Goal: Task Accomplishment & Management: Use online tool/utility

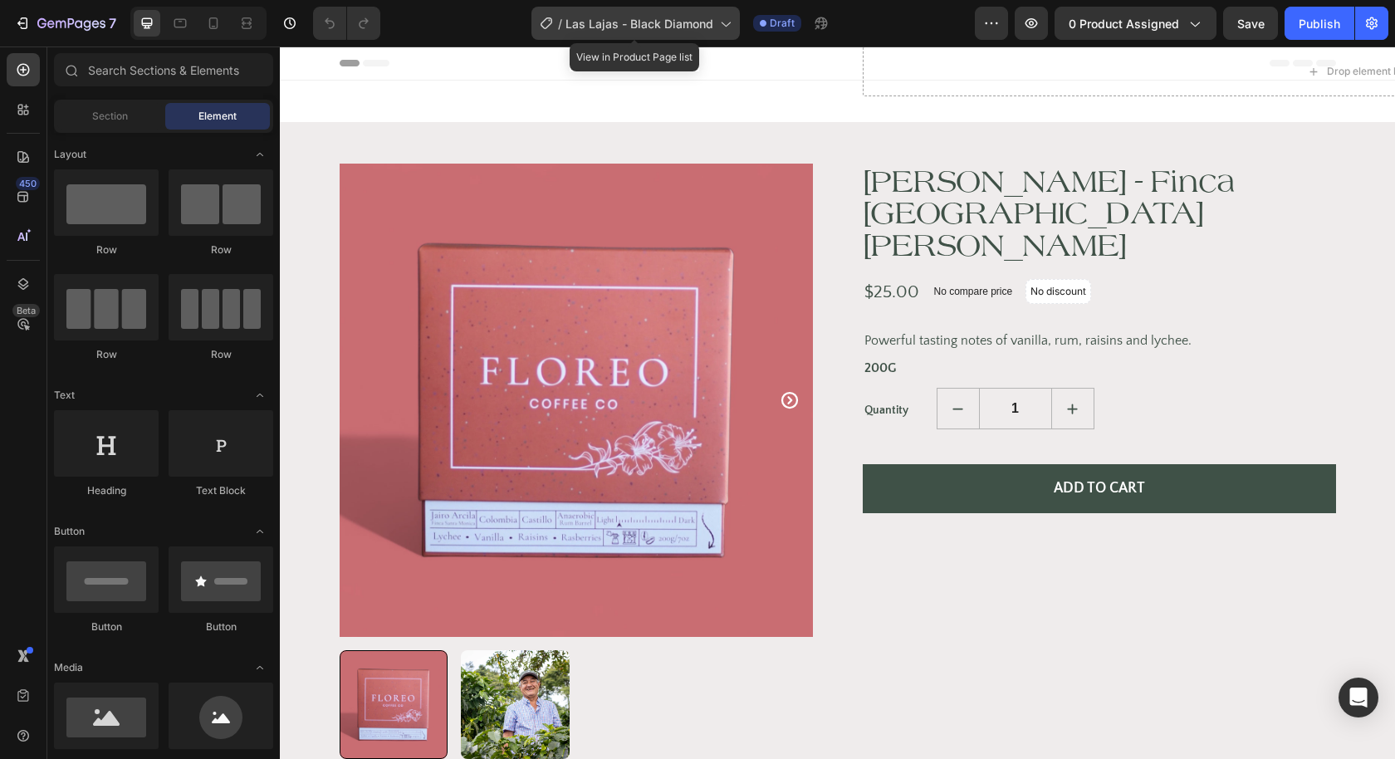
click at [729, 26] on icon at bounding box center [724, 23] width 17 height 17
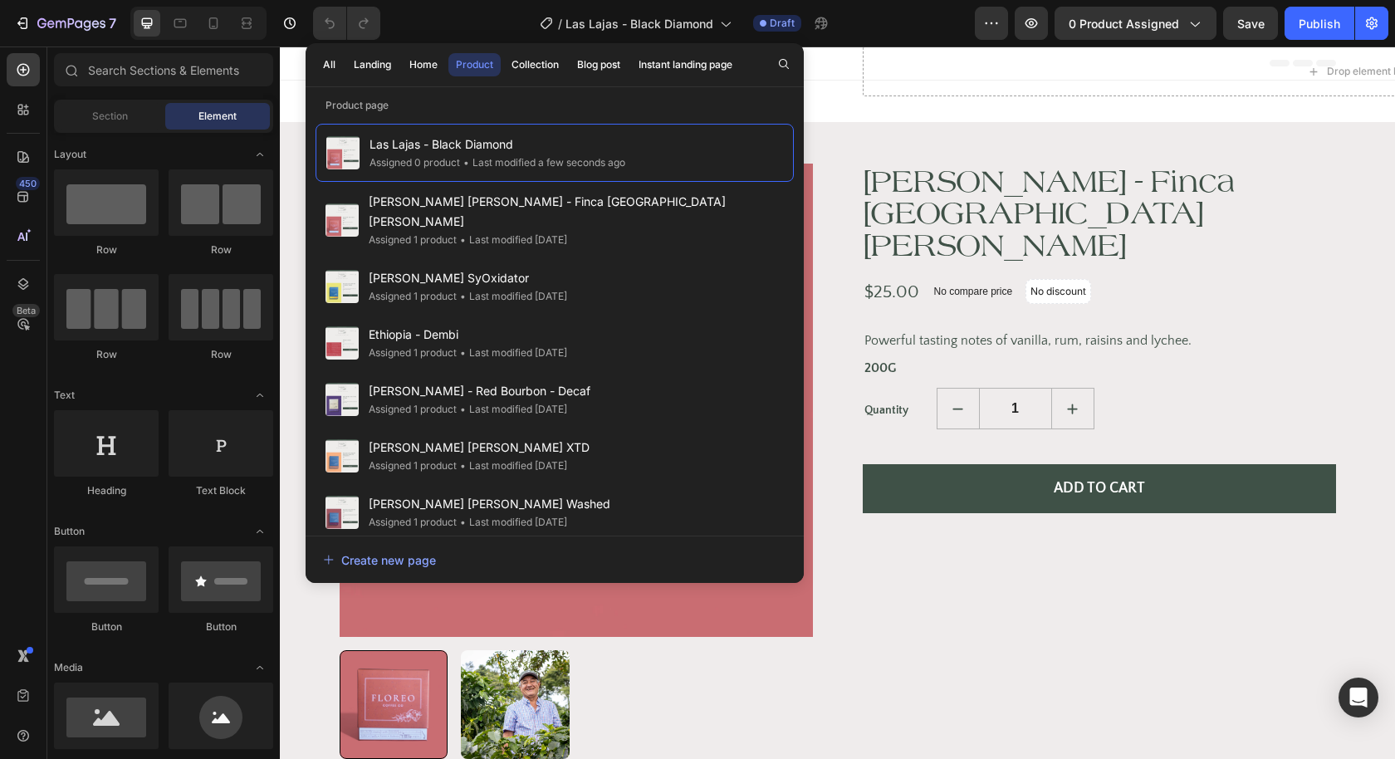
click at [880, 23] on div "/ Las Lajas - Black Diamond Draft" at bounding box center [683, 23] width 581 height 33
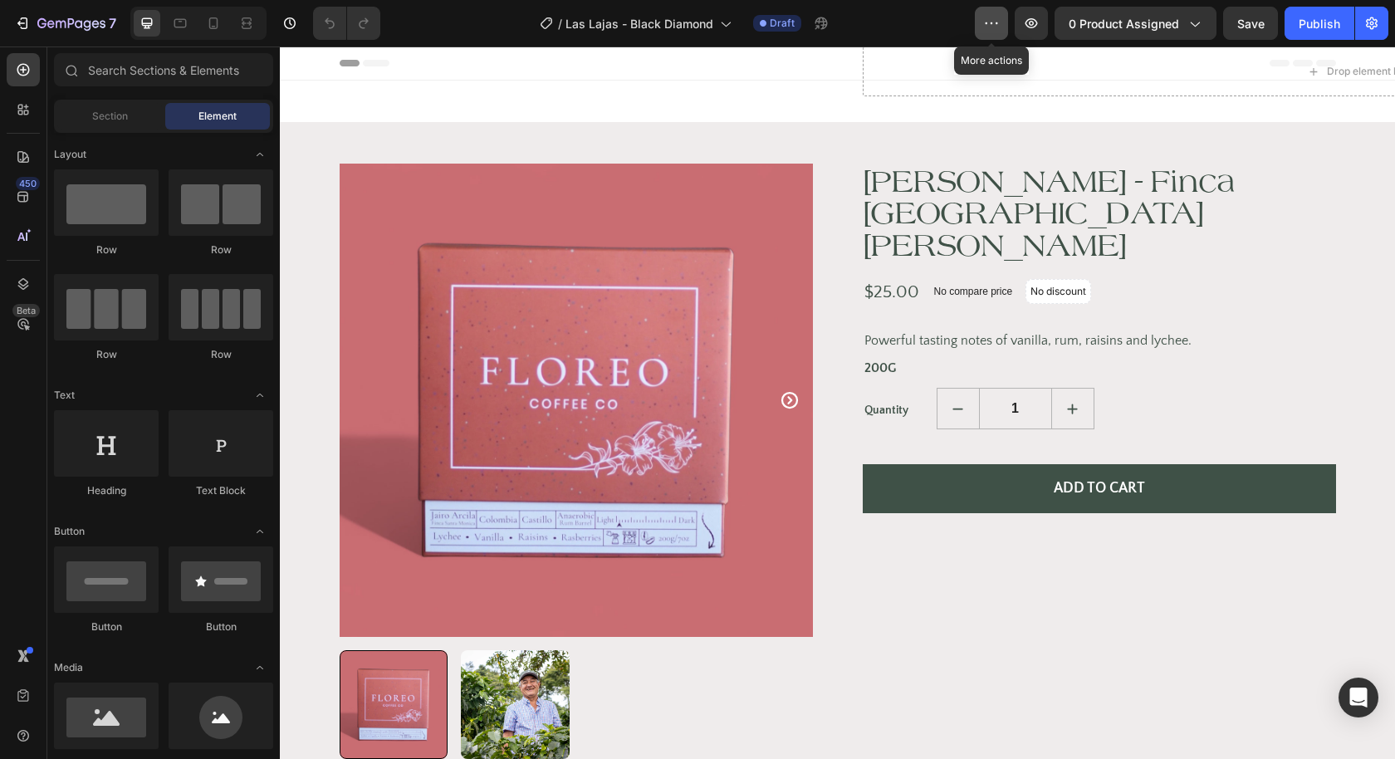
click at [985, 21] on button "button" at bounding box center [991, 23] width 33 height 33
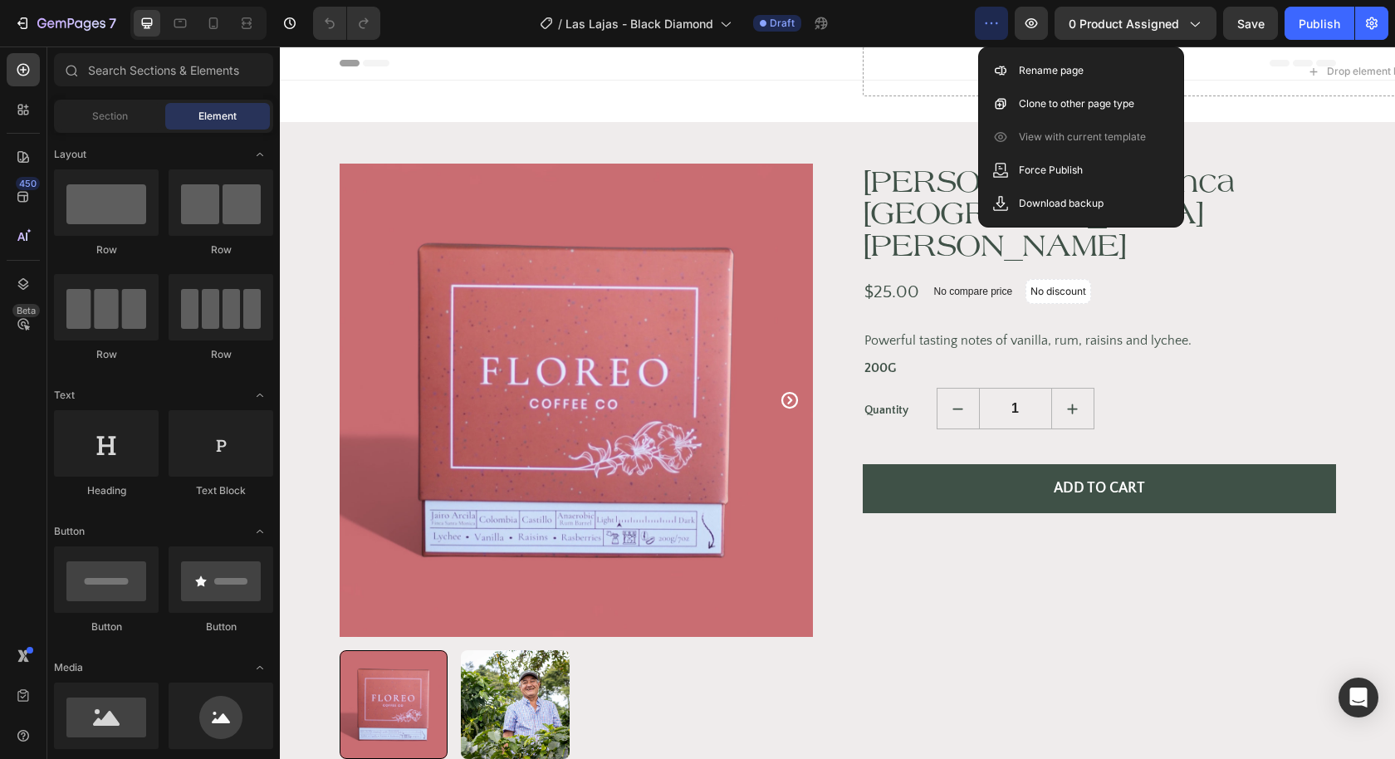
click at [928, 12] on div "/ Las Lajas - Black Diamond Draft" at bounding box center [683, 23] width 581 height 33
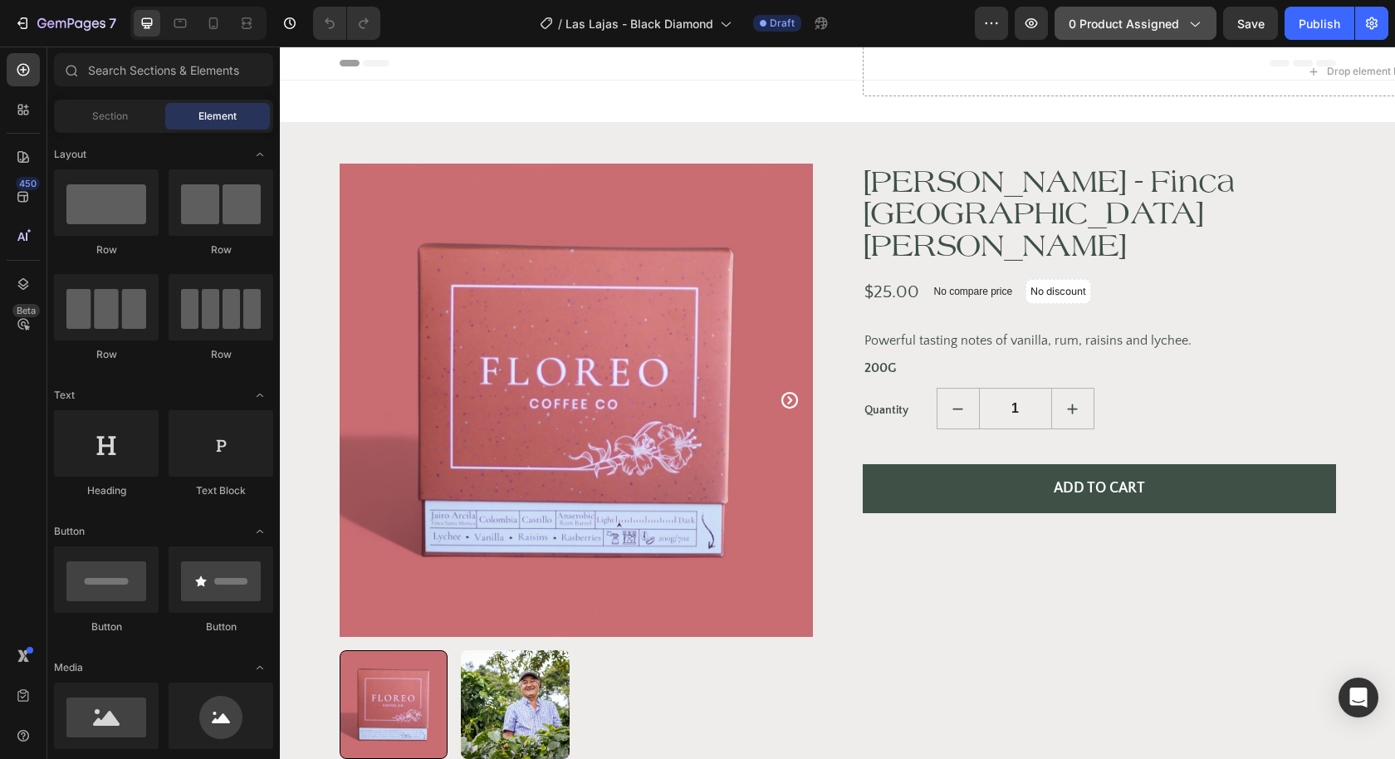
click at [1195, 28] on icon "button" at bounding box center [1193, 23] width 17 height 17
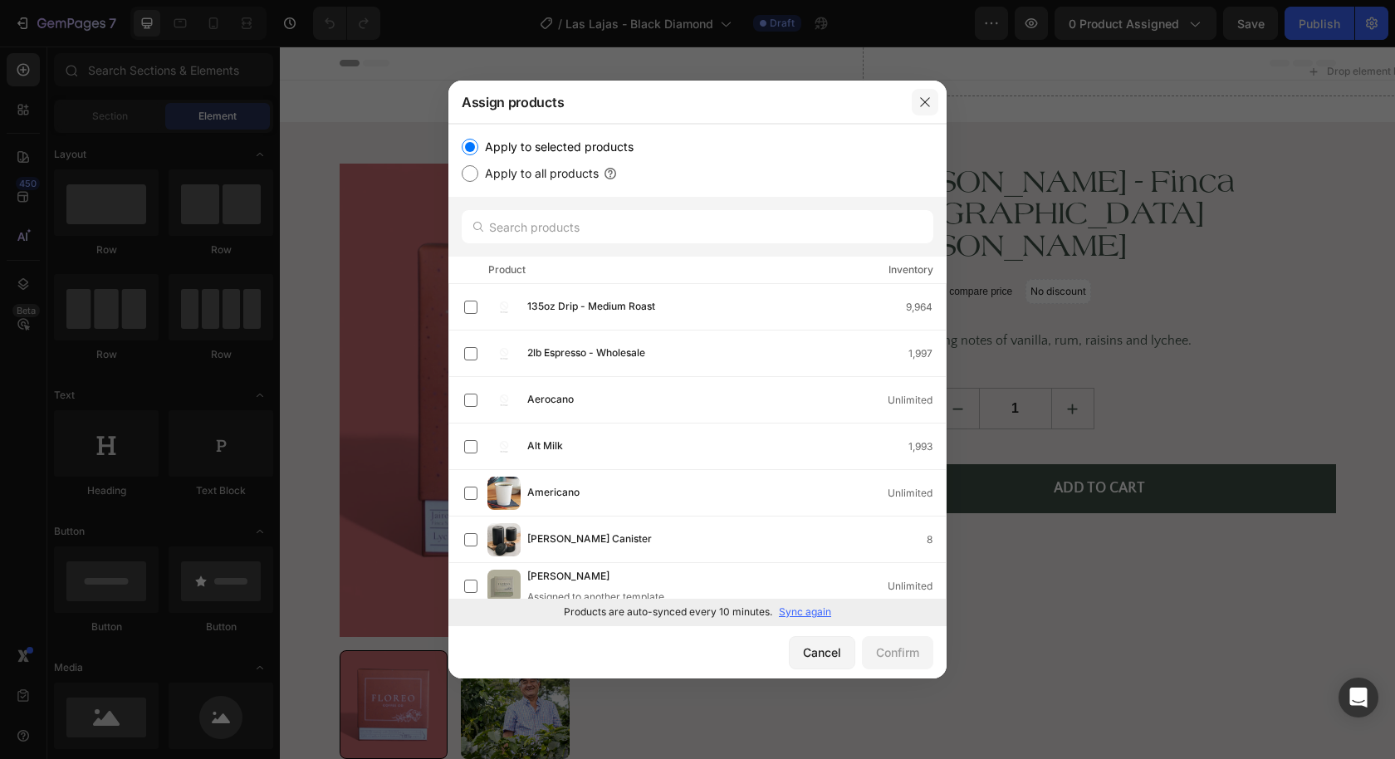
click at [930, 105] on icon "button" at bounding box center [924, 101] width 13 height 13
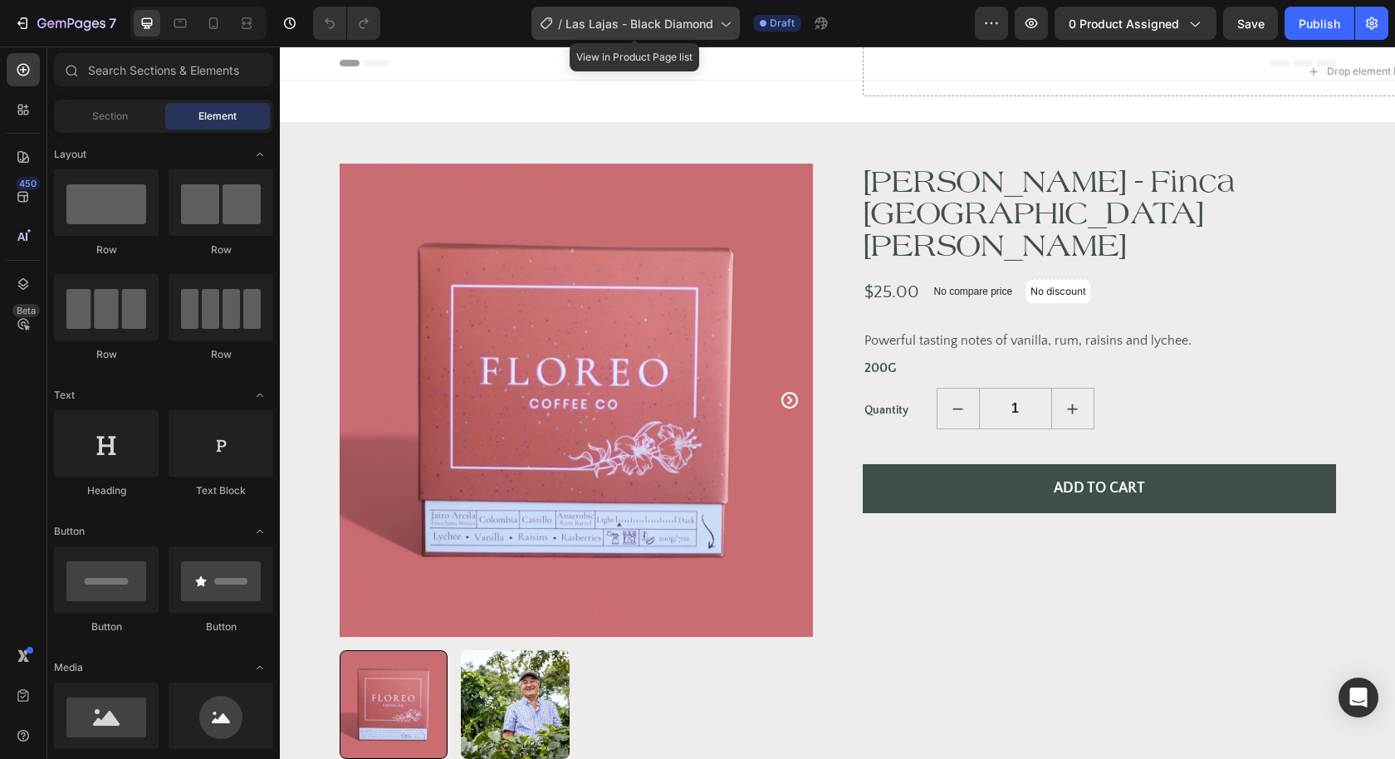
click at [720, 24] on icon at bounding box center [724, 23] width 17 height 17
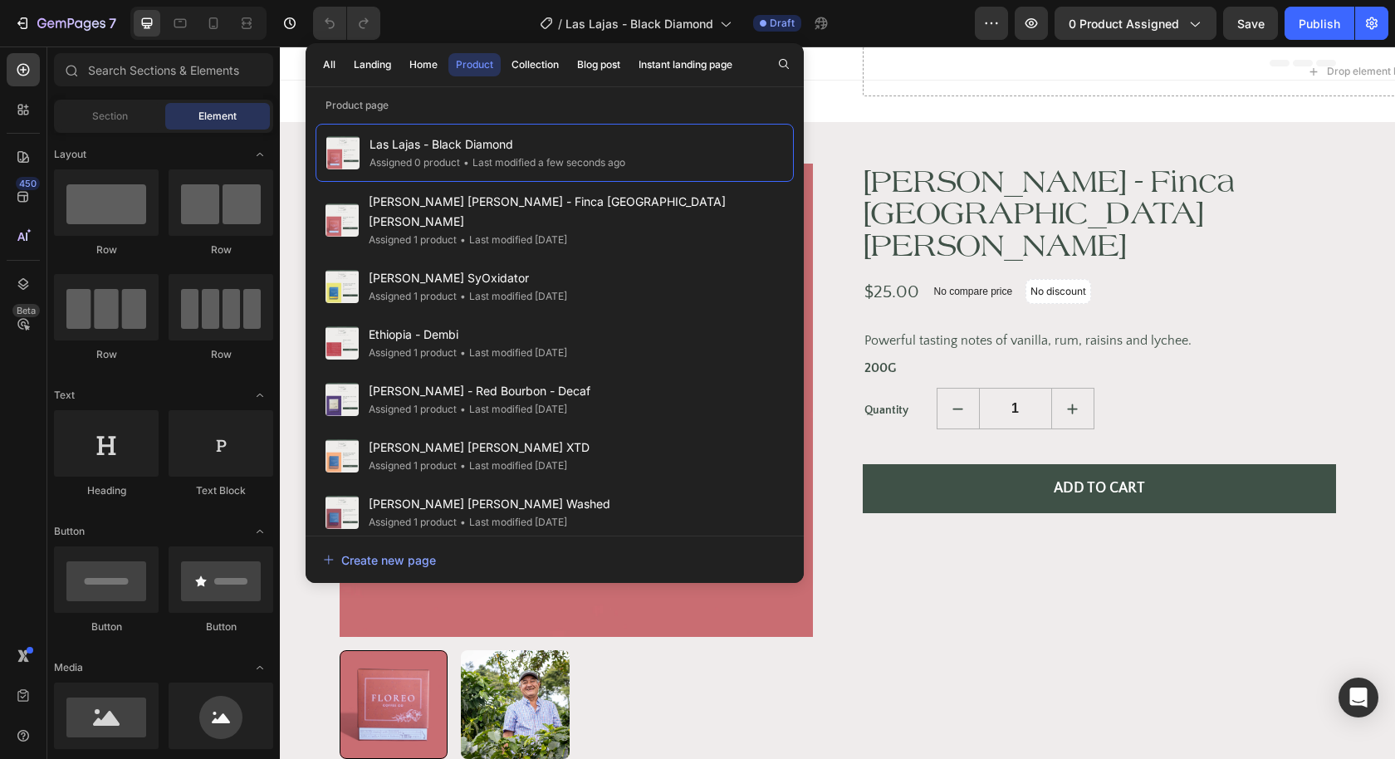
click at [848, 37] on div "/ Las Lajas - Black Diamond Draft" at bounding box center [683, 23] width 581 height 33
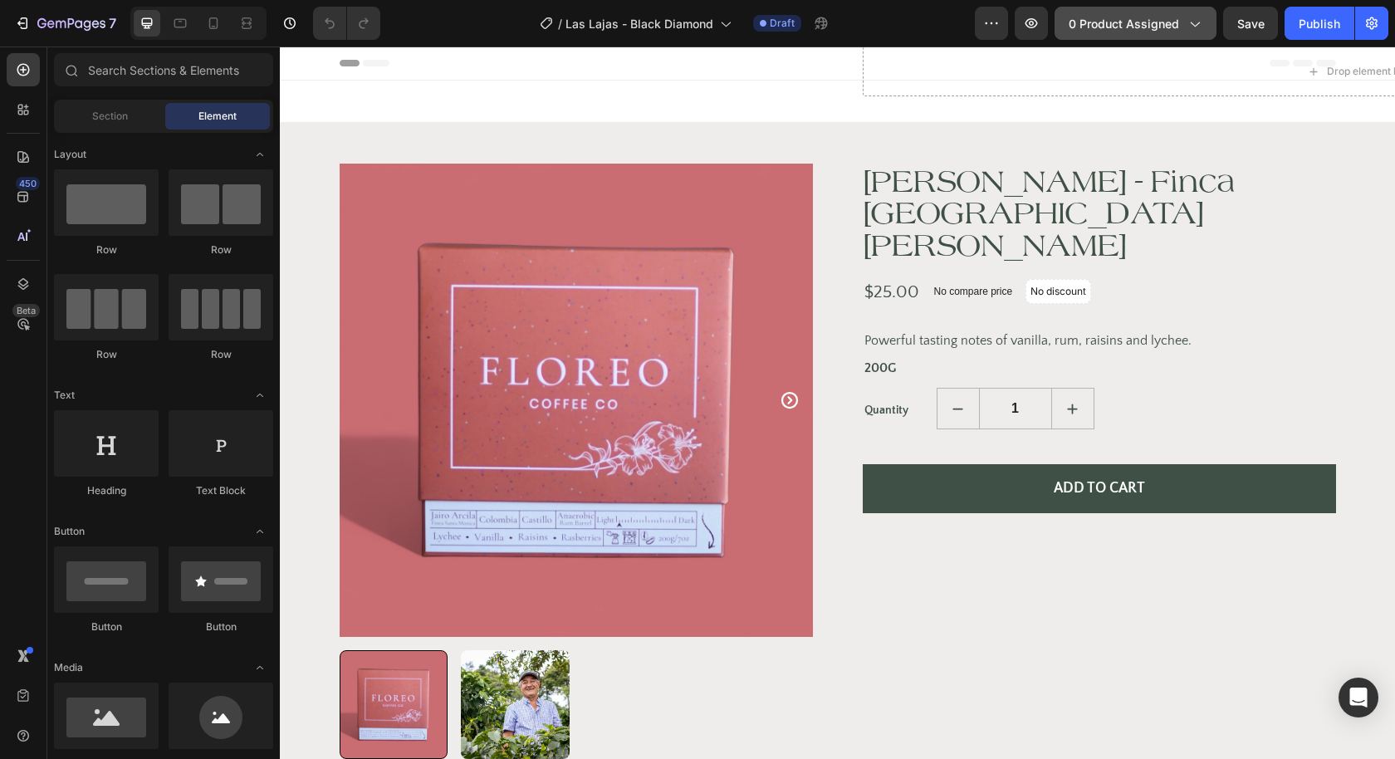
click at [1200, 24] on icon "button" at bounding box center [1193, 23] width 17 height 17
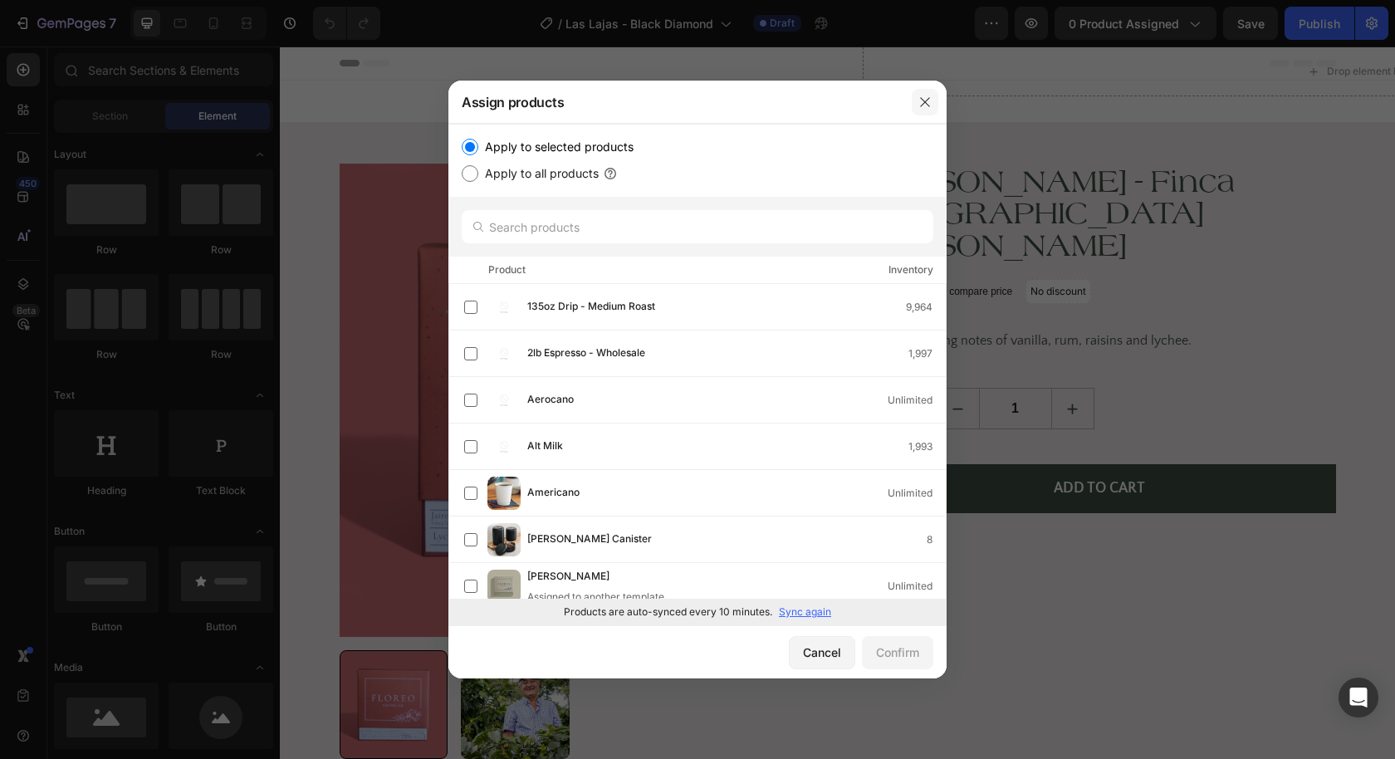
click at [916, 103] on button "button" at bounding box center [924, 102] width 27 height 27
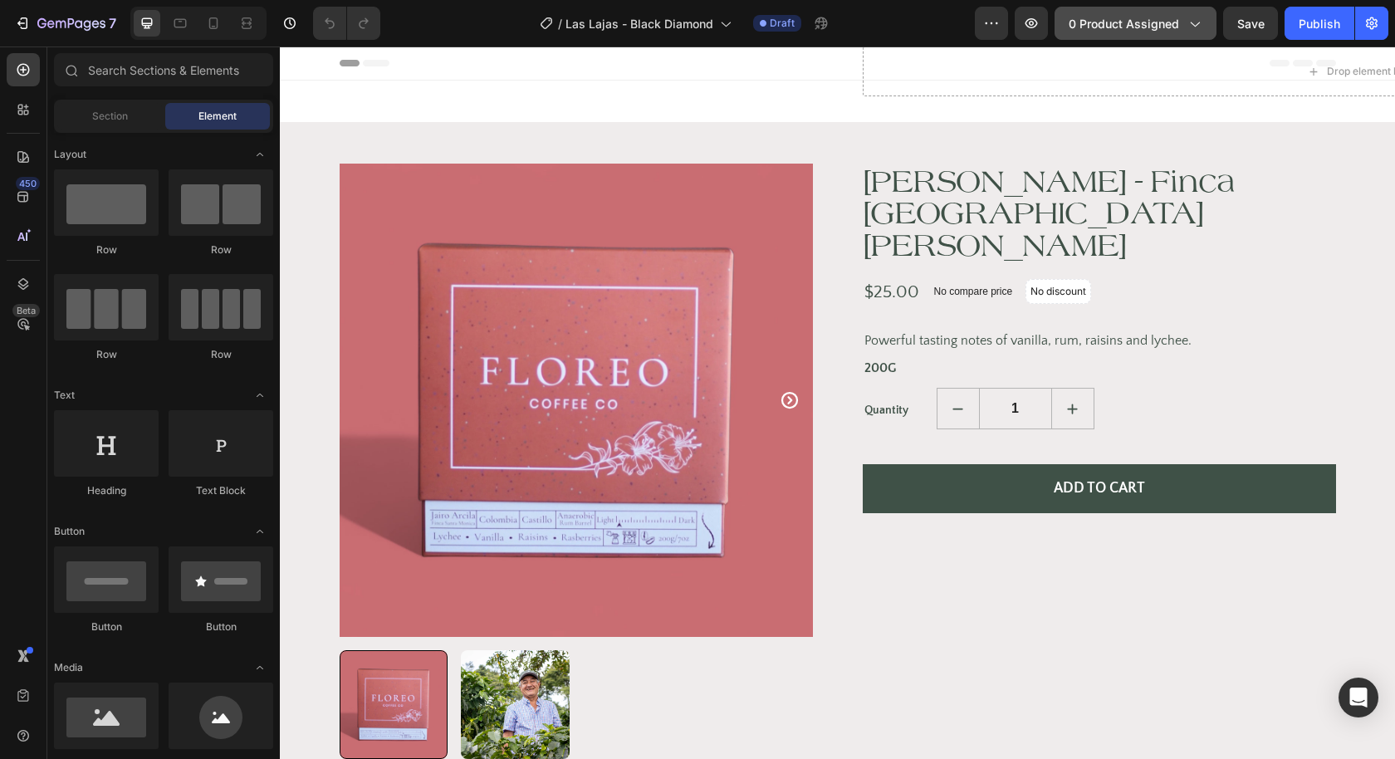
click at [1200, 27] on icon "button" at bounding box center [1193, 23] width 17 height 17
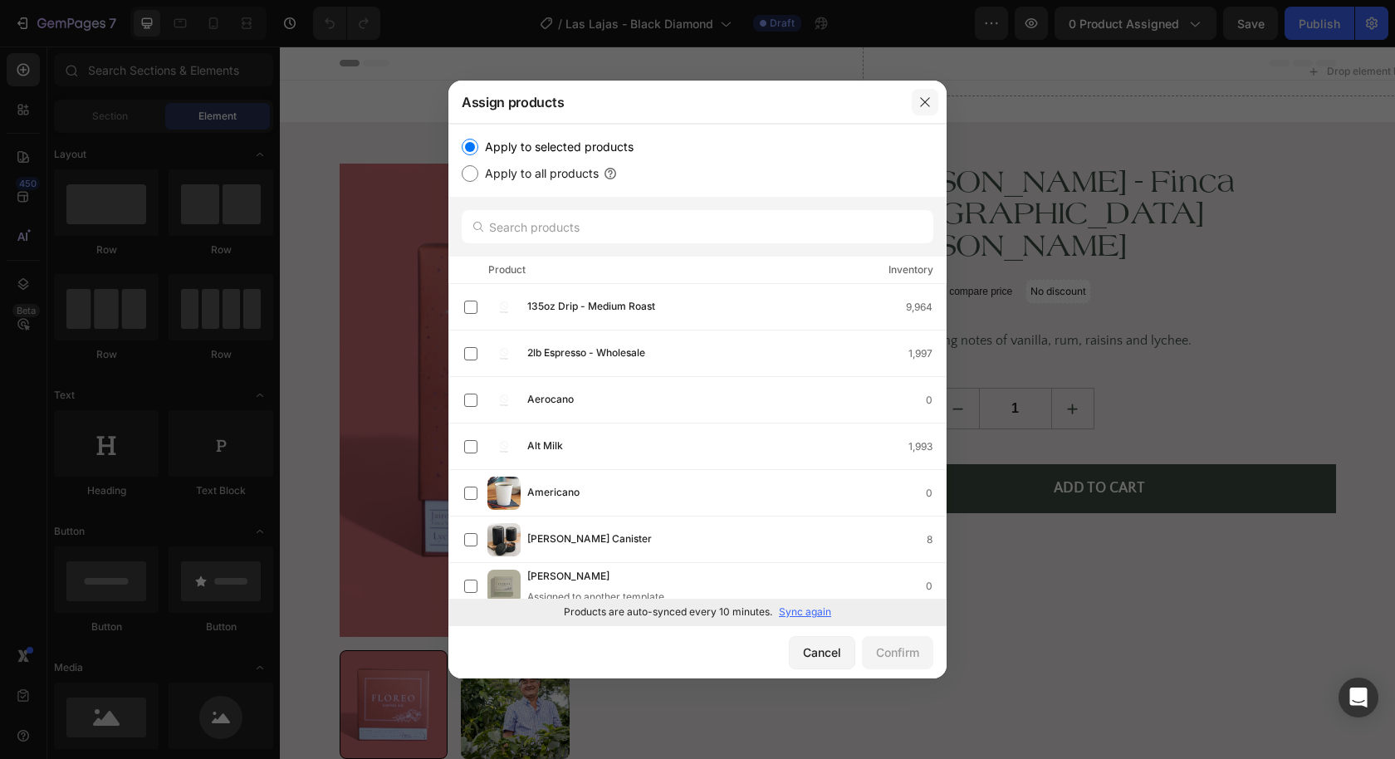
click at [926, 95] on icon "button" at bounding box center [924, 101] width 13 height 13
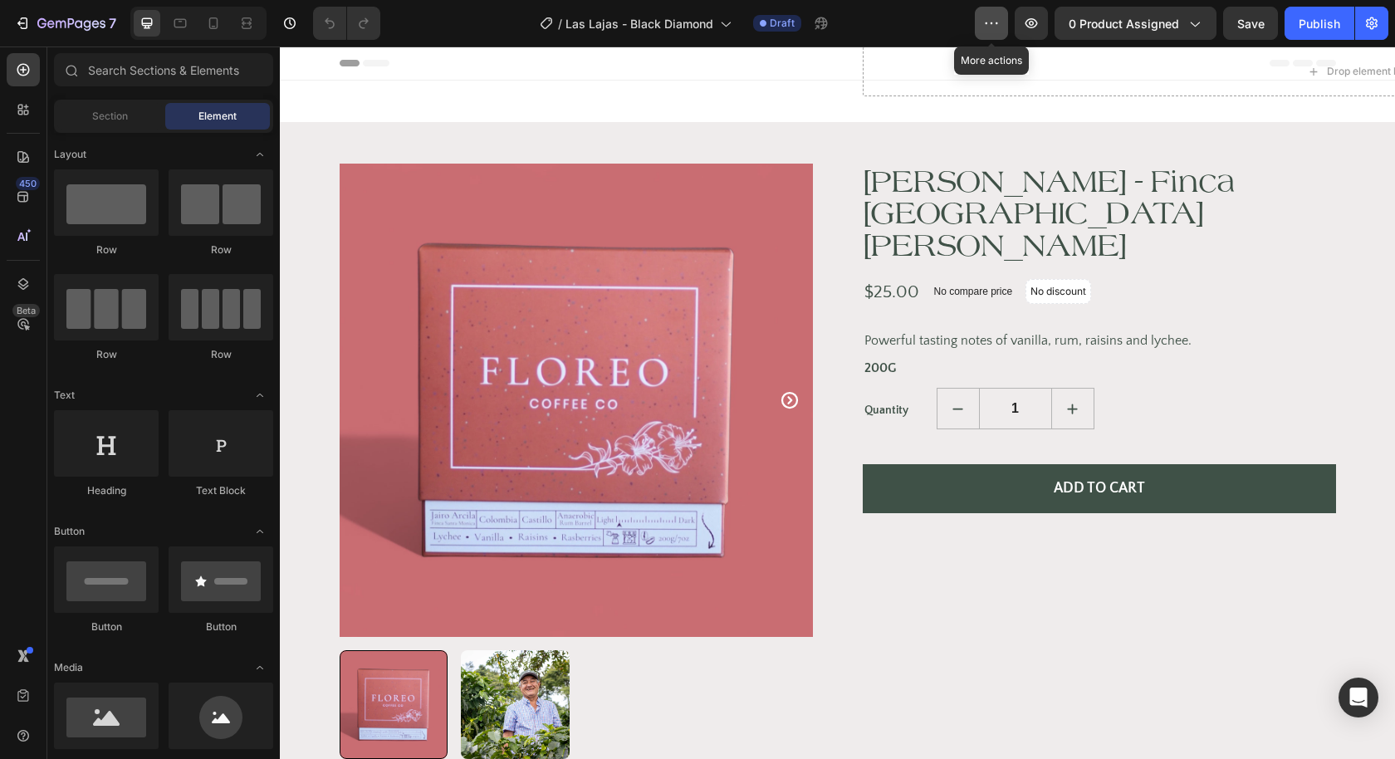
click at [988, 34] on button "button" at bounding box center [991, 23] width 33 height 33
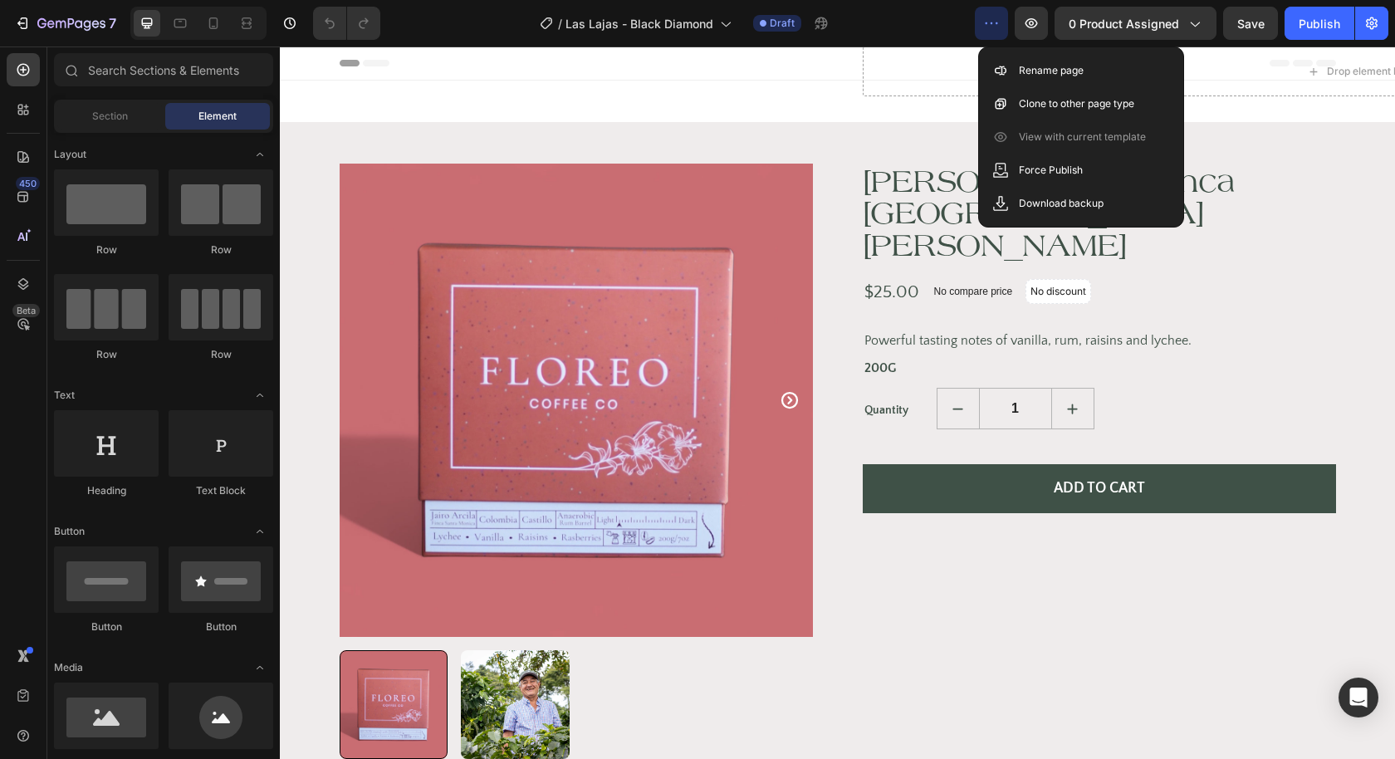
click at [756, 76] on div "Header" at bounding box center [838, 62] width 996 height 33
click at [991, 16] on icon "button" at bounding box center [991, 23] width 17 height 17
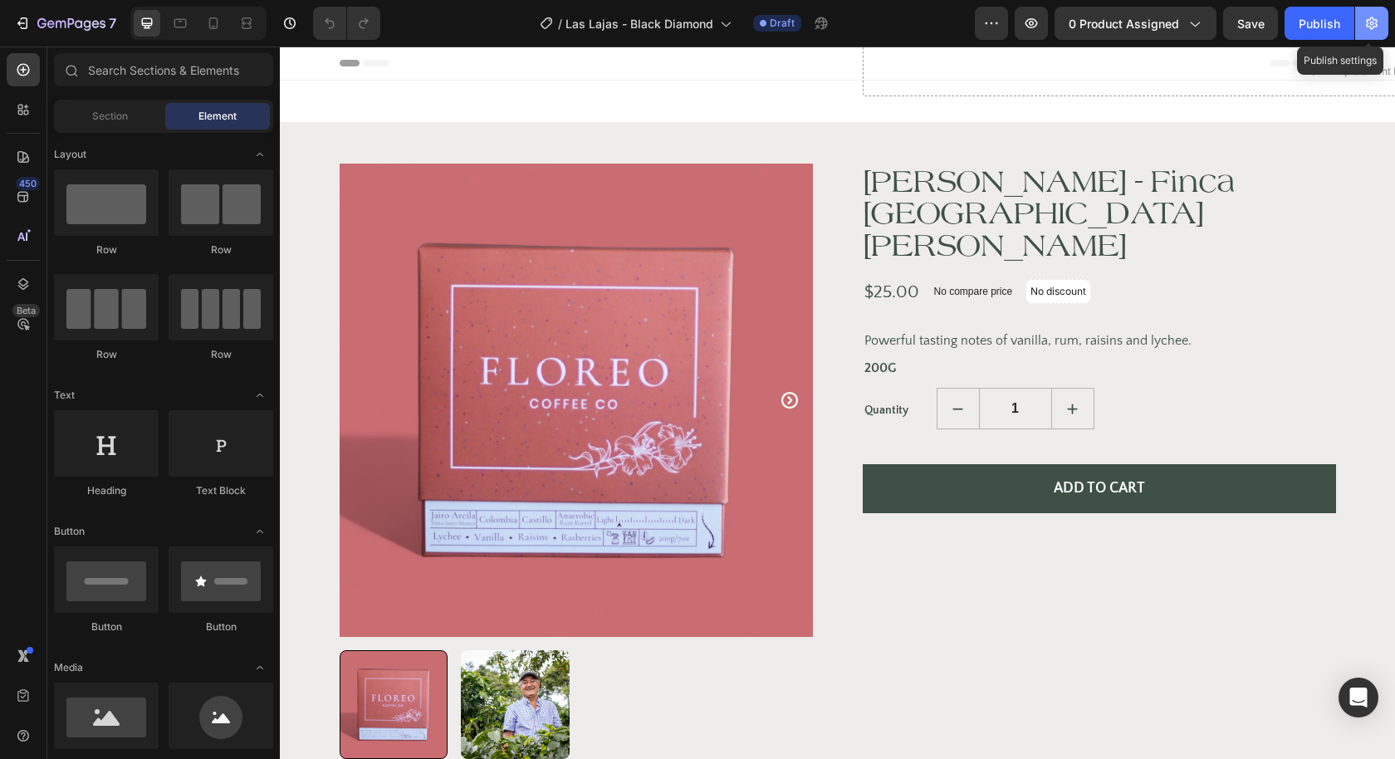
click at [1377, 29] on icon "button" at bounding box center [1371, 23] width 17 height 17
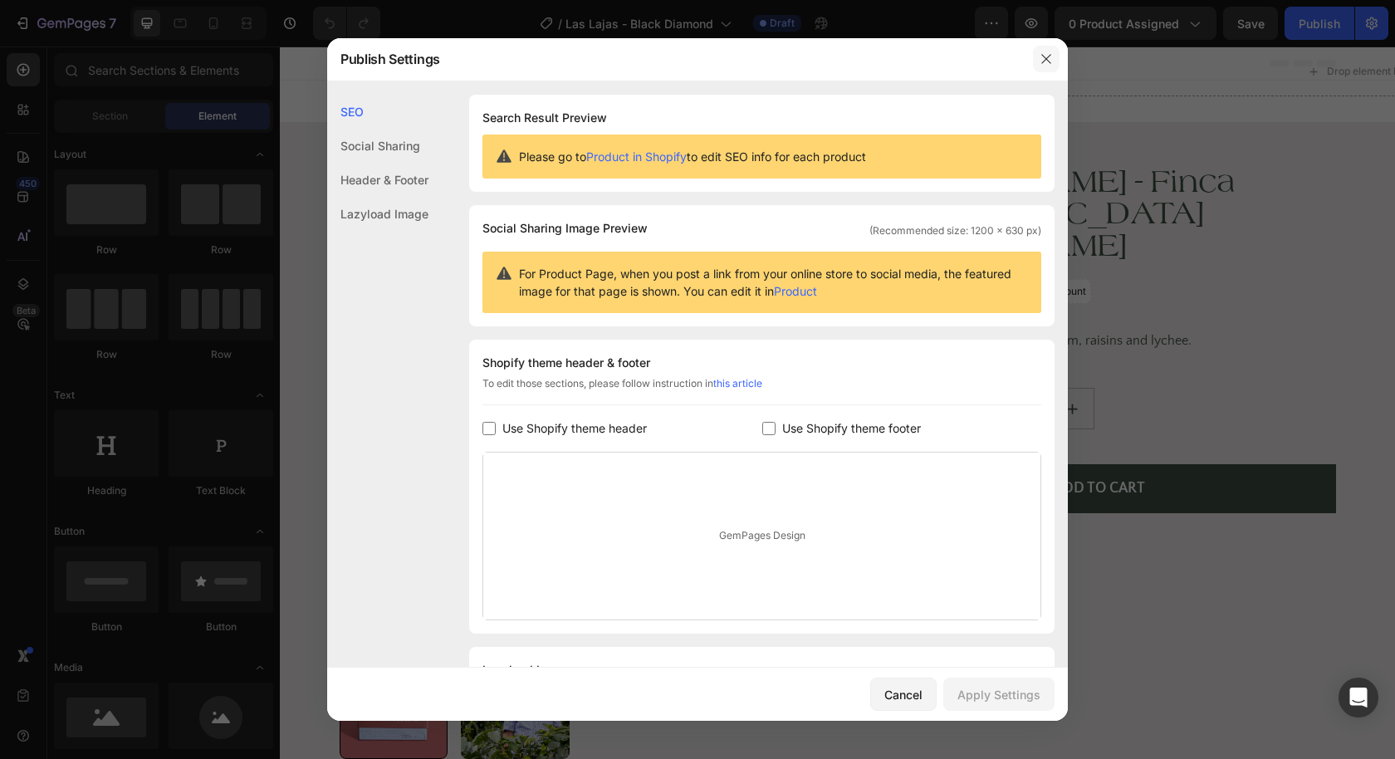
click at [1052, 57] on icon "button" at bounding box center [1045, 58] width 13 height 13
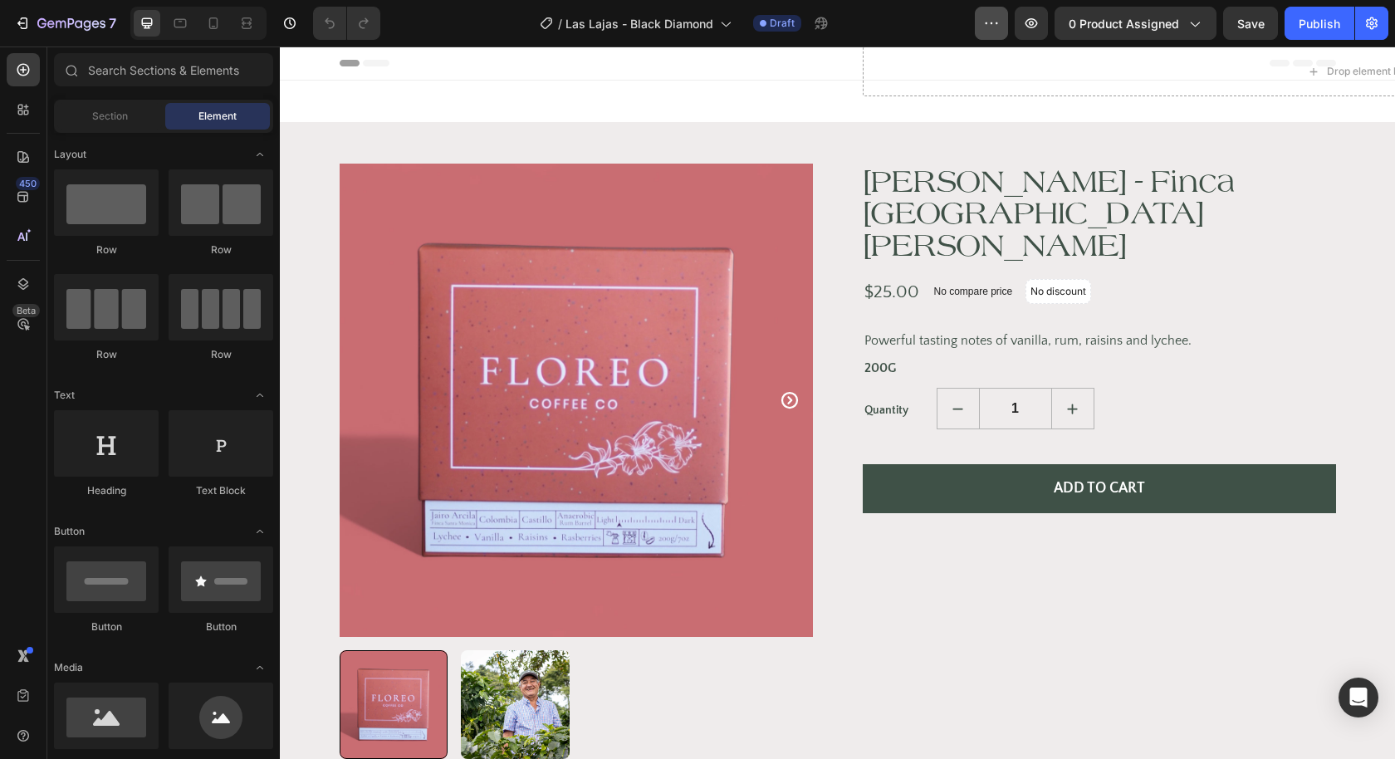
click at [990, 21] on icon "button" at bounding box center [991, 23] width 17 height 17
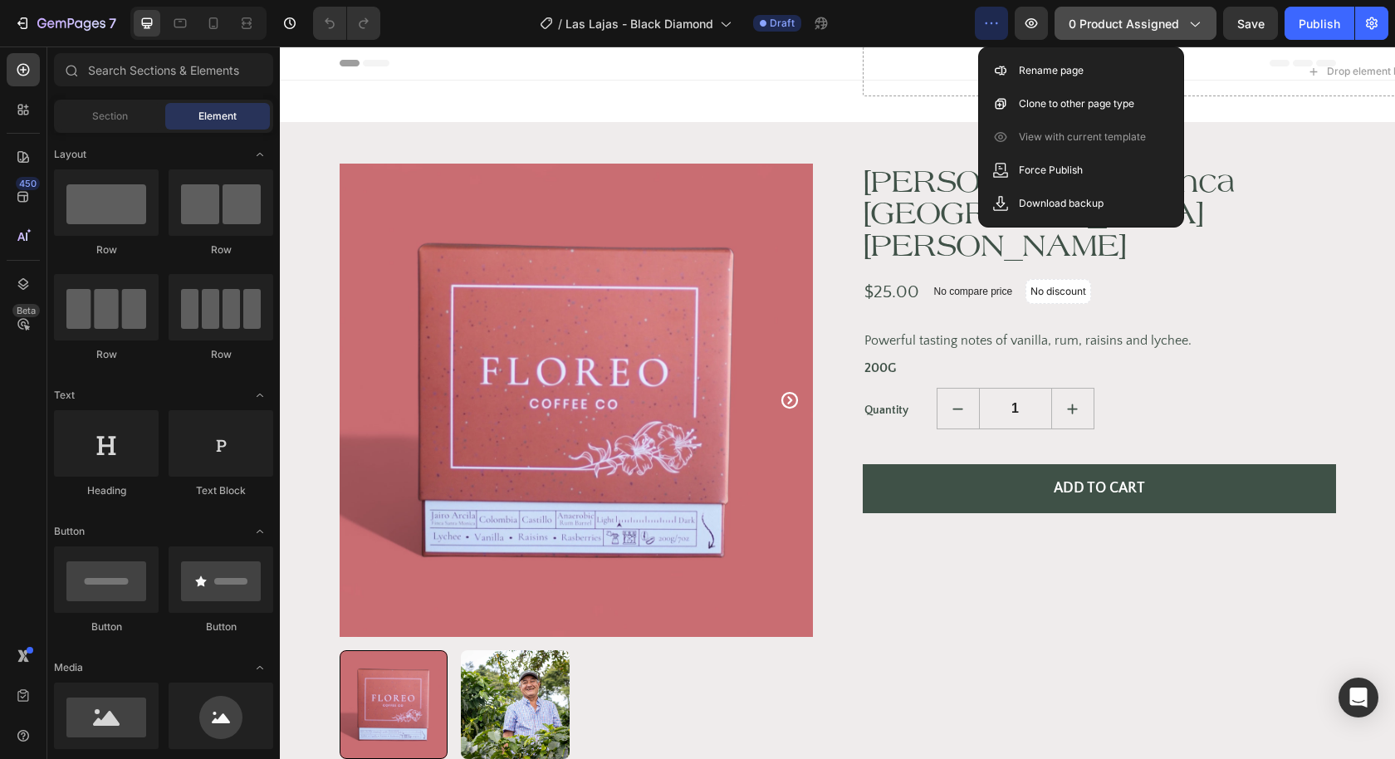
click at [1194, 27] on icon "button" at bounding box center [1193, 23] width 17 height 17
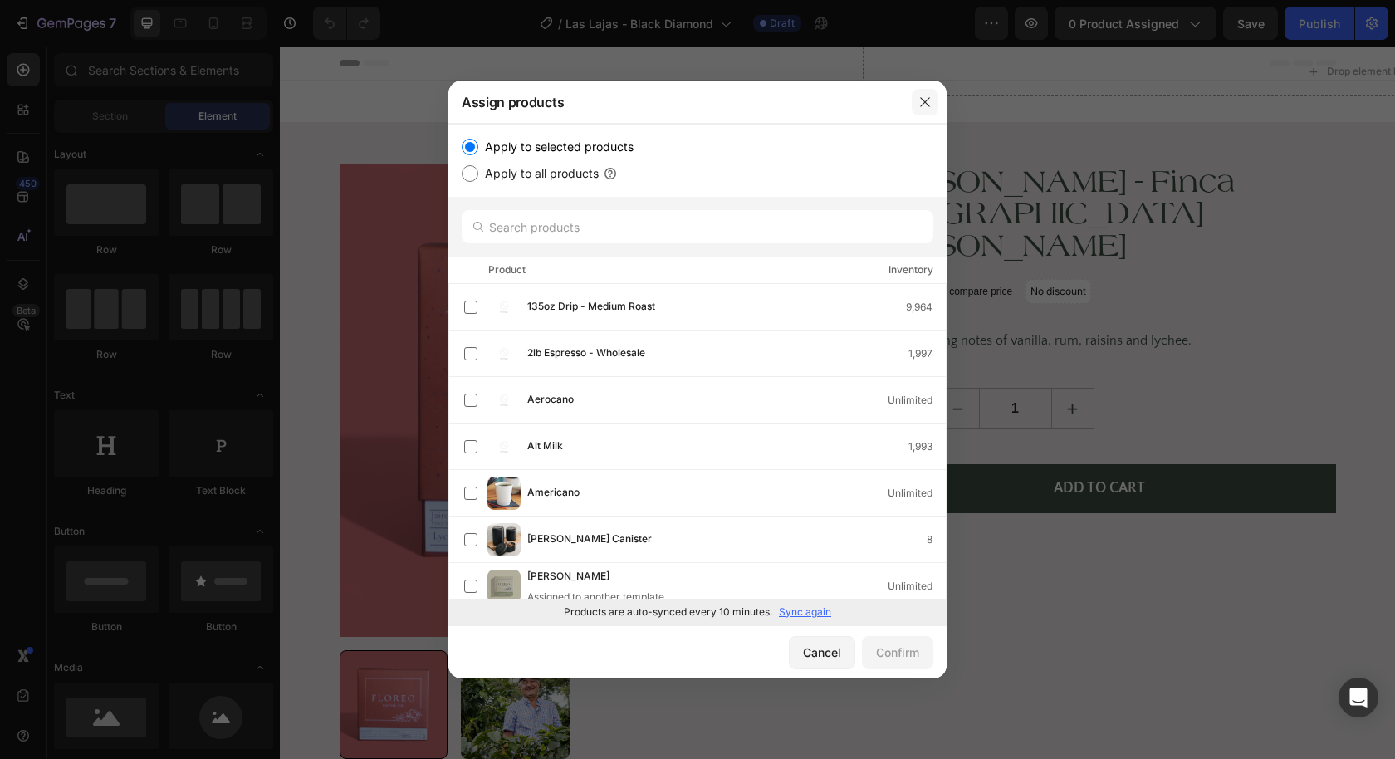
click at [921, 100] on icon "button" at bounding box center [924, 101] width 13 height 13
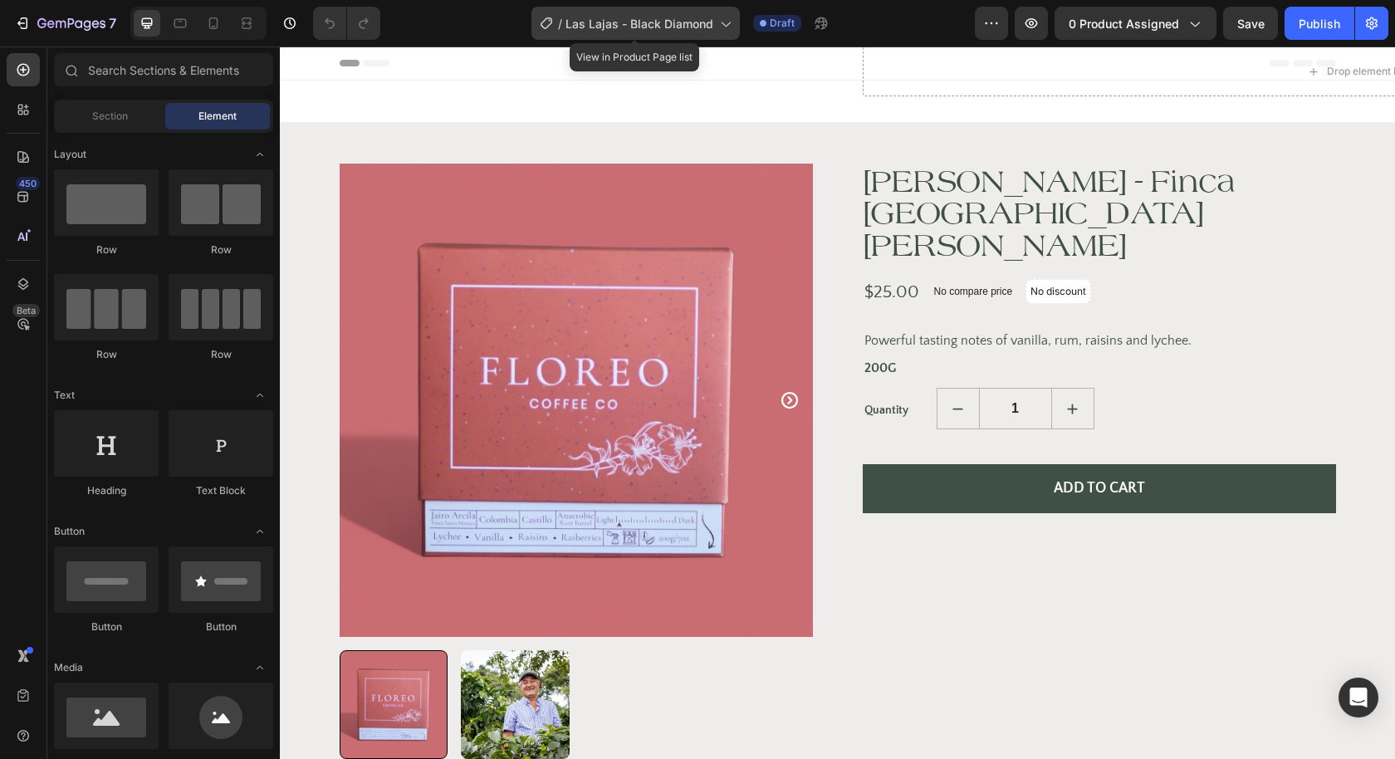
click at [731, 24] on icon at bounding box center [724, 23] width 17 height 17
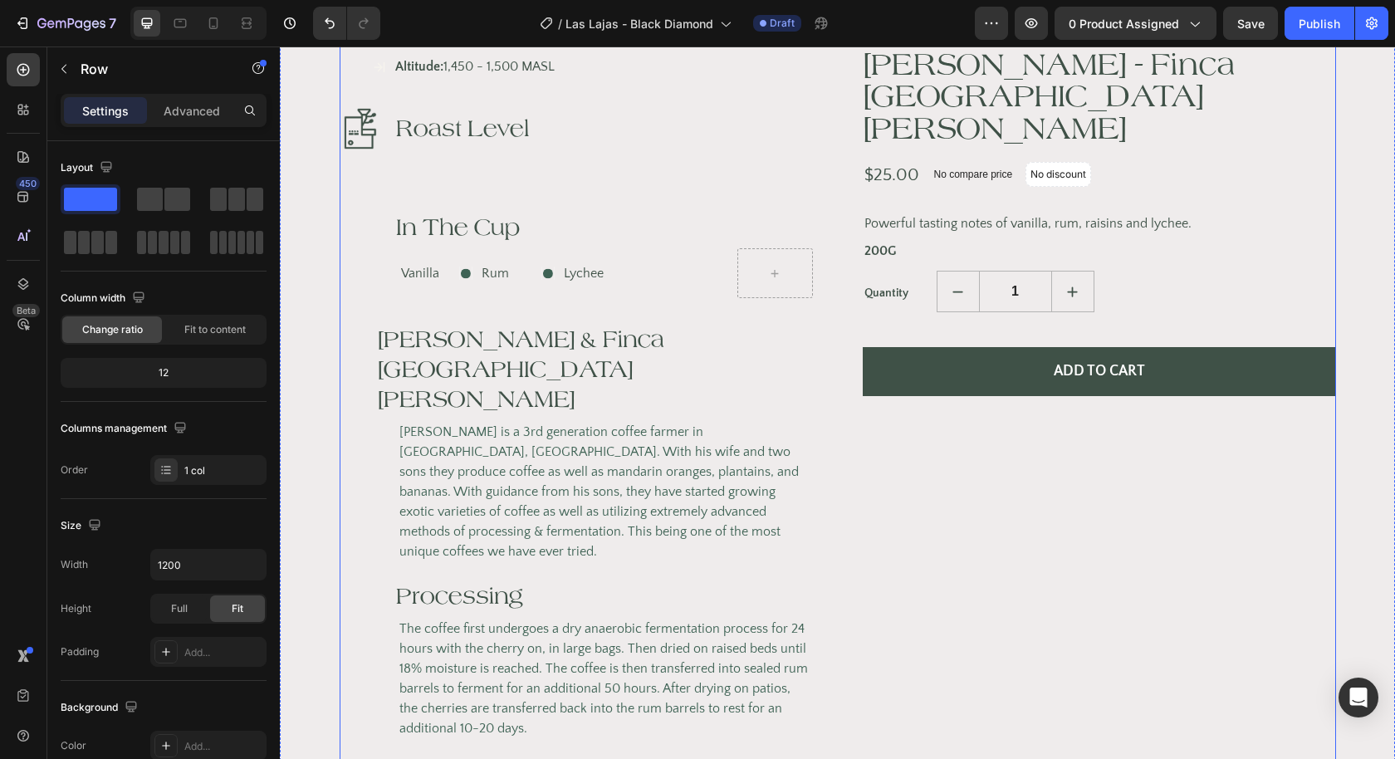
scroll to position [1019, 0]
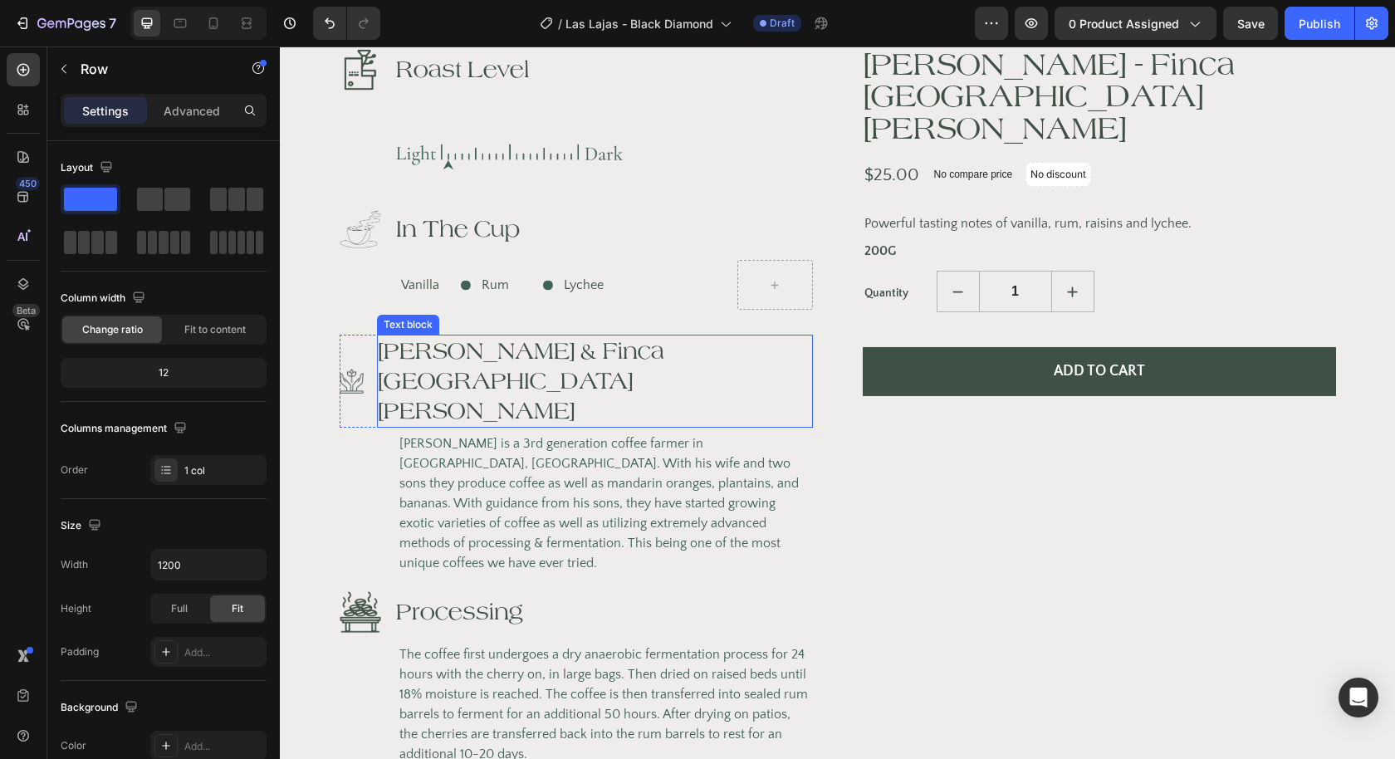
click at [679, 336] on p "[PERSON_NAME] & Finca [GEOGRAPHIC_DATA][PERSON_NAME]" at bounding box center [595, 381] width 432 height 90
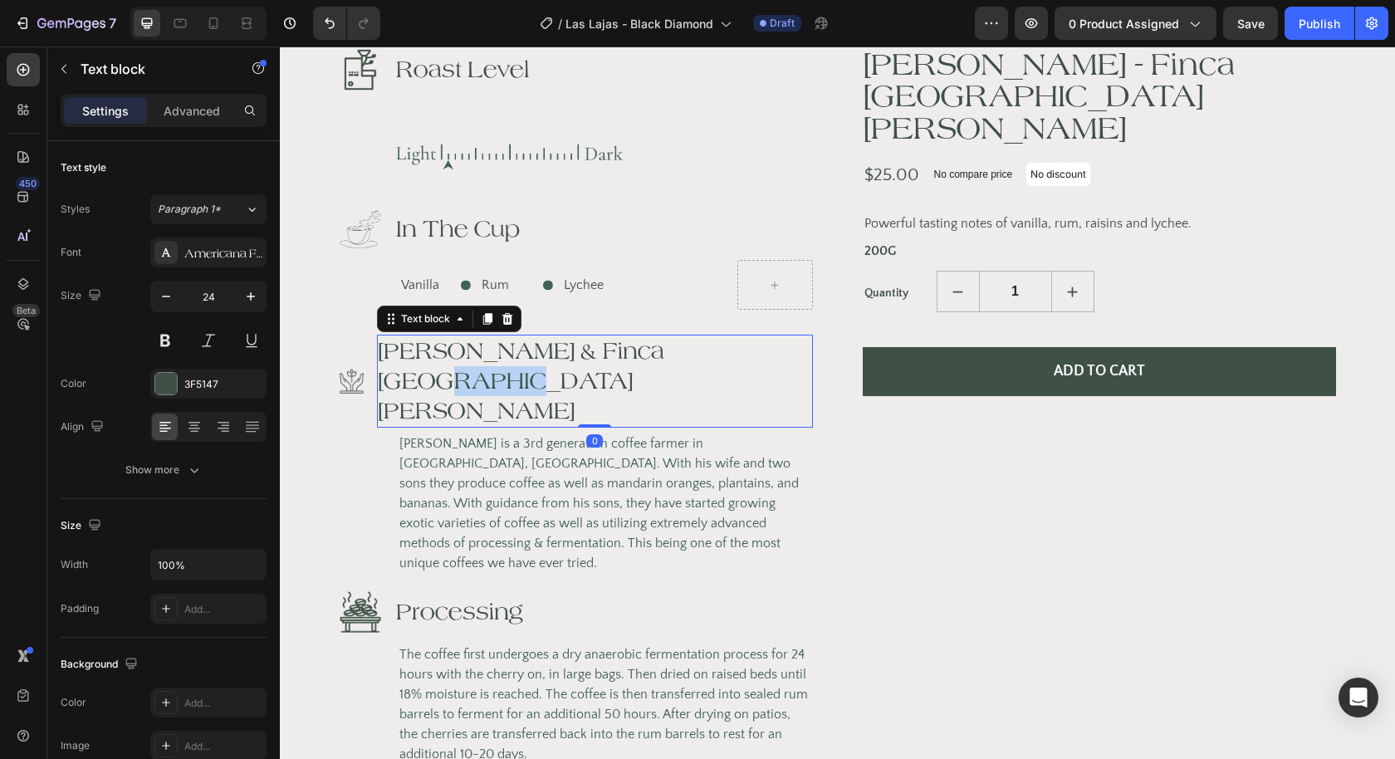
click at [679, 336] on p "[PERSON_NAME] & Finca [GEOGRAPHIC_DATA][PERSON_NAME]" at bounding box center [595, 381] width 432 height 90
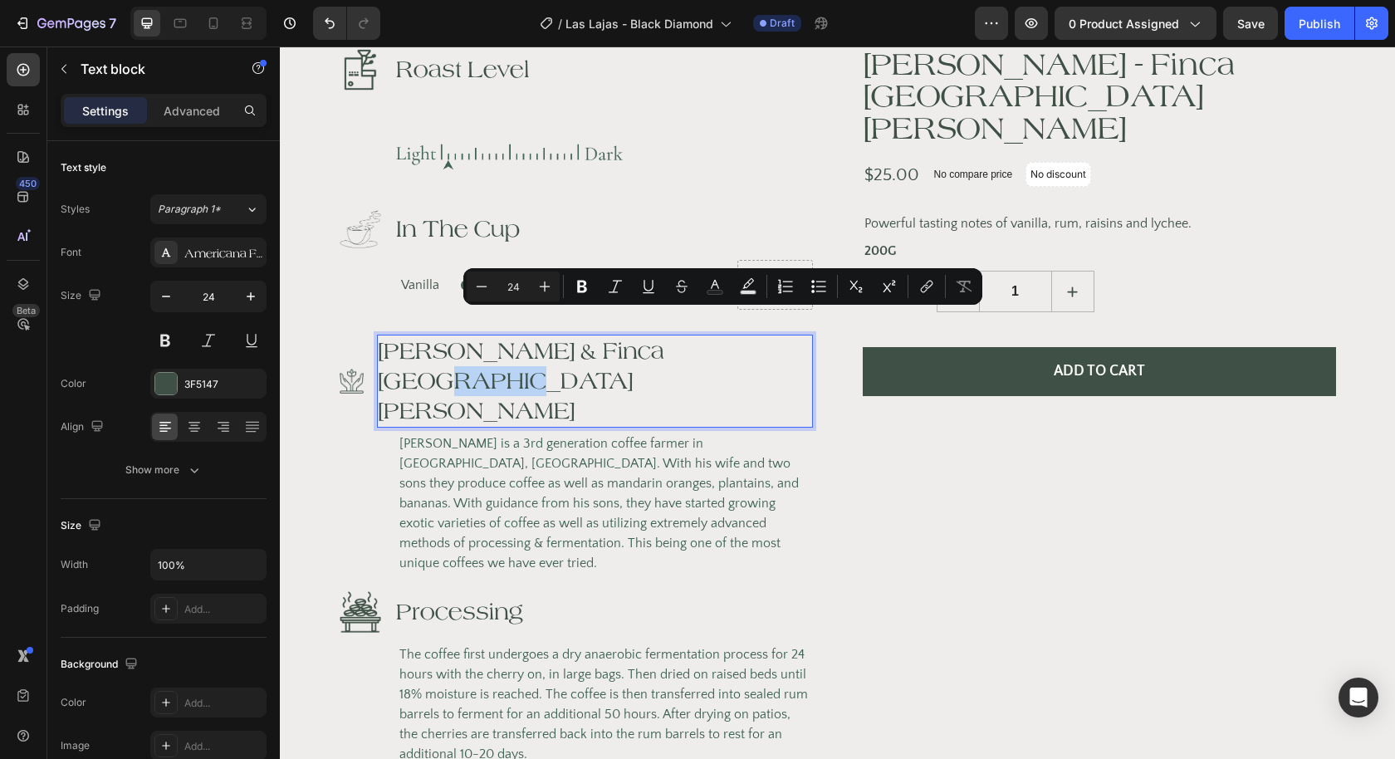
click at [680, 336] on p "[PERSON_NAME] & Finca [GEOGRAPHIC_DATA][PERSON_NAME]" at bounding box center [595, 381] width 432 height 90
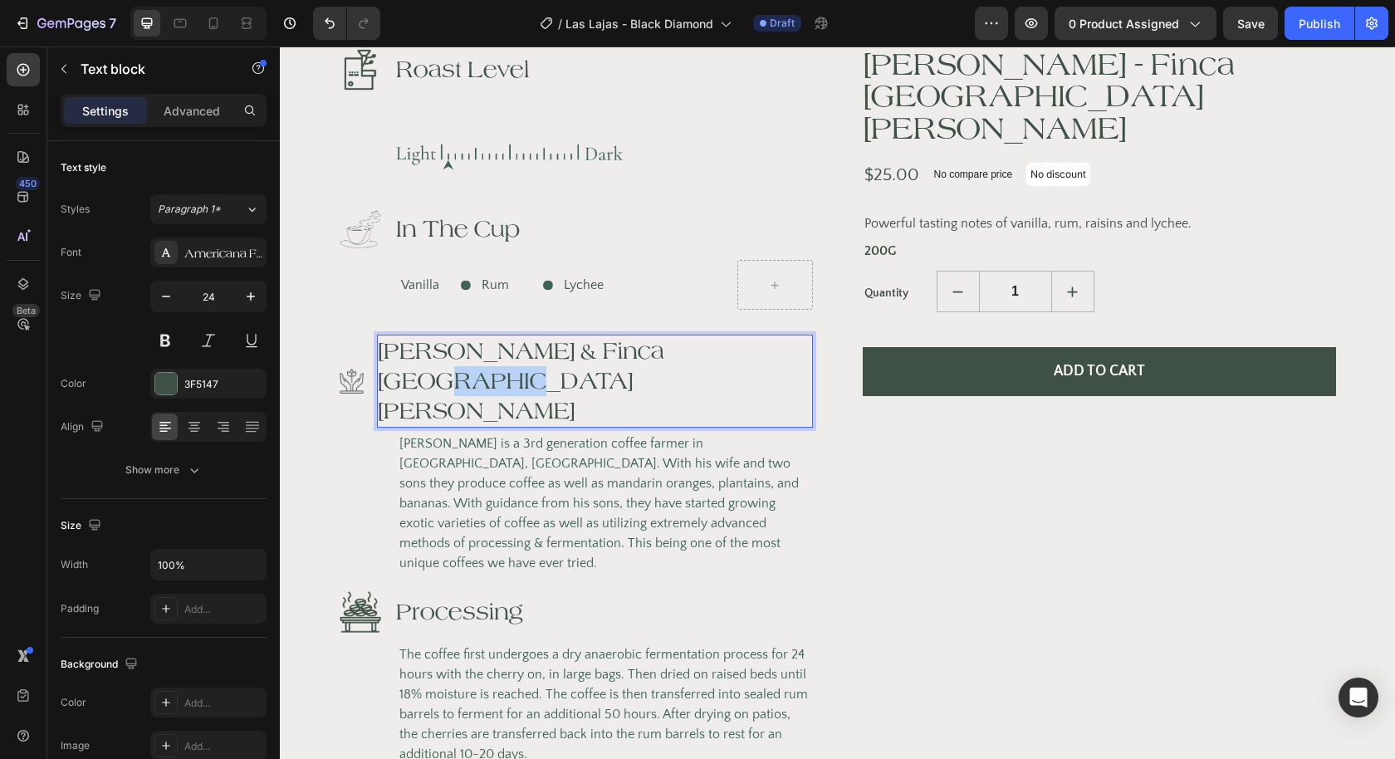
click at [680, 336] on p "[PERSON_NAME] & Finca [GEOGRAPHIC_DATA][PERSON_NAME]" at bounding box center [595, 381] width 432 height 90
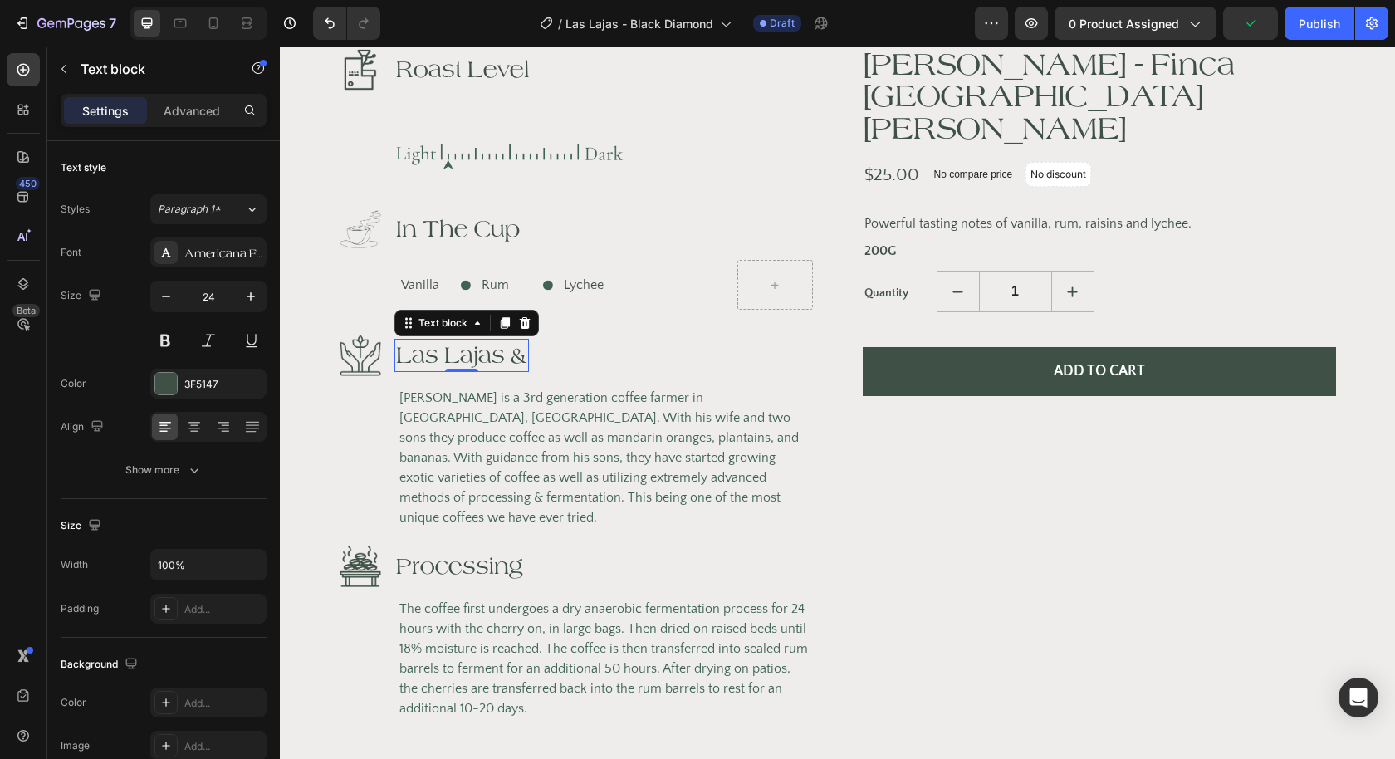
click at [525, 340] on p "Las Lajas &" at bounding box center [461, 355] width 131 height 30
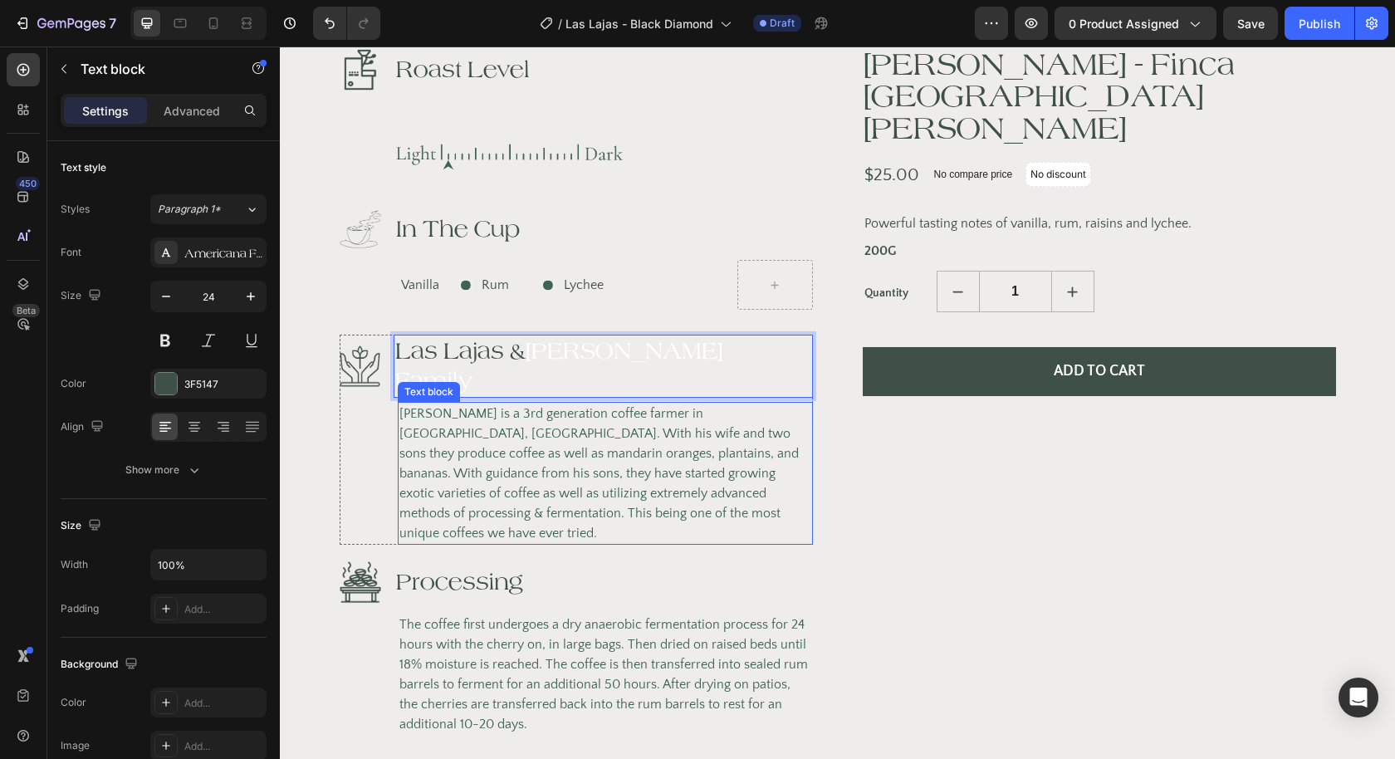
click at [463, 336] on p "Las Lajas & [PERSON_NAME] Family" at bounding box center [603, 366] width 416 height 60
click at [472, 336] on p "Las Lajas & [PERSON_NAME] Family" at bounding box center [603, 366] width 416 height 60
drag, startPoint x: 484, startPoint y: 329, endPoint x: 463, endPoint y: 329, distance: 20.8
click at [463, 336] on p "Las Lajas & [PERSON_NAME] Family" at bounding box center [603, 366] width 416 height 60
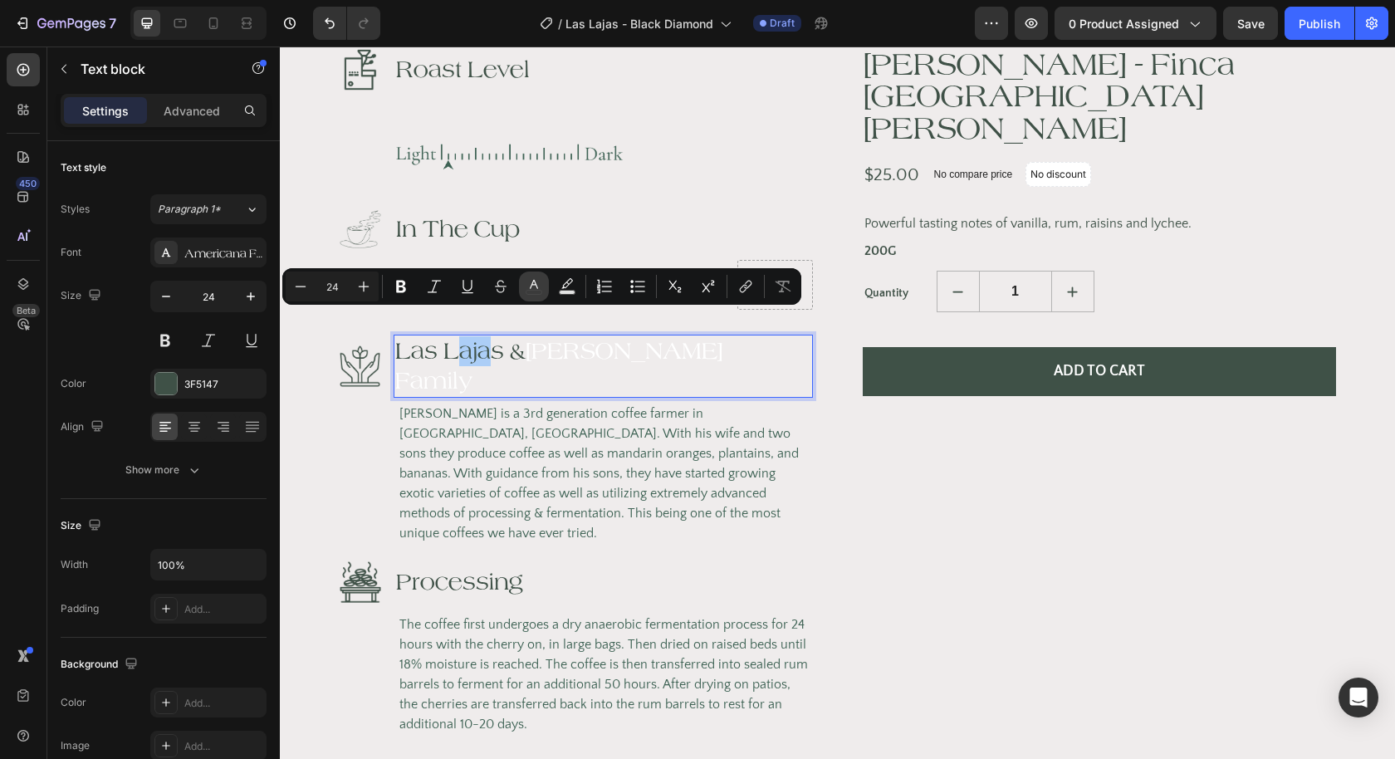
click at [538, 291] on rect "Editor contextual toolbar" at bounding box center [534, 293] width 16 height 4
type input "3F5147"
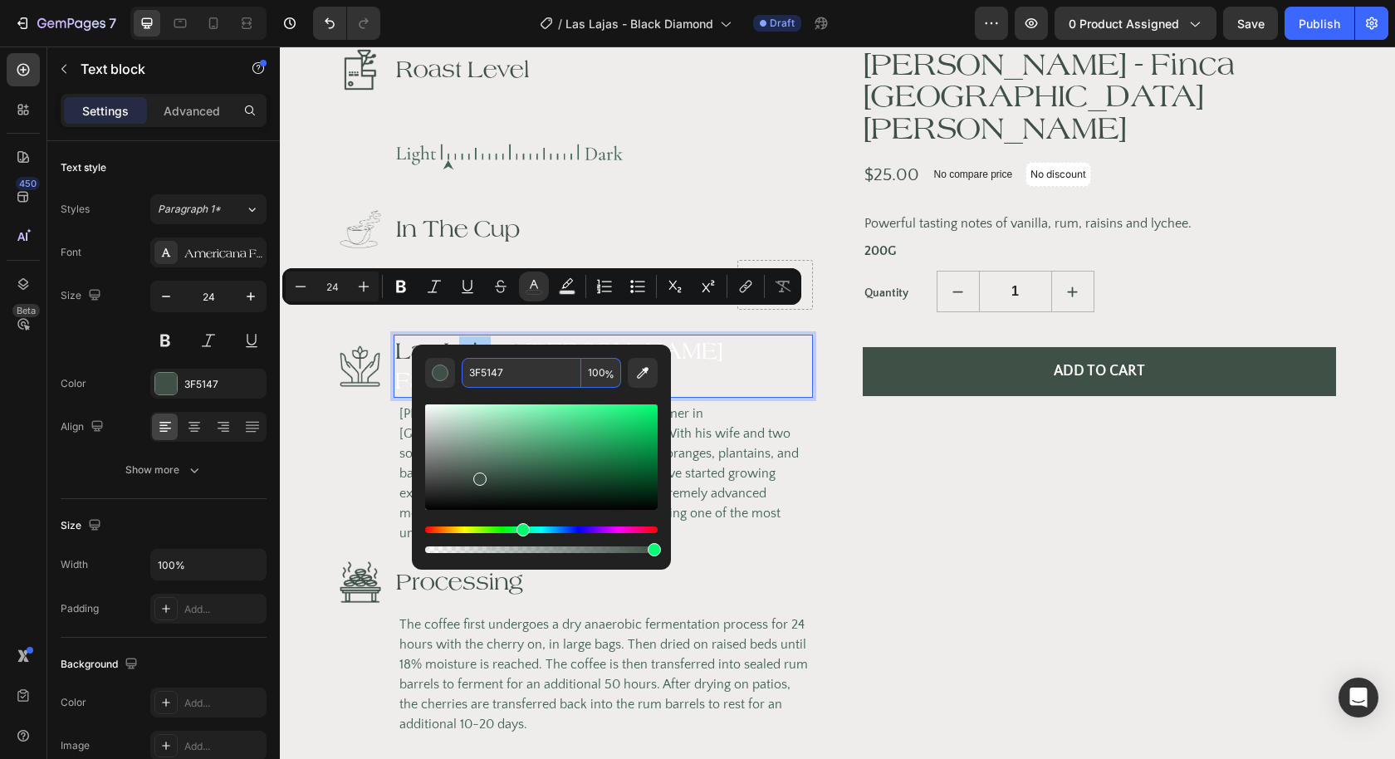
click at [501, 371] on input "3F5147" at bounding box center [522, 373] width 120 height 30
click at [757, 411] on span "[PERSON_NAME] is a 3rd generation coffee farmer in [GEOGRAPHIC_DATA], [GEOGRAPH…" at bounding box center [598, 473] width 399 height 134
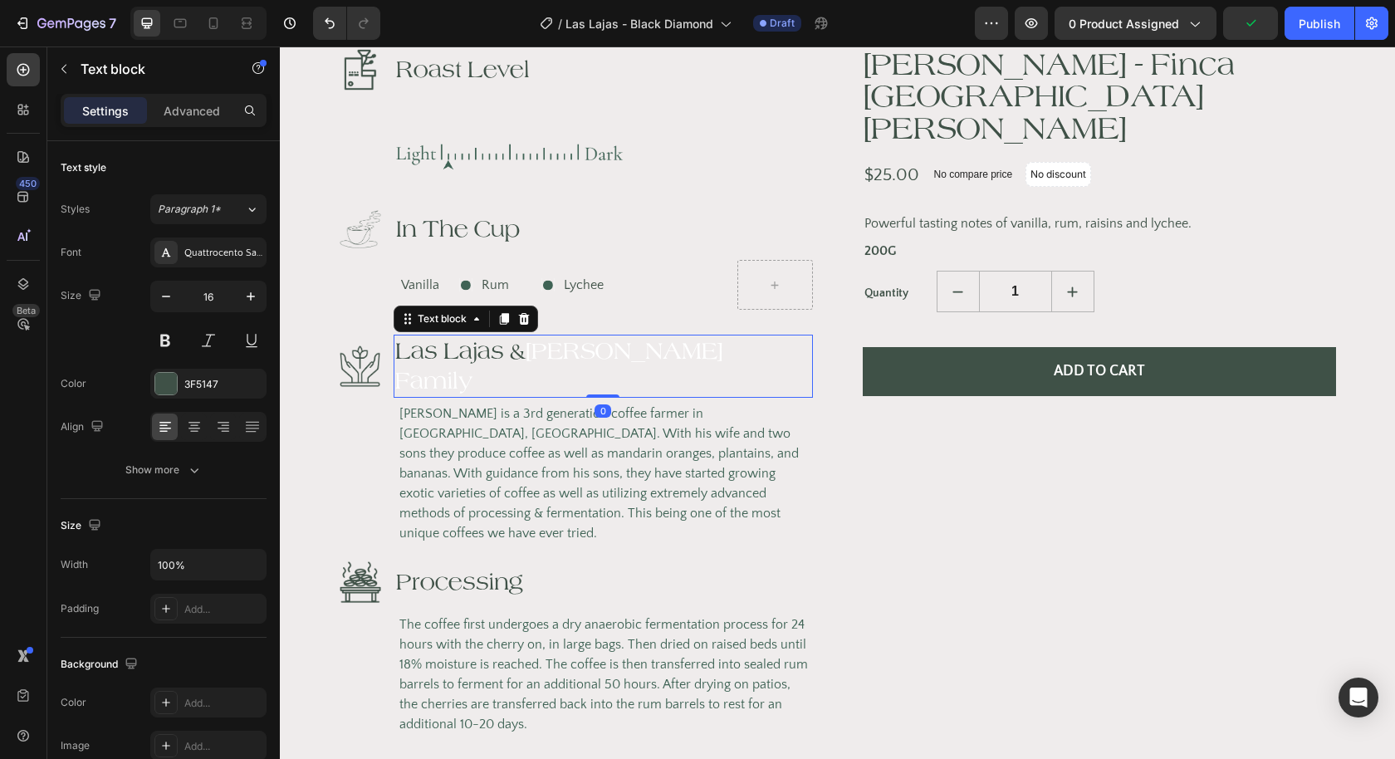
click at [669, 338] on span "[PERSON_NAME] Family" at bounding box center [558, 366] width 327 height 56
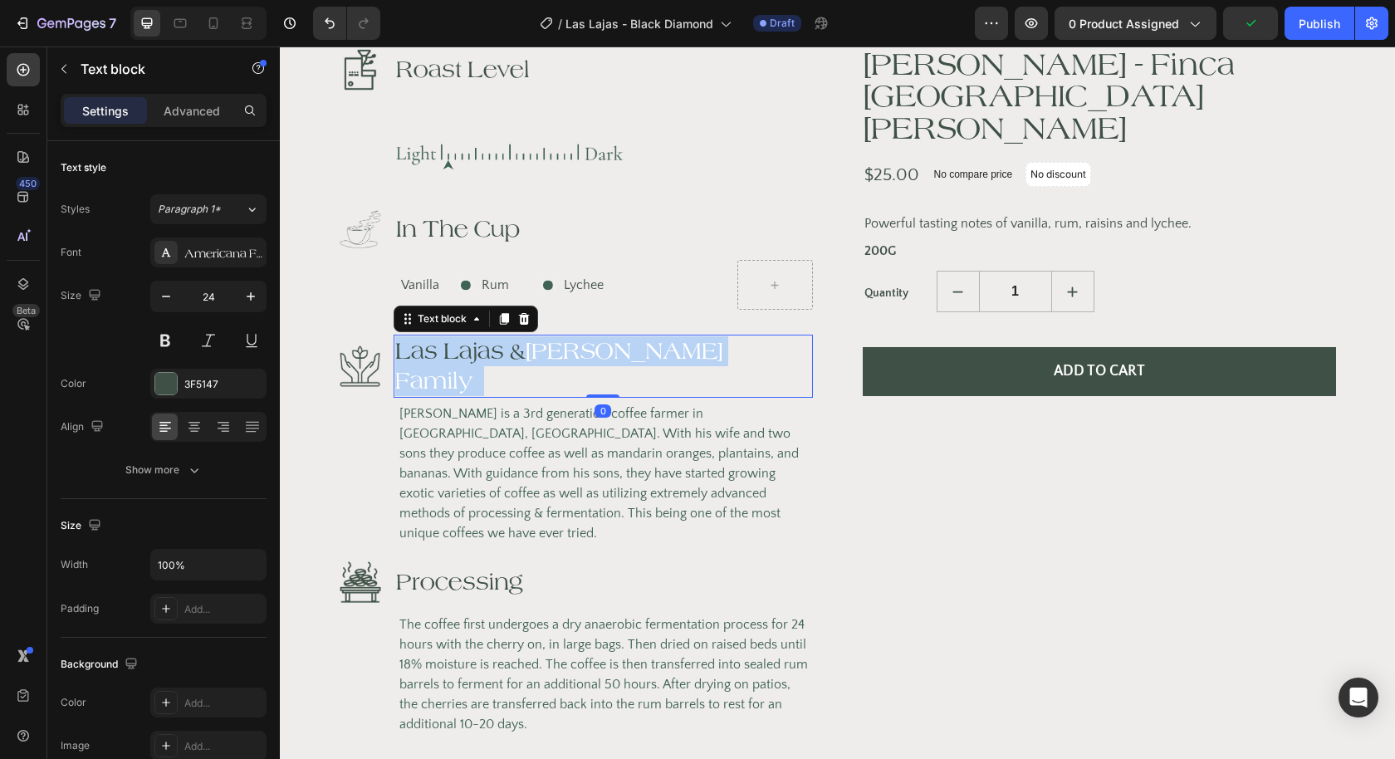
click at [669, 338] on span "[PERSON_NAME] Family" at bounding box center [558, 366] width 327 height 56
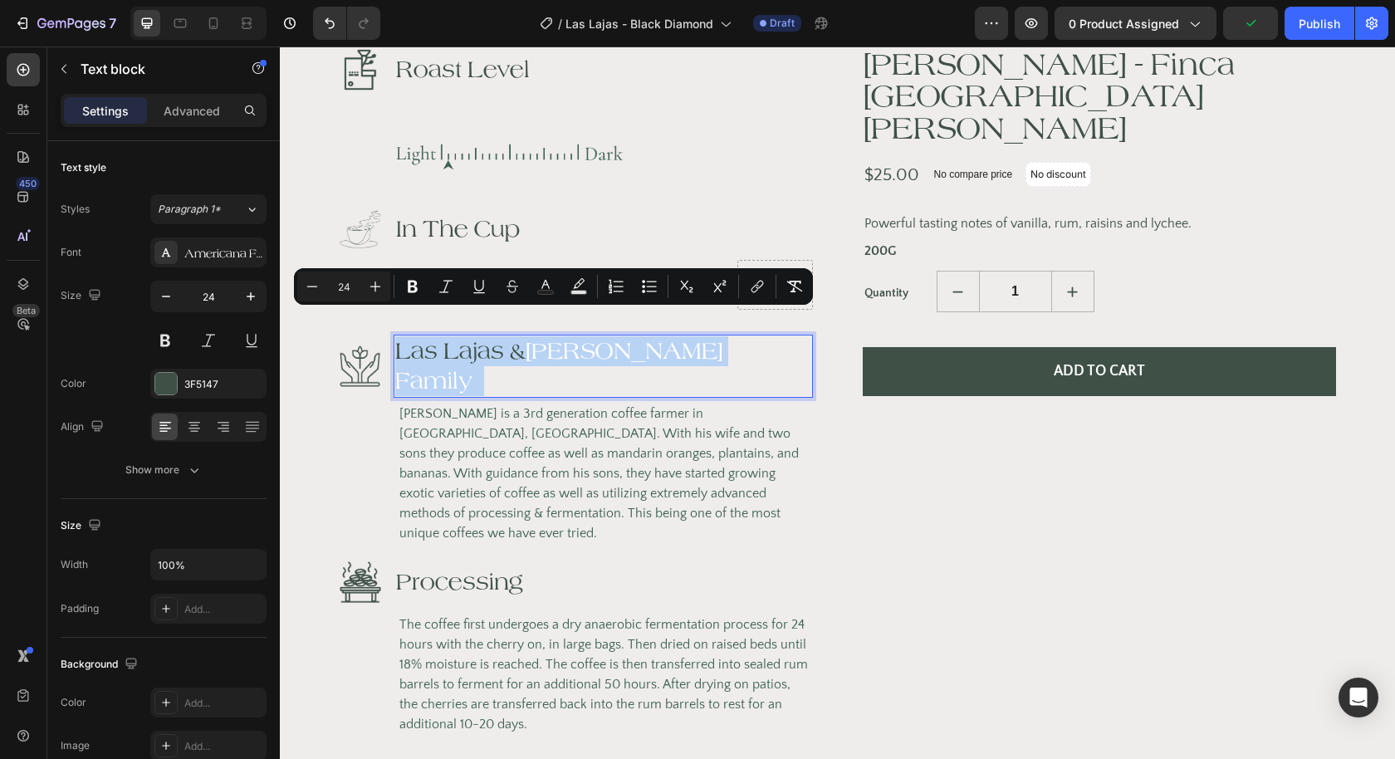
click at [684, 338] on span "[PERSON_NAME] Family" at bounding box center [558, 366] width 327 height 56
click at [695, 338] on span "[PERSON_NAME] Family" at bounding box center [558, 366] width 327 height 56
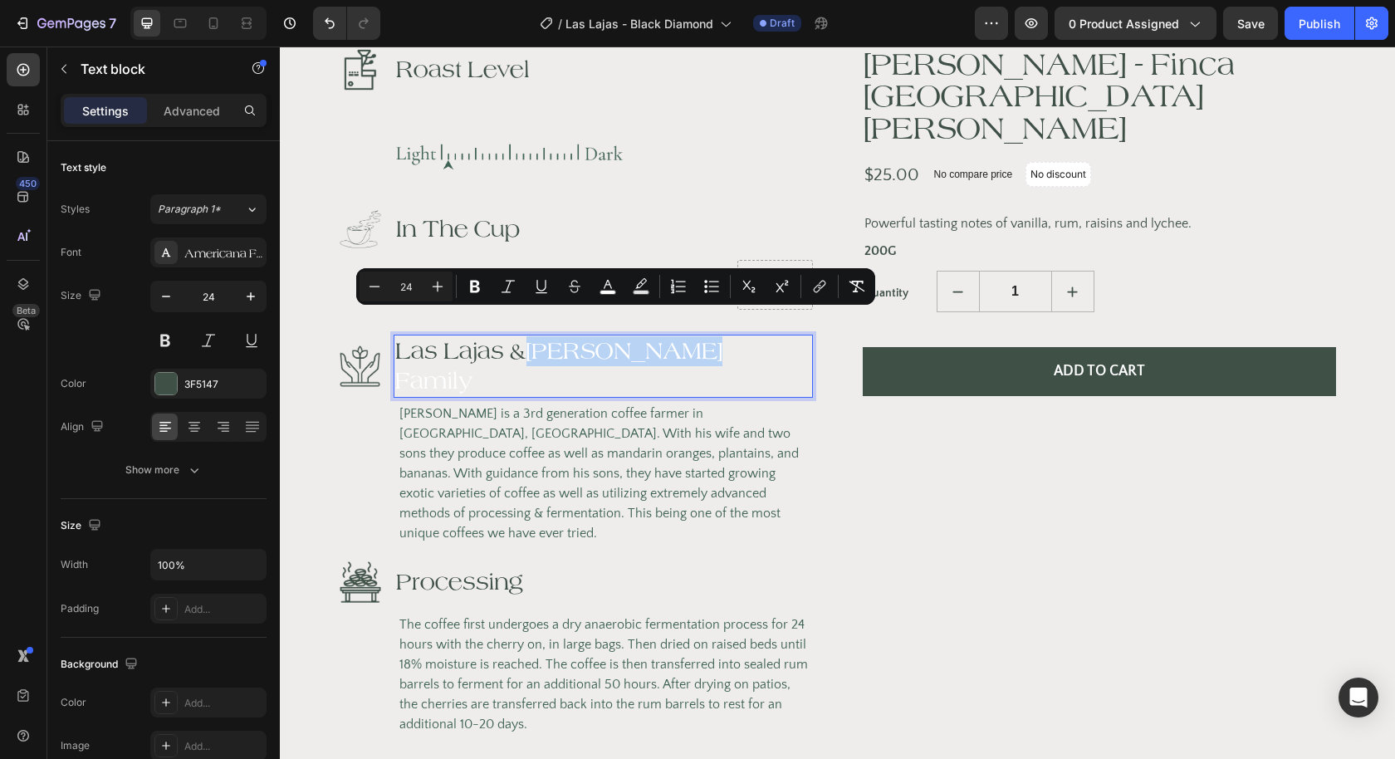
drag, startPoint x: 702, startPoint y: 327, endPoint x: 532, endPoint y: 327, distance: 170.2
click at [532, 336] on p "Las Lajas & [PERSON_NAME] Family" at bounding box center [603, 366] width 416 height 60
click at [613, 291] on rect "Editor contextual toolbar" at bounding box center [608, 293] width 16 height 4
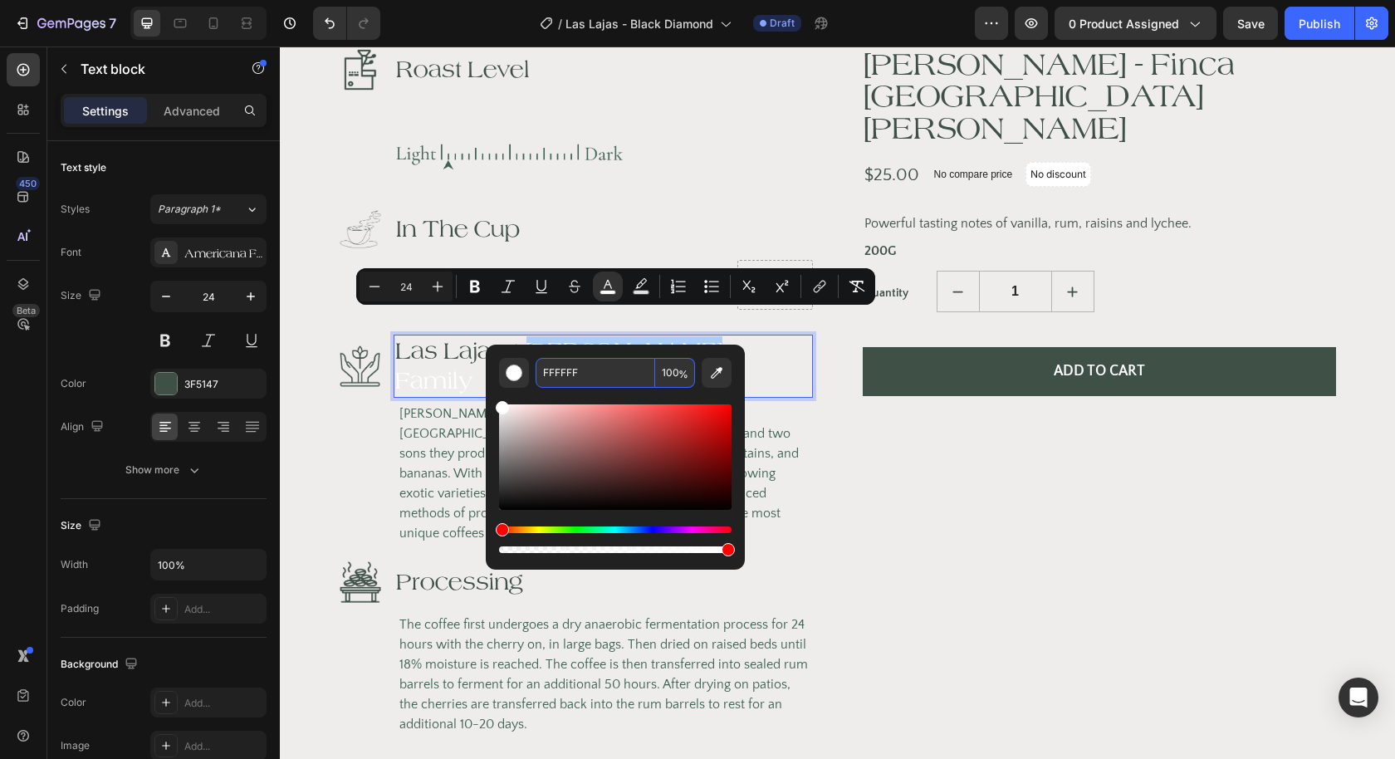
click at [578, 364] on input "FFFFFF" at bounding box center [595, 373] width 120 height 30
paste input "3F5147"
type input "3F5147"
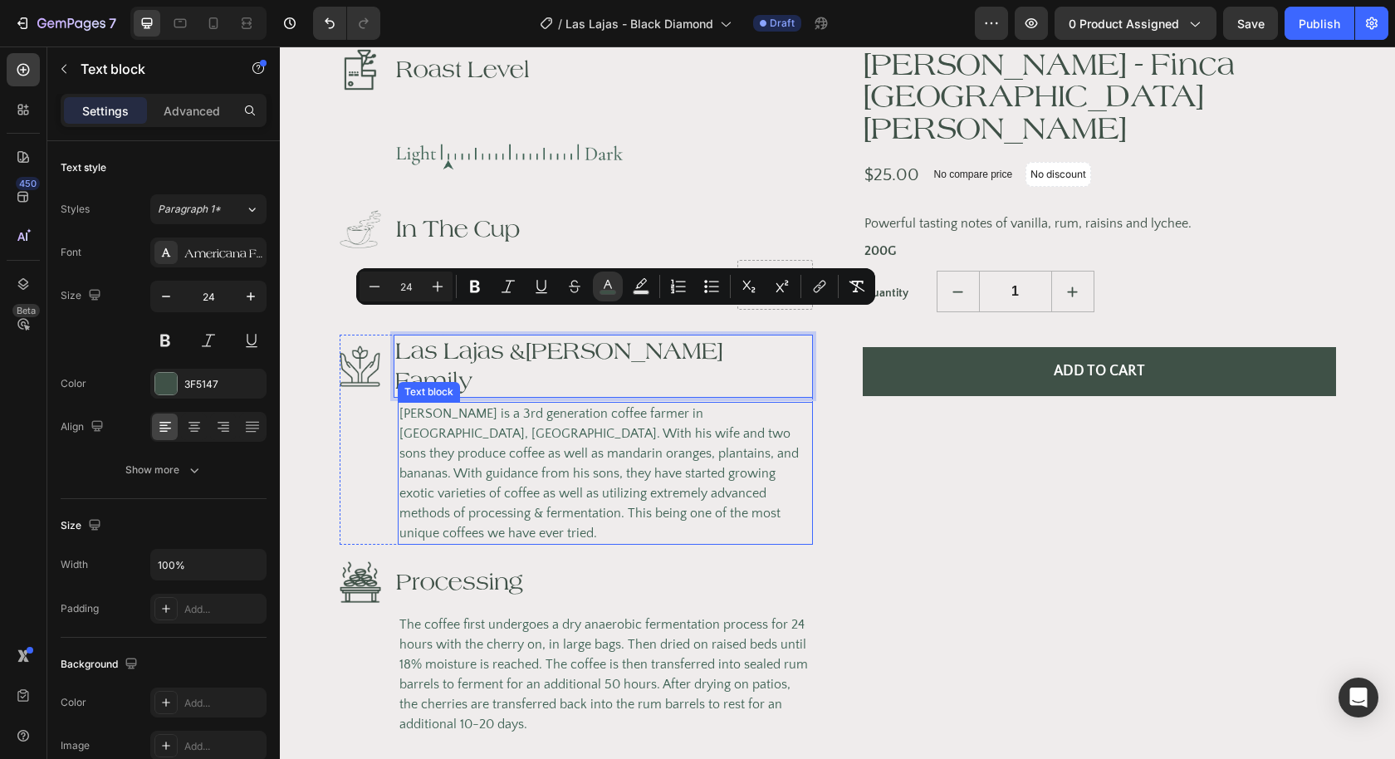
click at [595, 406] on span "[PERSON_NAME] is a 3rd generation coffee farmer in [GEOGRAPHIC_DATA], [GEOGRAPH…" at bounding box center [598, 473] width 399 height 134
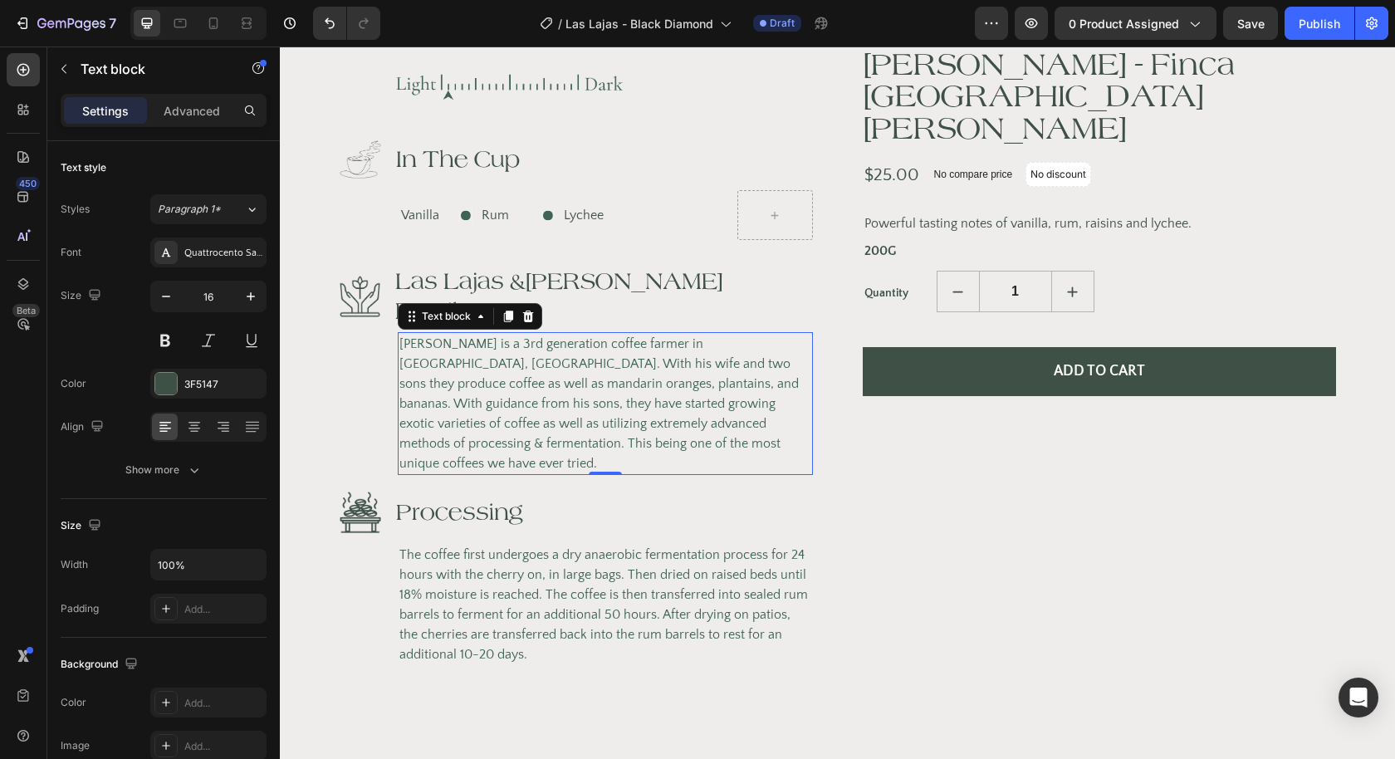
scroll to position [1092, 0]
click at [484, 495] on p "Processing" at bounding box center [459, 510] width 127 height 30
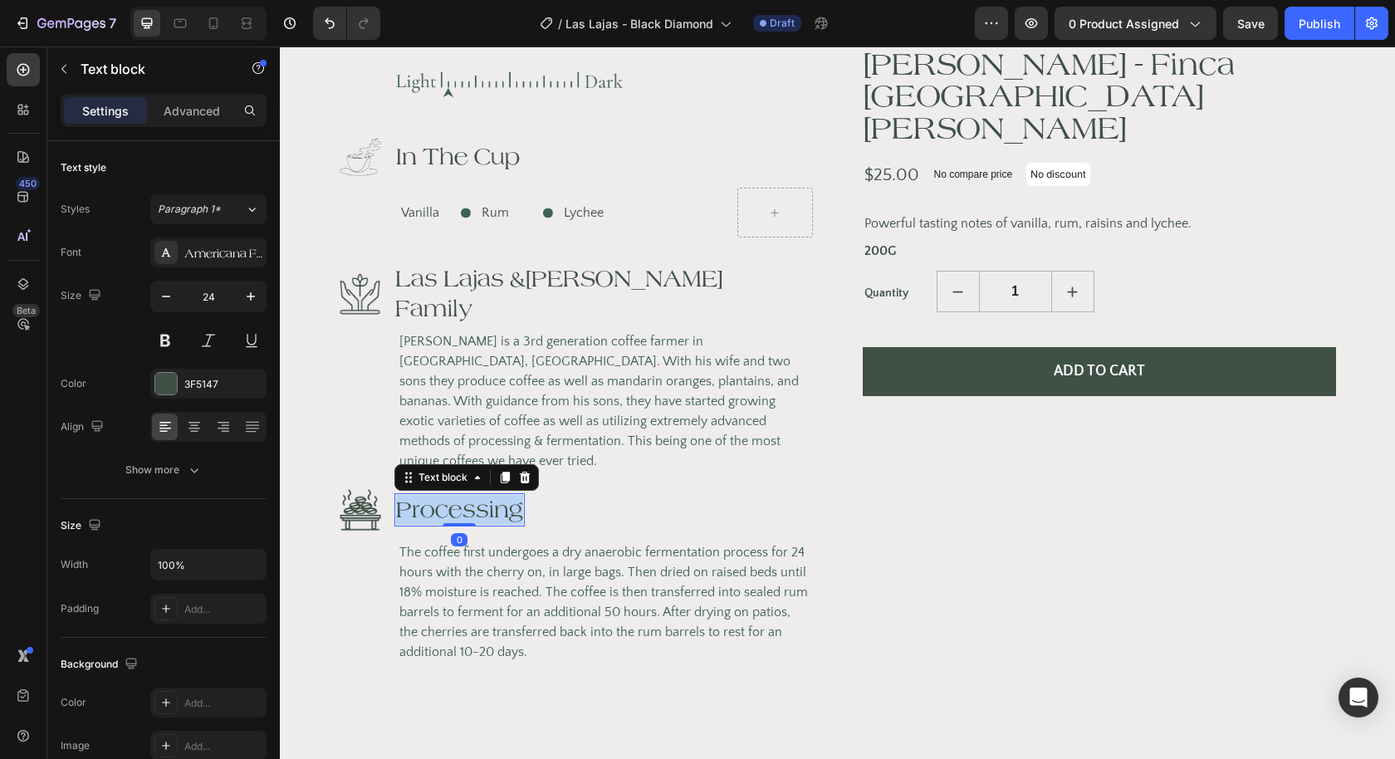
click at [484, 495] on p "Processing" at bounding box center [459, 510] width 127 height 30
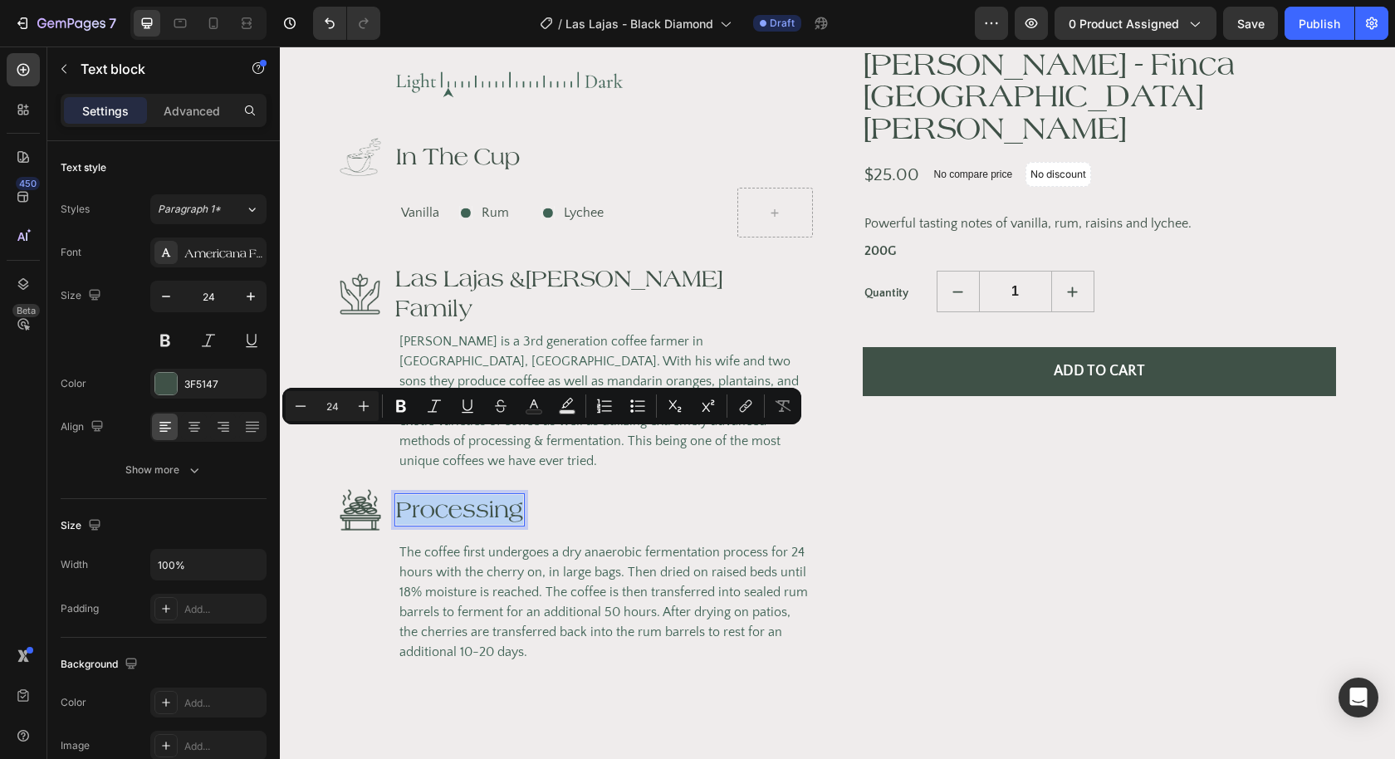
click at [406, 495] on p "Processing" at bounding box center [459, 510] width 127 height 30
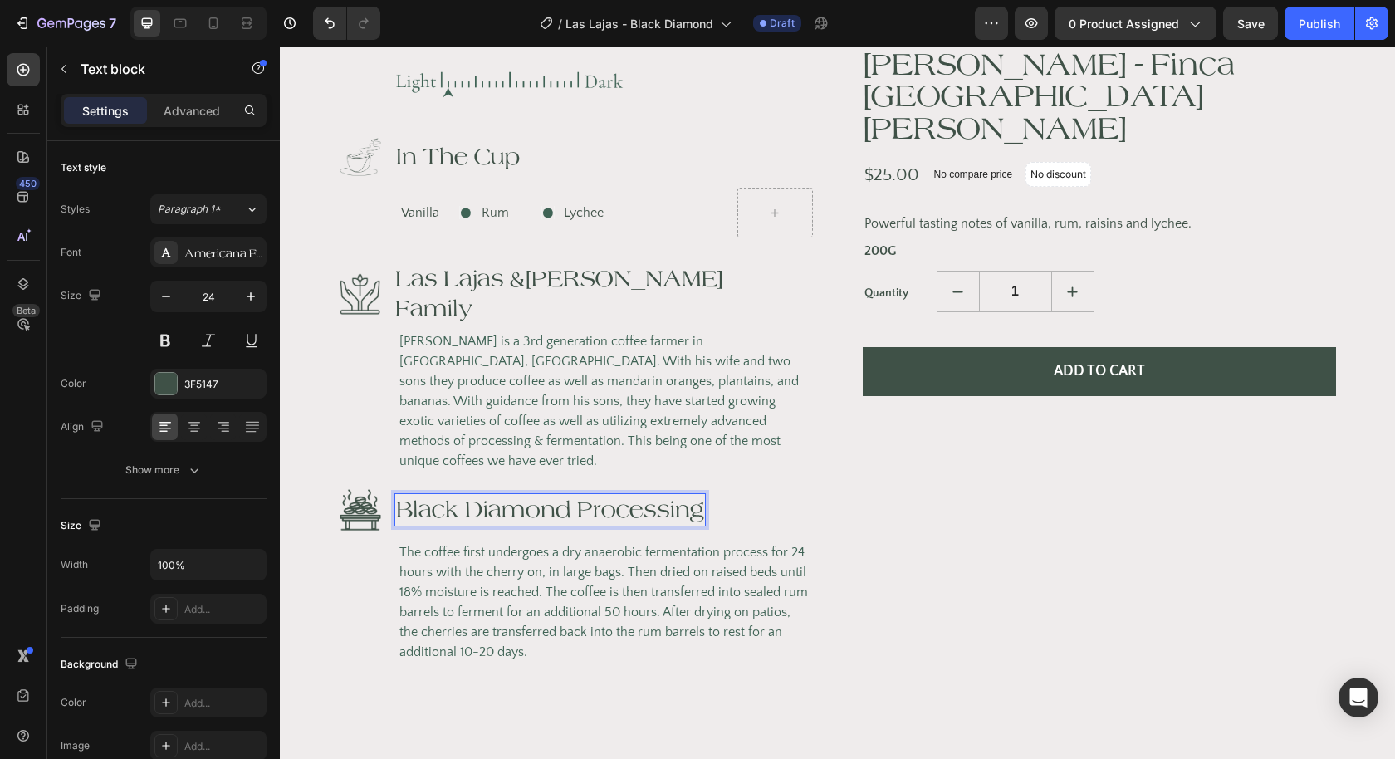
click at [580, 495] on p "Black Diamond Processing" at bounding box center [550, 510] width 308 height 30
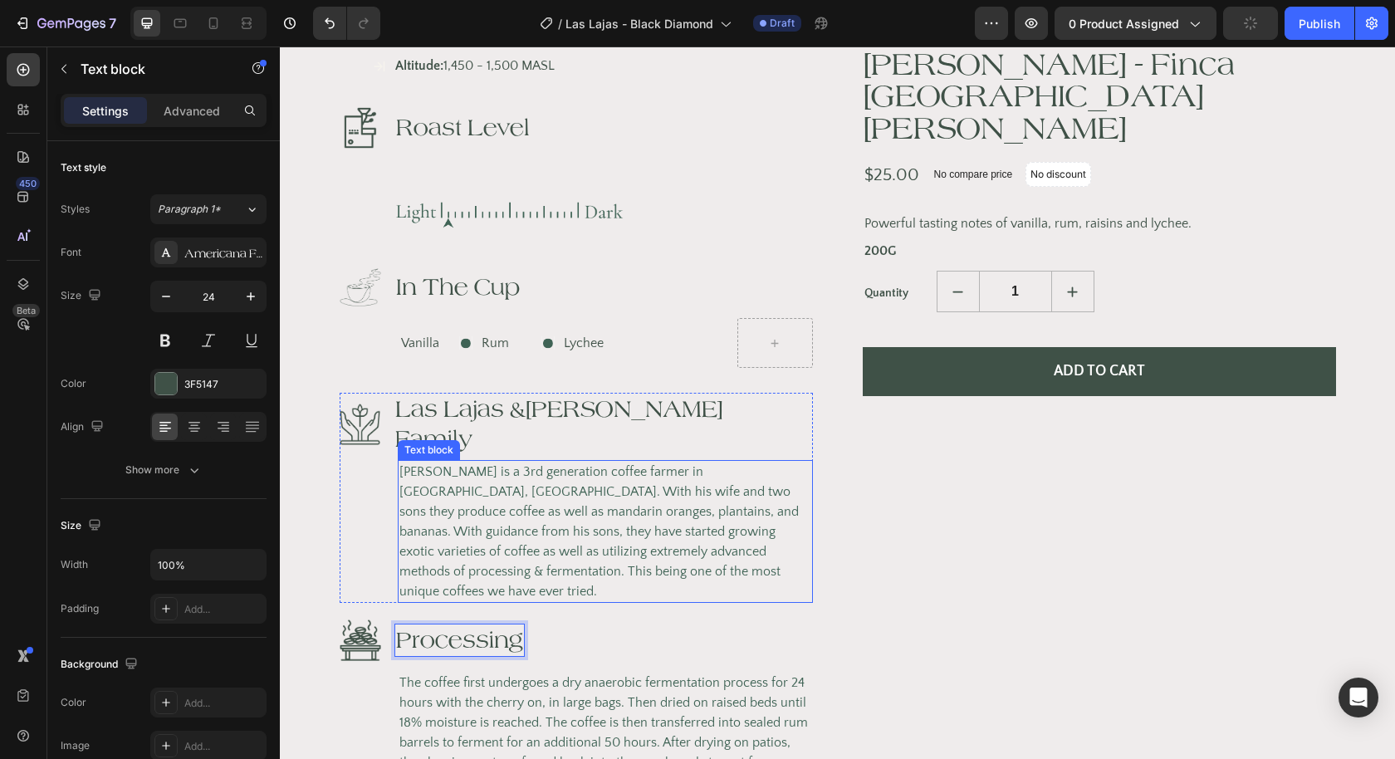
scroll to position [911, 0]
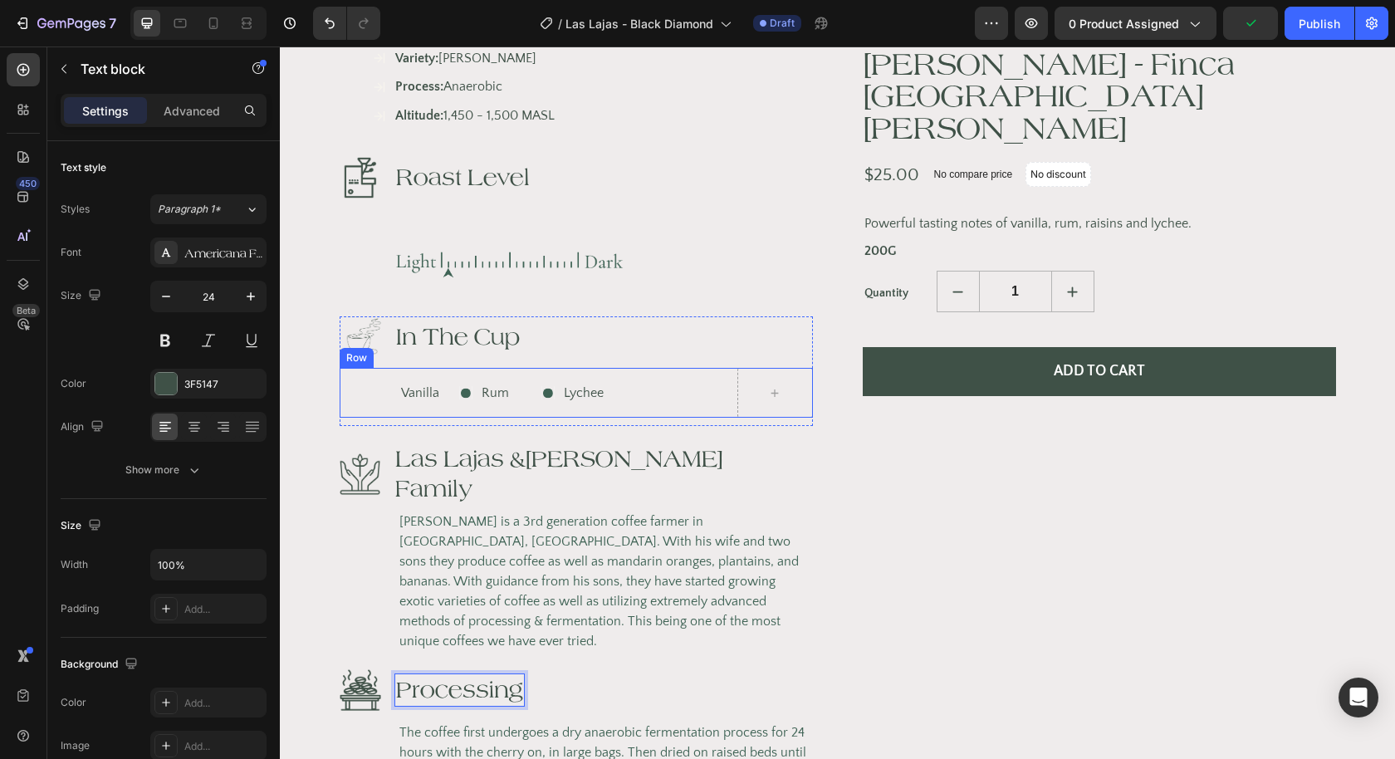
click at [417, 379] on div "Vanilla Text block" at bounding box center [426, 392] width 56 height 27
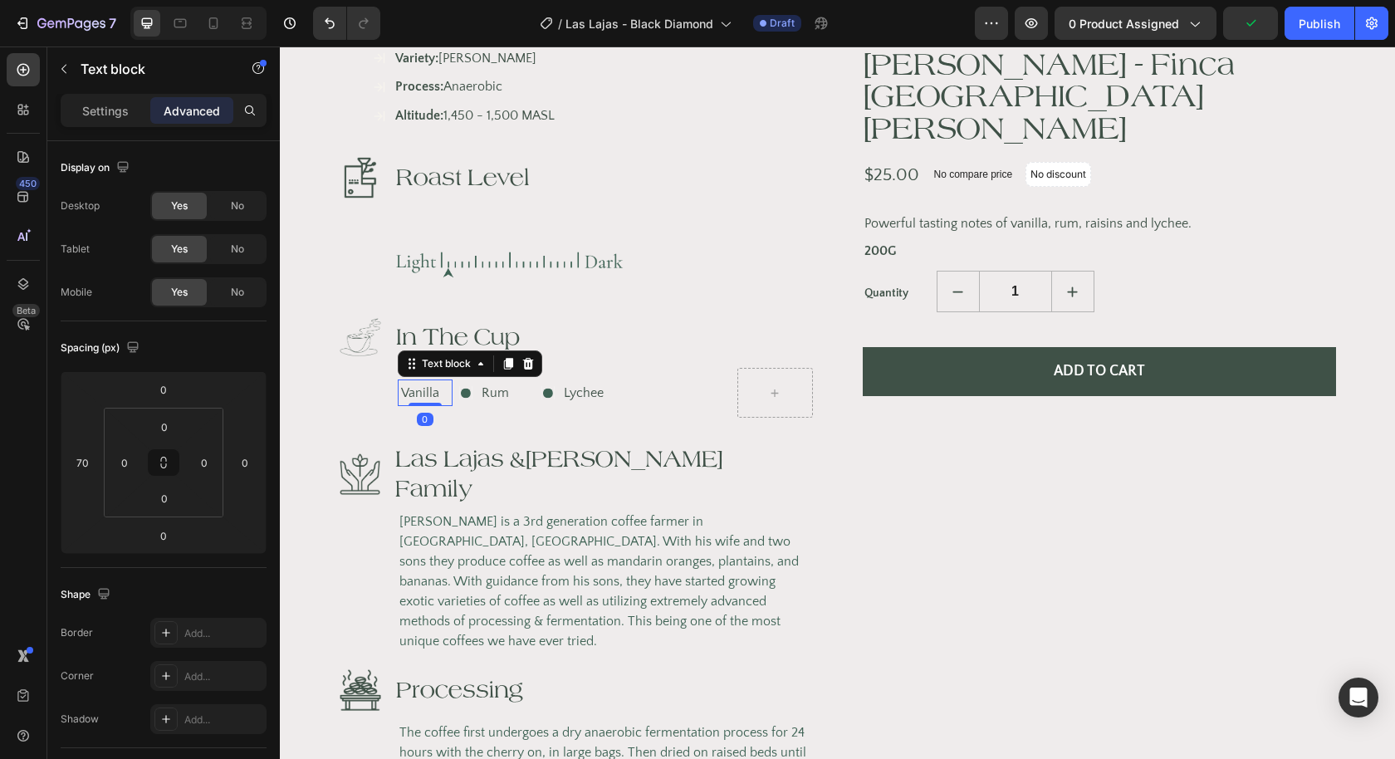
click at [428, 383] on p "Vanilla" at bounding box center [425, 393] width 49 height 20
click at [433, 383] on p "Vanilla" at bounding box center [425, 393] width 49 height 20
click at [436, 383] on p "Vanilla" at bounding box center [425, 393] width 49 height 20
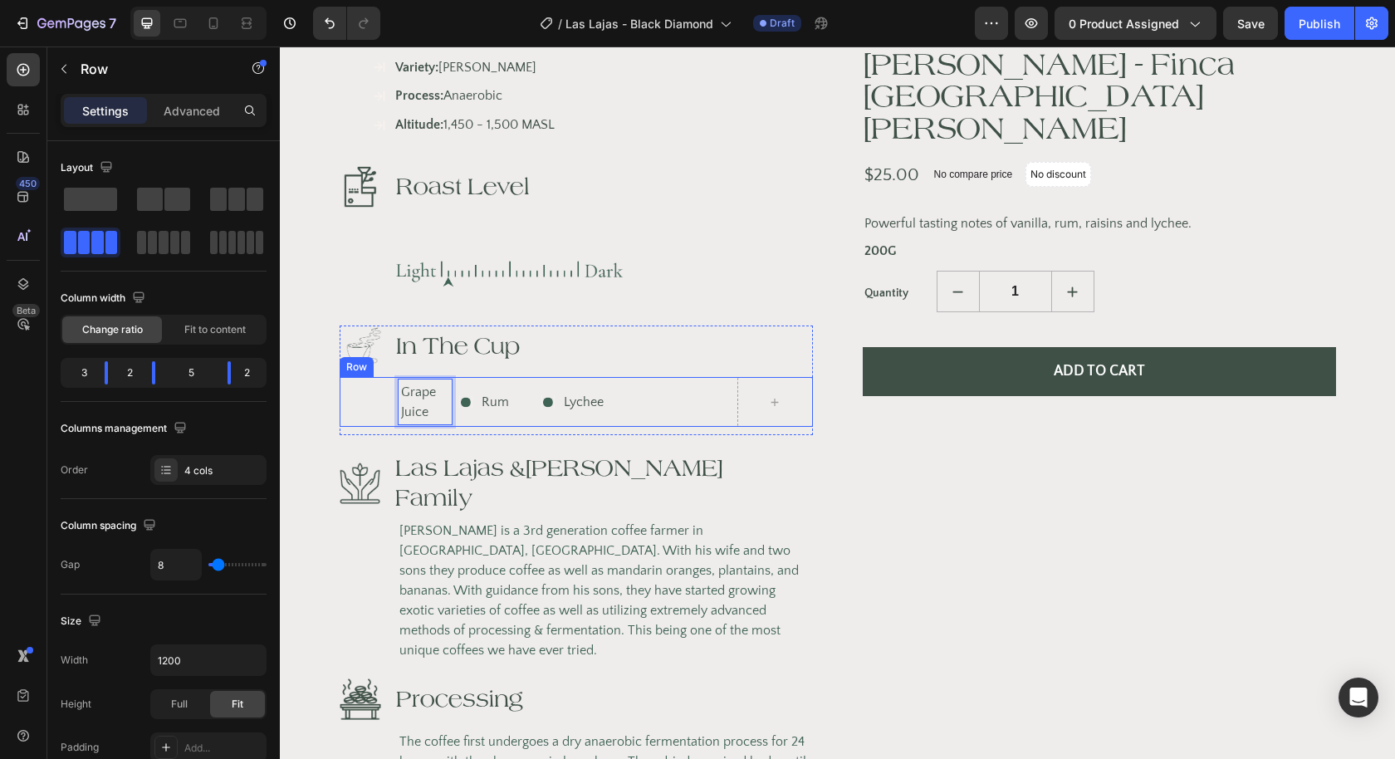
click at [386, 377] on div "Grape Juice Text block 0" at bounding box center [397, 402] width 114 height 50
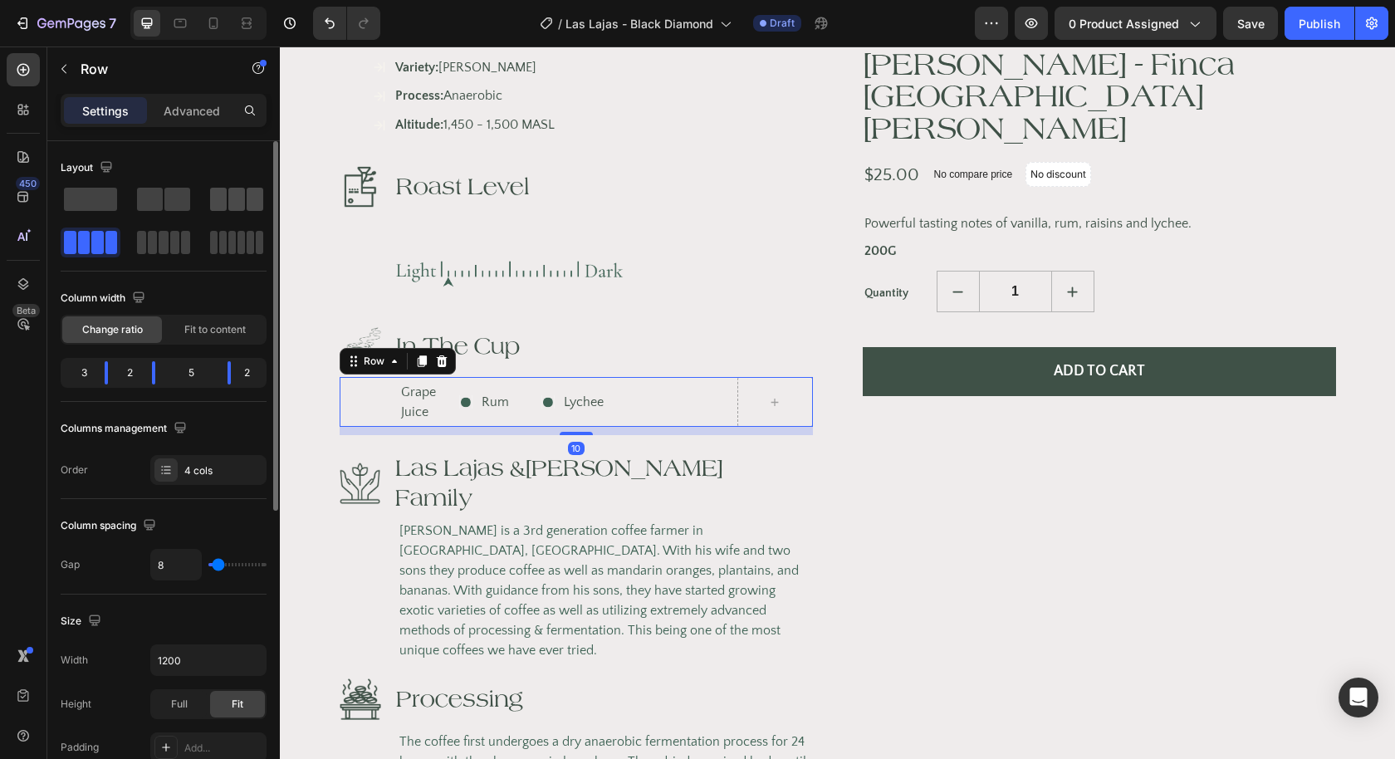
click at [240, 195] on span at bounding box center [236, 199] width 17 height 23
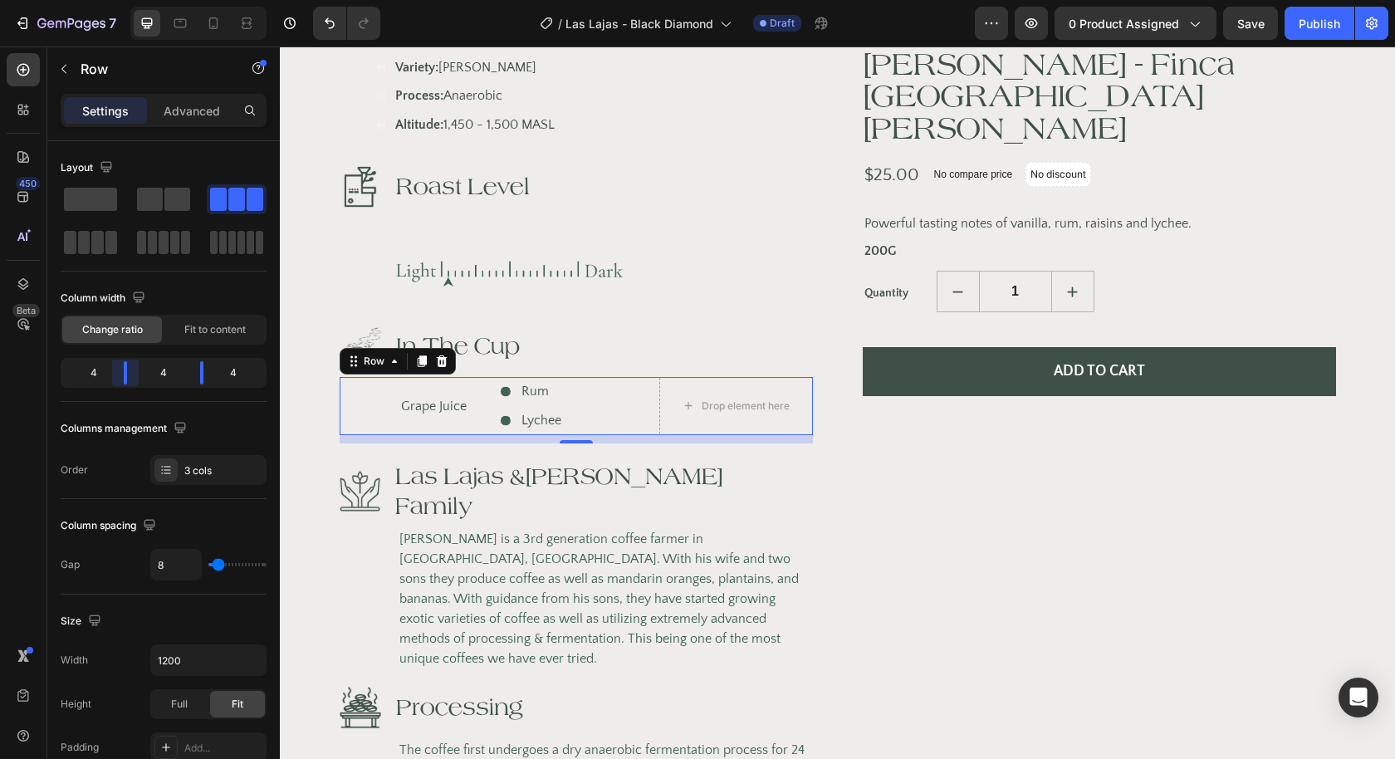
click at [127, 0] on body "7 Version history / Las Lajas - Black Diamond Draft Preview 0 product assigned …" at bounding box center [697, 0] width 1395 height 0
drag, startPoint x: 195, startPoint y: 371, endPoint x: 271, endPoint y: 372, distance: 75.5
click at [273, 0] on body "7 Version history / Las Lajas - Black Diamond Draft Preview 0 product assigned …" at bounding box center [697, 0] width 1395 height 0
drag, startPoint x: 131, startPoint y: 379, endPoint x: 117, endPoint y: 384, distance: 14.7
click at [117, 0] on body "7 Version history / Las Lajas - Black Diamond Draft Preview 0 product assigned …" at bounding box center [697, 0] width 1395 height 0
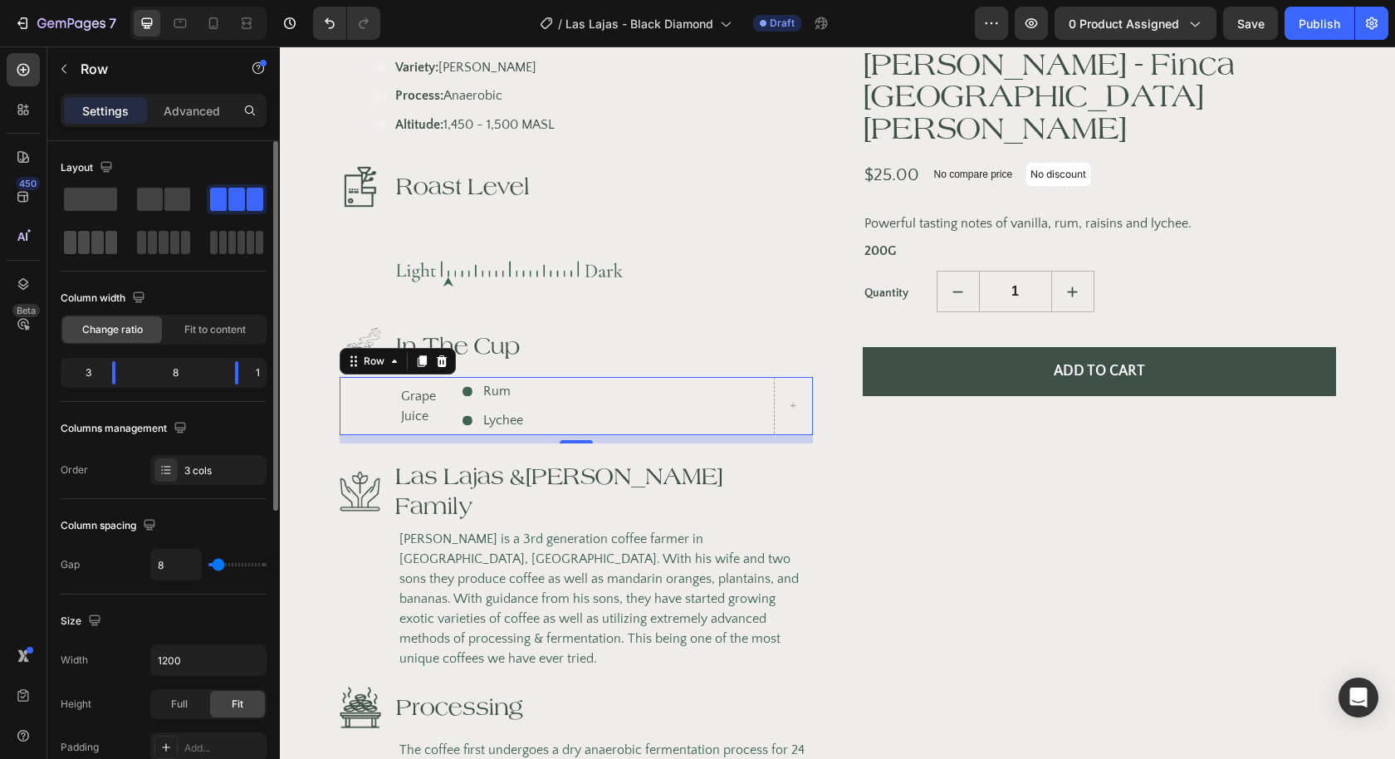
click at [90, 239] on div at bounding box center [90, 242] width 53 height 23
drag, startPoint x: 220, startPoint y: 372, endPoint x: 238, endPoint y: 373, distance: 18.3
click at [242, 0] on body "7 Version history / Las Lajas - Black Diamond Draft Preview 0 product assigned …" at bounding box center [697, 0] width 1395 height 0
drag, startPoint x: 170, startPoint y: 369, endPoint x: 143, endPoint y: 375, distance: 28.0
click at [183, 0] on body "7 Version history / Las Lajas - Black Diamond Draft Preview 0 product assigned …" at bounding box center [697, 0] width 1395 height 0
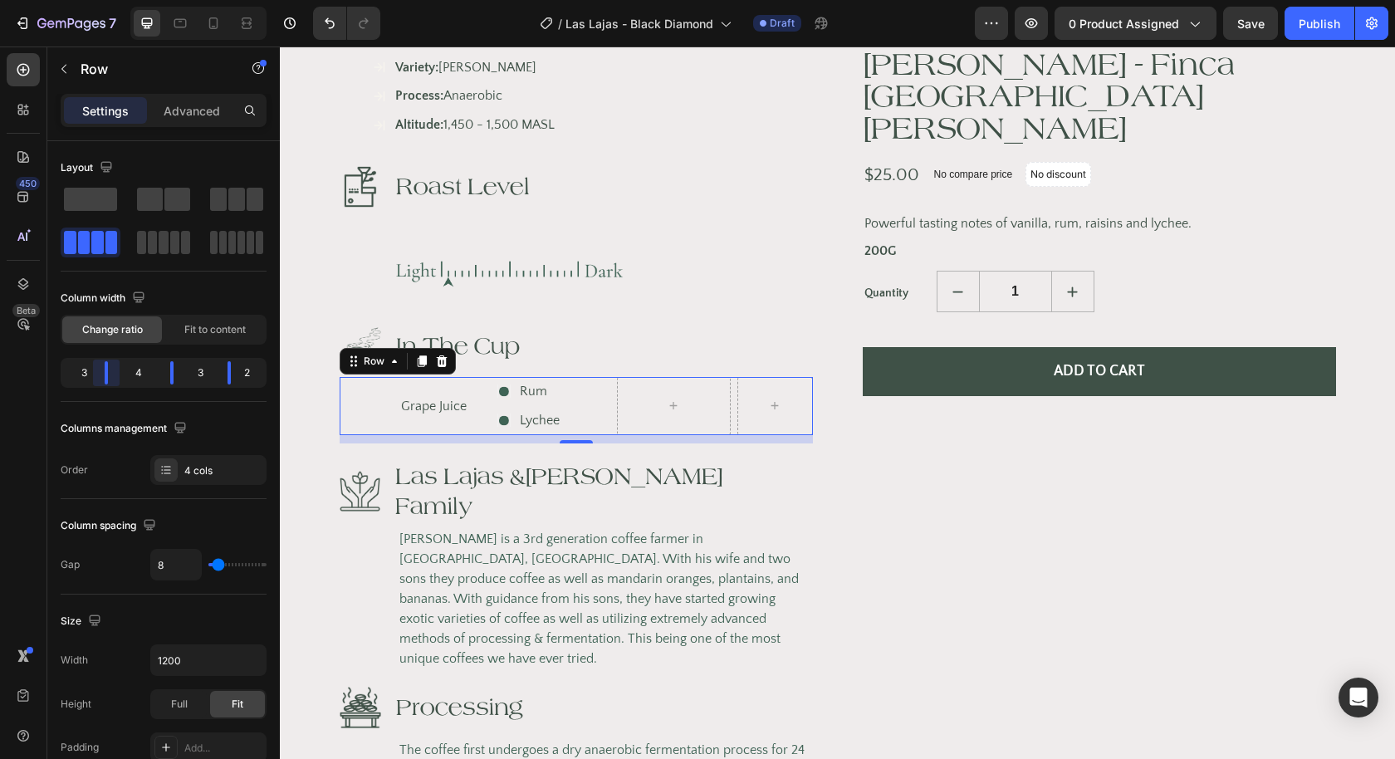
drag, startPoint x: 109, startPoint y: 374, endPoint x: 125, endPoint y: 373, distance: 16.7
click at [125, 0] on body "7 Version history / Las Lajas - Black Diamond Draft Preview 0 product assigned …" at bounding box center [697, 0] width 1395 height 0
drag, startPoint x: 116, startPoint y: 374, endPoint x: 143, endPoint y: 375, distance: 26.6
click at [143, 0] on body "7 Version history / Las Lajas - Black Diamond Draft Preview 0 product assigned …" at bounding box center [697, 0] width 1395 height 0
click at [328, 30] on icon "Undo/Redo" at bounding box center [329, 23] width 17 height 17
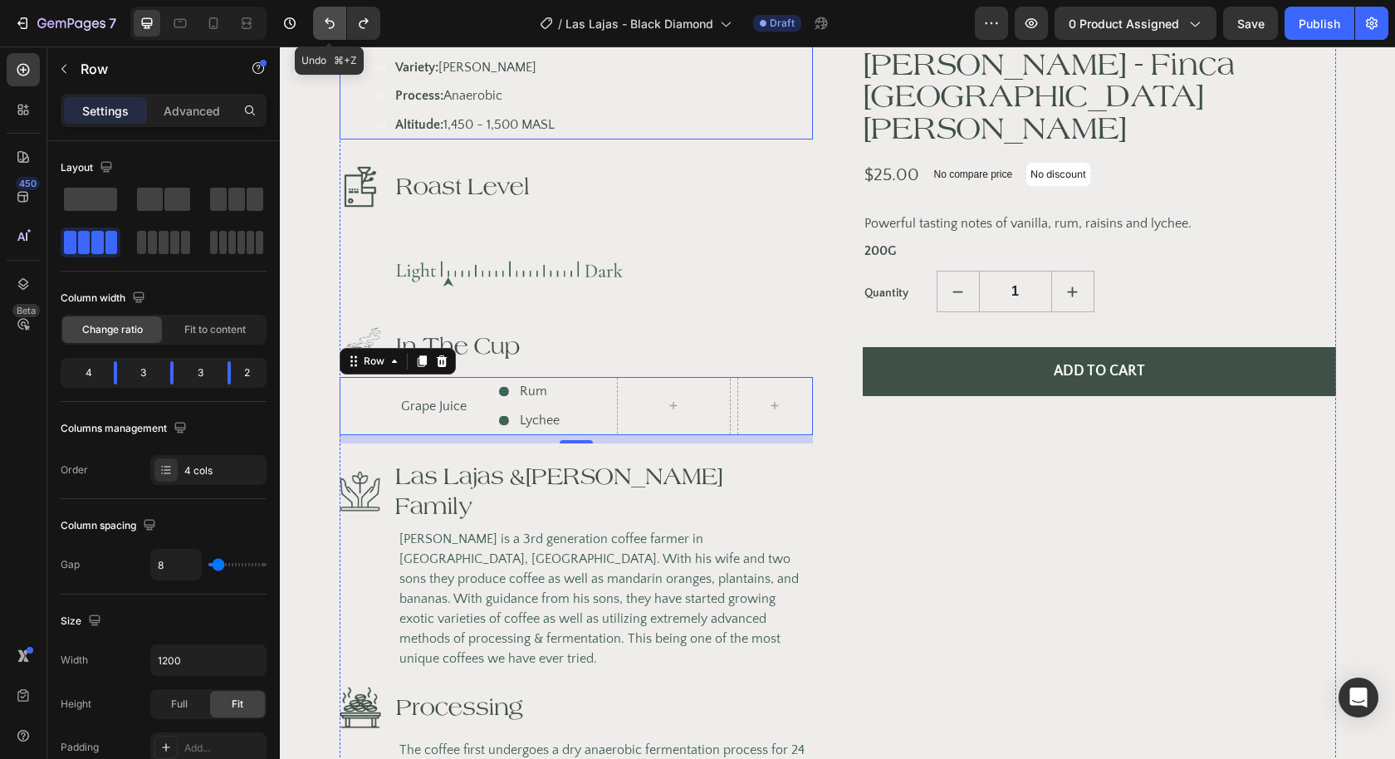
click at [328, 30] on icon "Undo/Redo" at bounding box center [329, 23] width 17 height 17
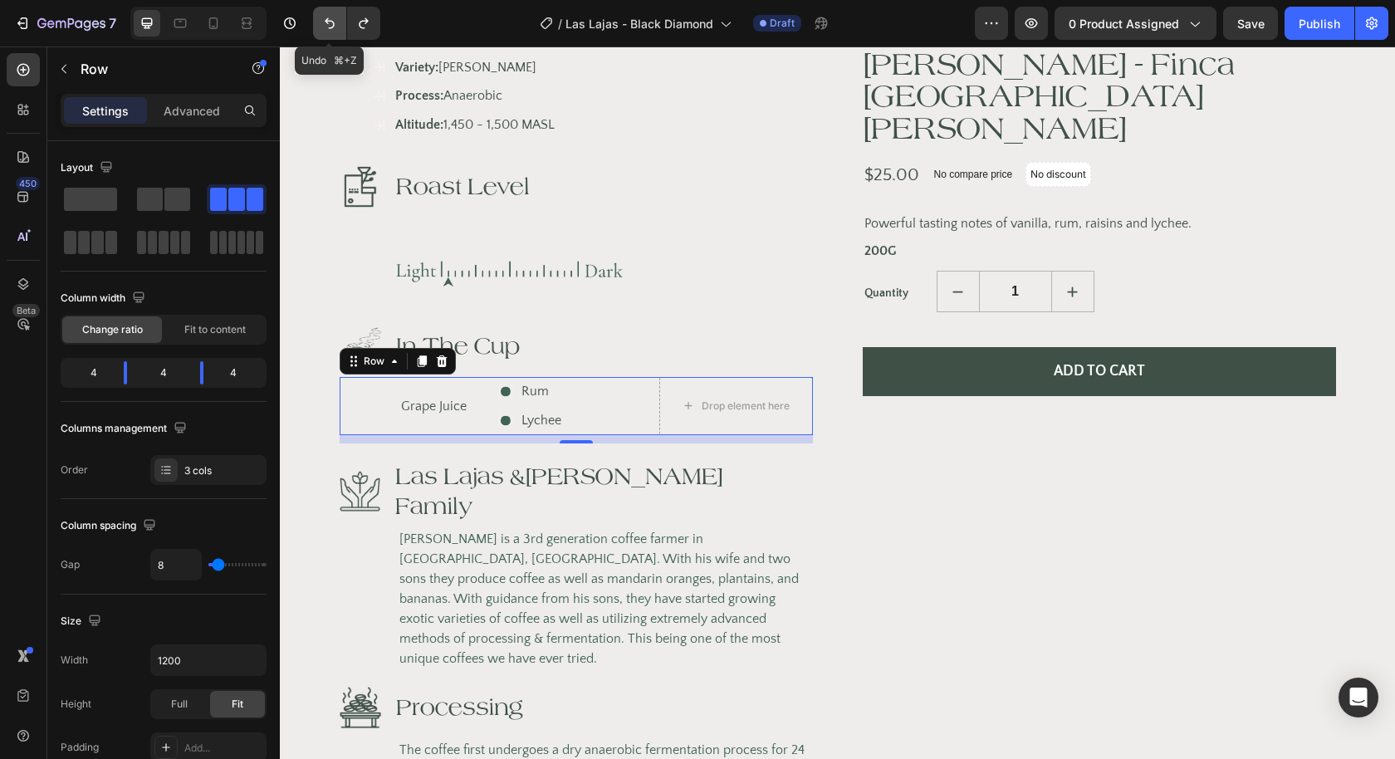
click at [328, 30] on icon "Undo/Redo" at bounding box center [329, 23] width 17 height 17
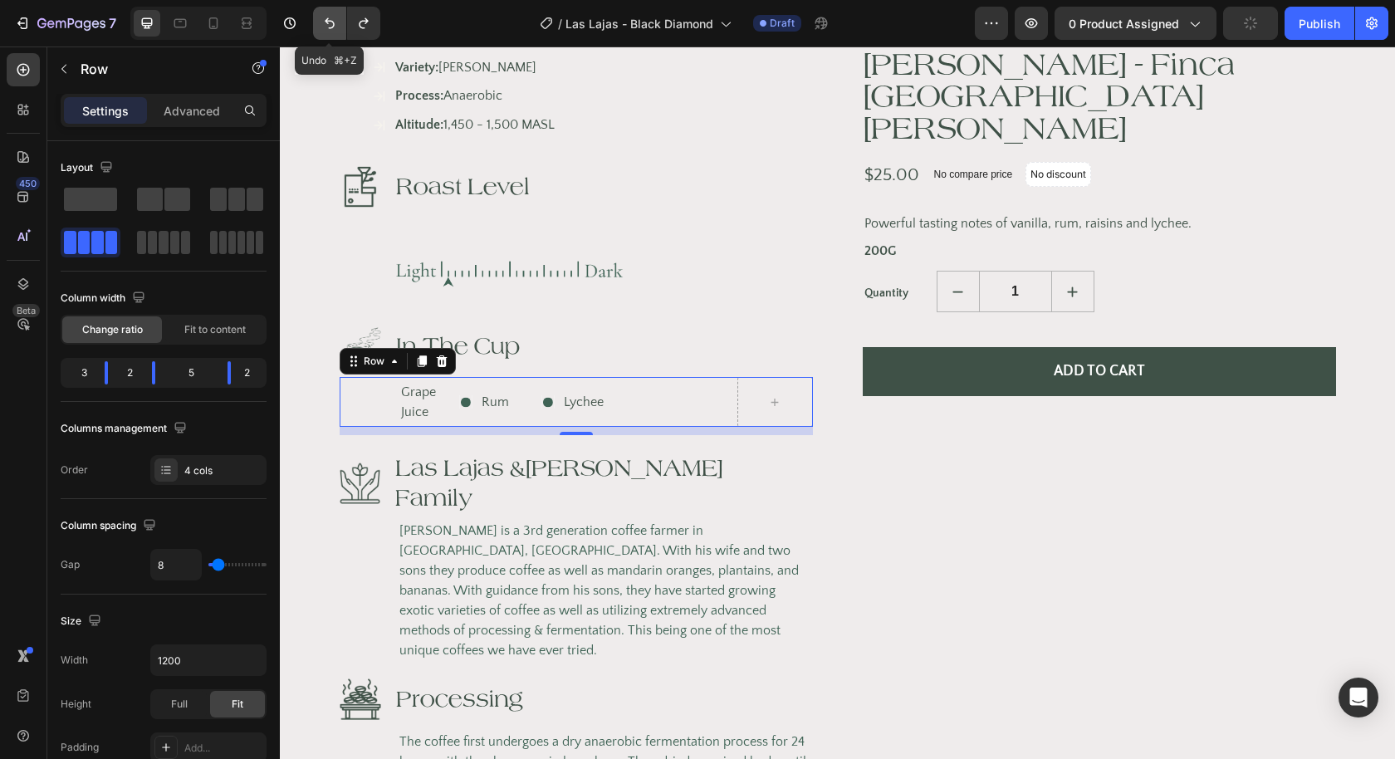
click at [328, 30] on icon "Undo/Redo" at bounding box center [329, 23] width 17 height 17
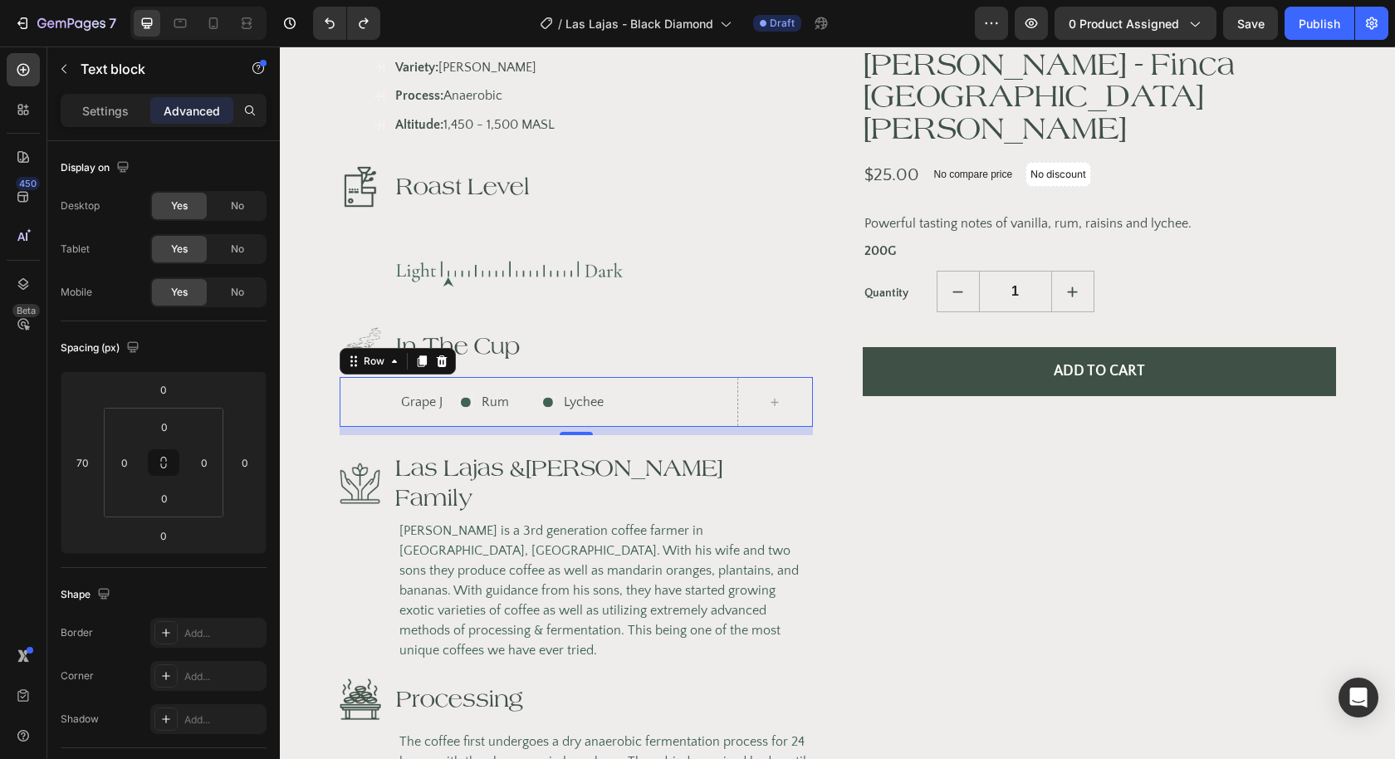
click at [423, 392] on p "Grape J" at bounding box center [425, 402] width 49 height 20
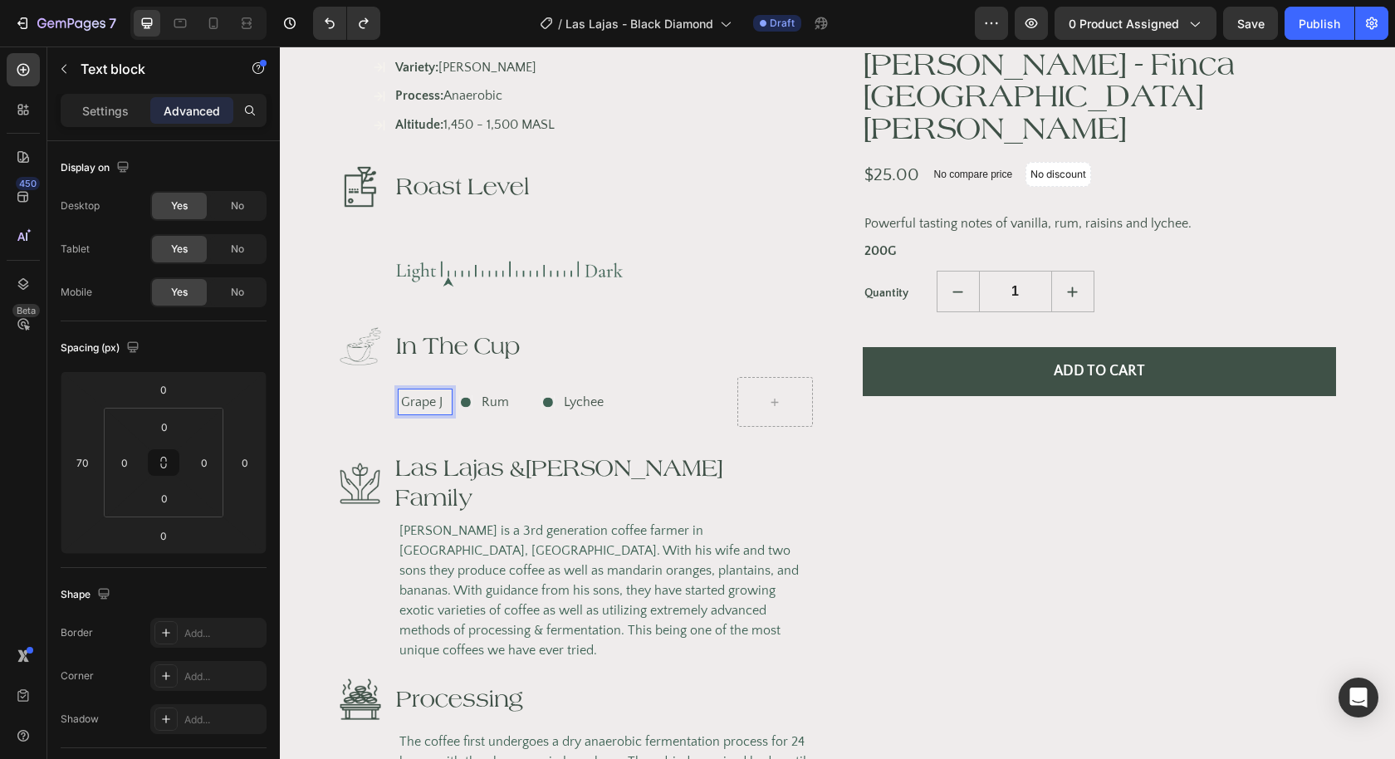
click at [439, 392] on p "Grape J" at bounding box center [425, 402] width 49 height 20
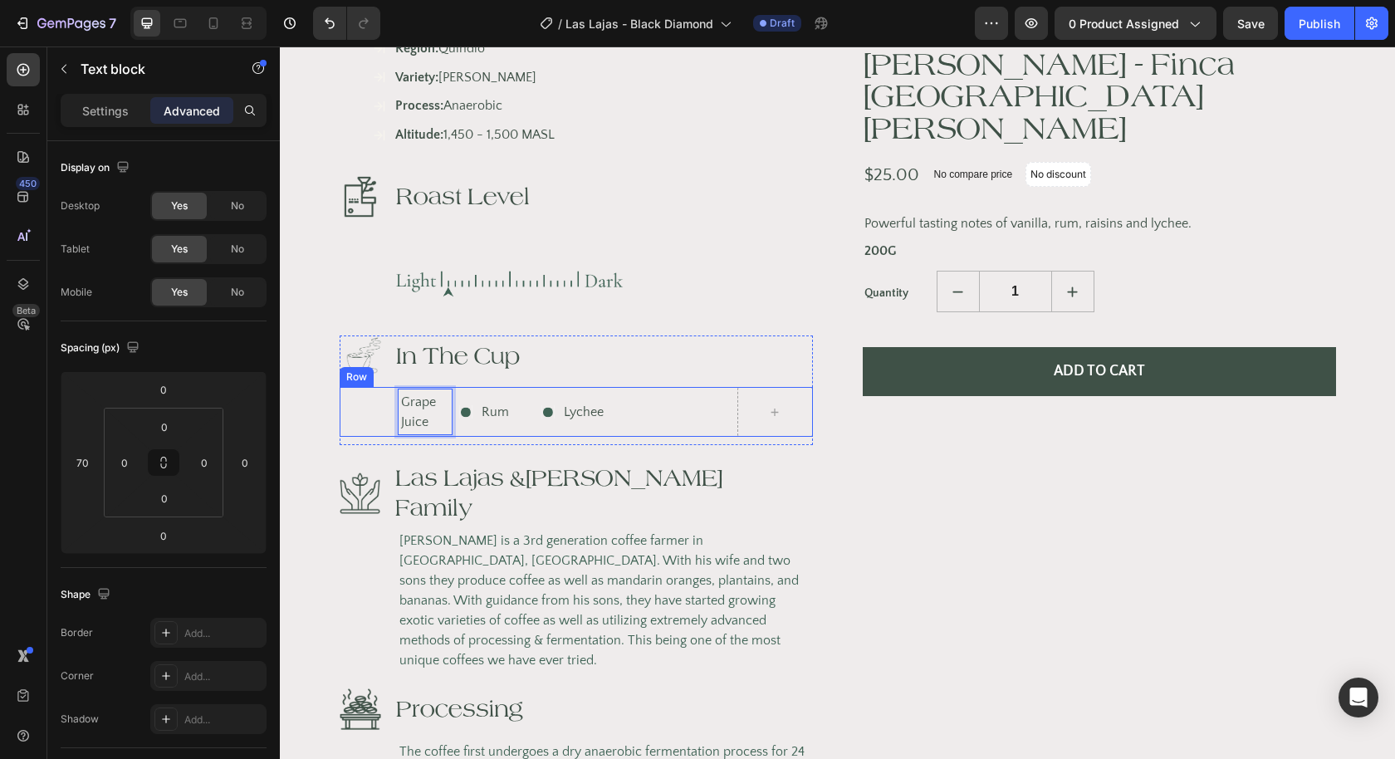
click at [380, 390] on div "Grape Juice Text block 0" at bounding box center [397, 412] width 114 height 50
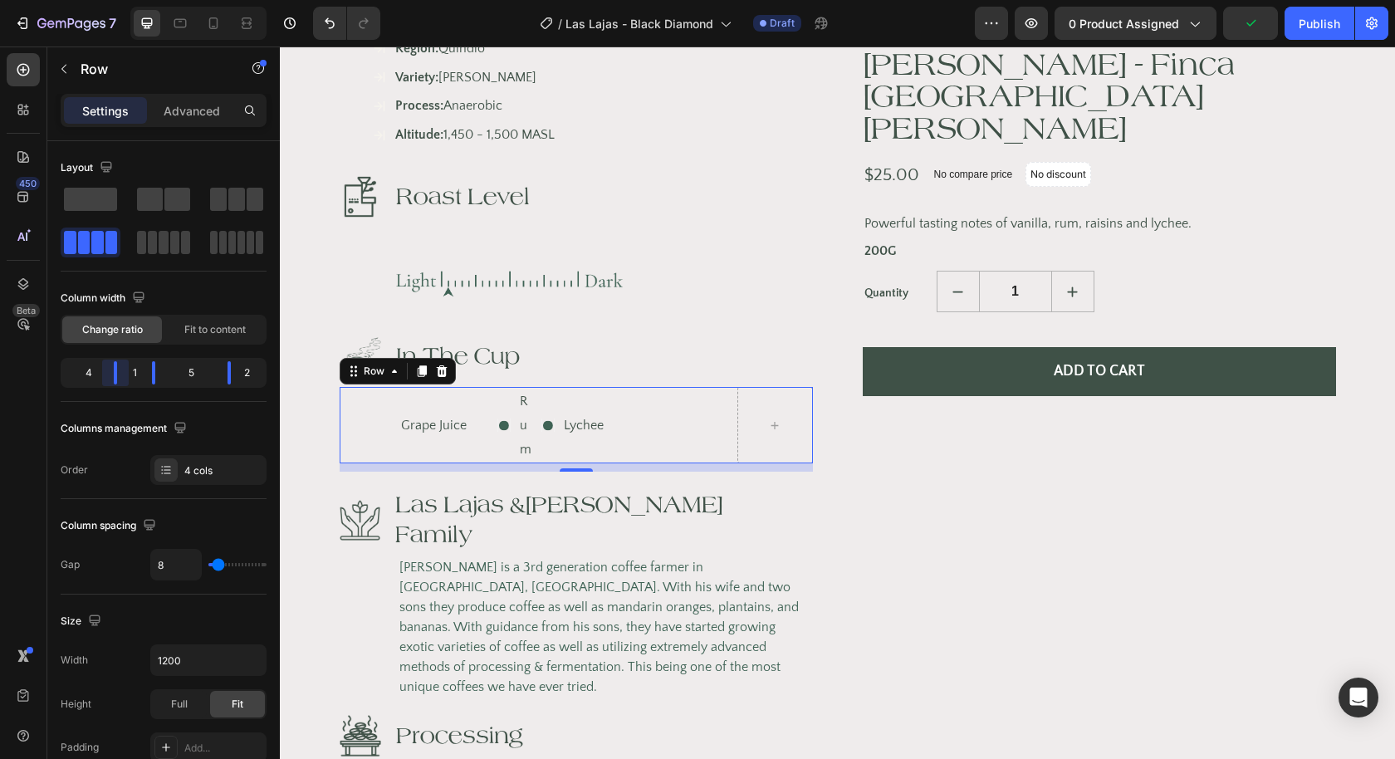
drag, startPoint x: 109, startPoint y: 363, endPoint x: 125, endPoint y: 363, distance: 16.6
click at [125, 0] on body "7 Version history / Las Lajas - Black Diamond Draft Preview 0 product assigned …" at bounding box center [697, 0] width 1395 height 0
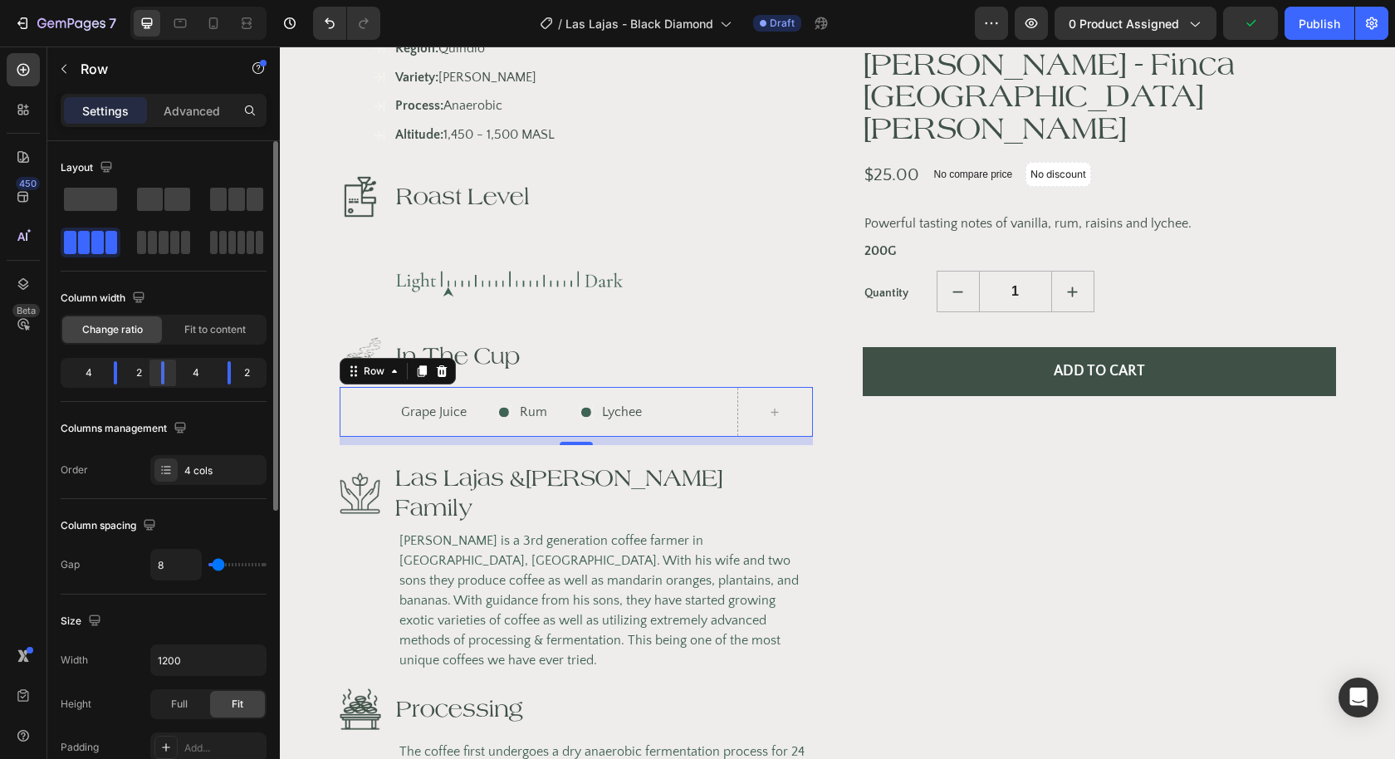
drag, startPoint x: 156, startPoint y: 369, endPoint x: 165, endPoint y: 369, distance: 9.1
click at [165, 0] on body "7 Version history / Las Lajas - Black Diamond Draft Preview 0 product assigned …" at bounding box center [697, 0] width 1395 height 0
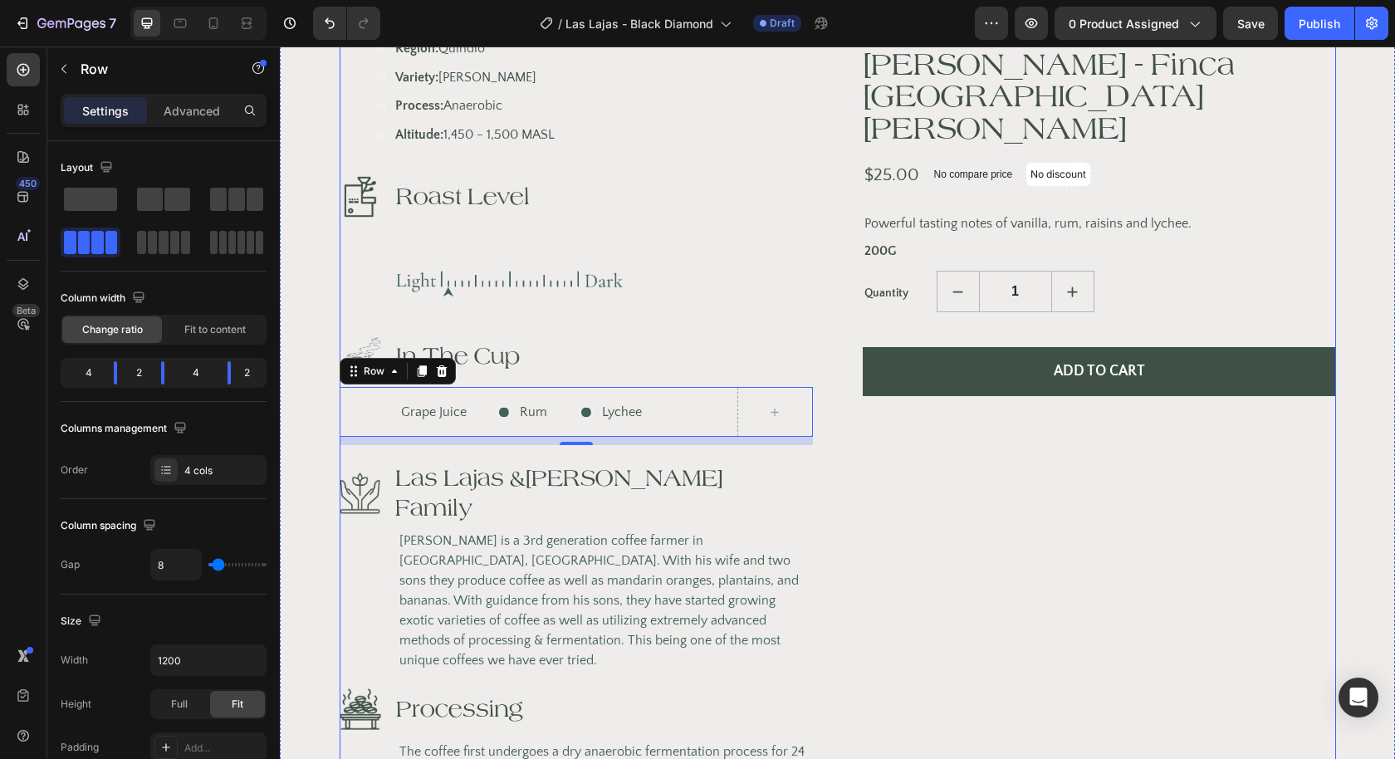
click at [876, 561] on div "[PERSON_NAME] - Finca Santa [PERSON_NAME] (P) Title $25.00 (P) Price (P) Price …" at bounding box center [1099, 109] width 473 height 1571
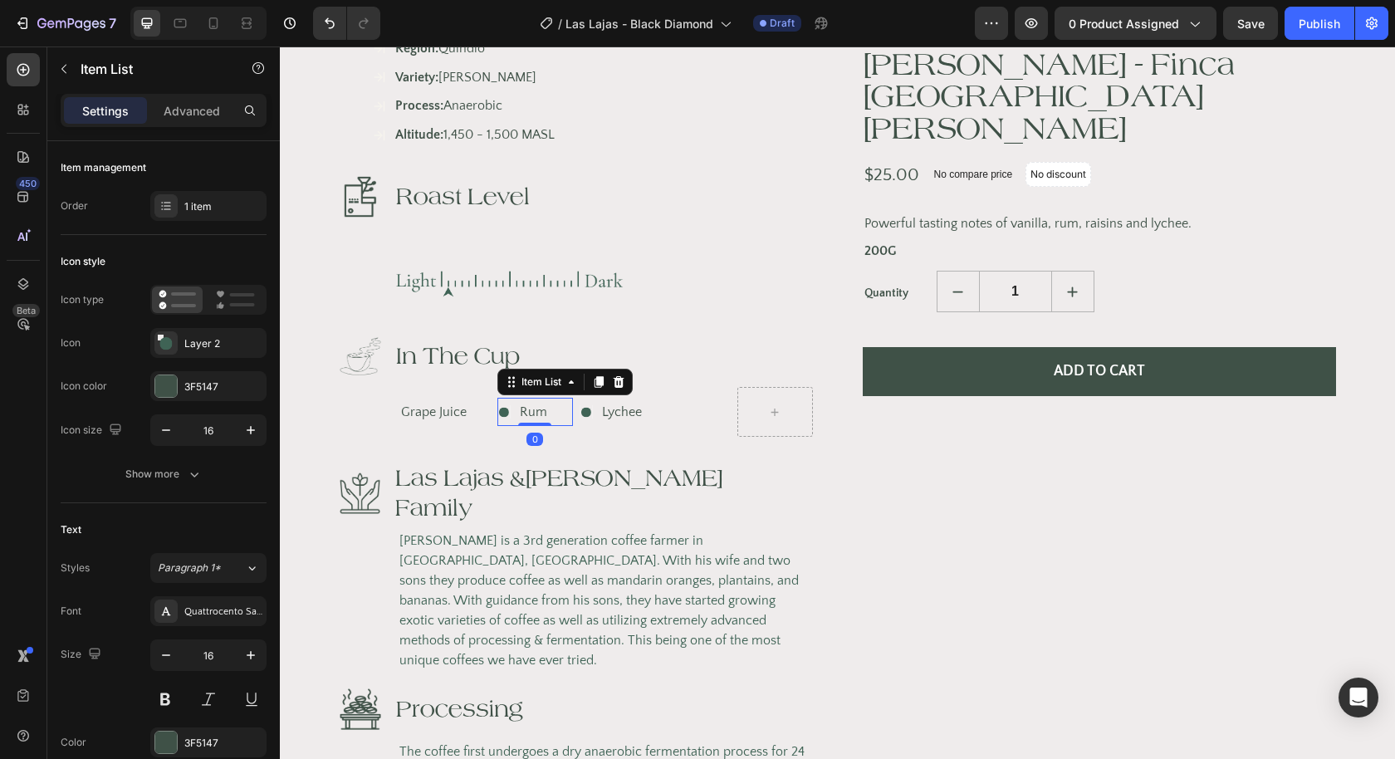
click at [546, 400] on p "Rum" at bounding box center [533, 412] width 27 height 24
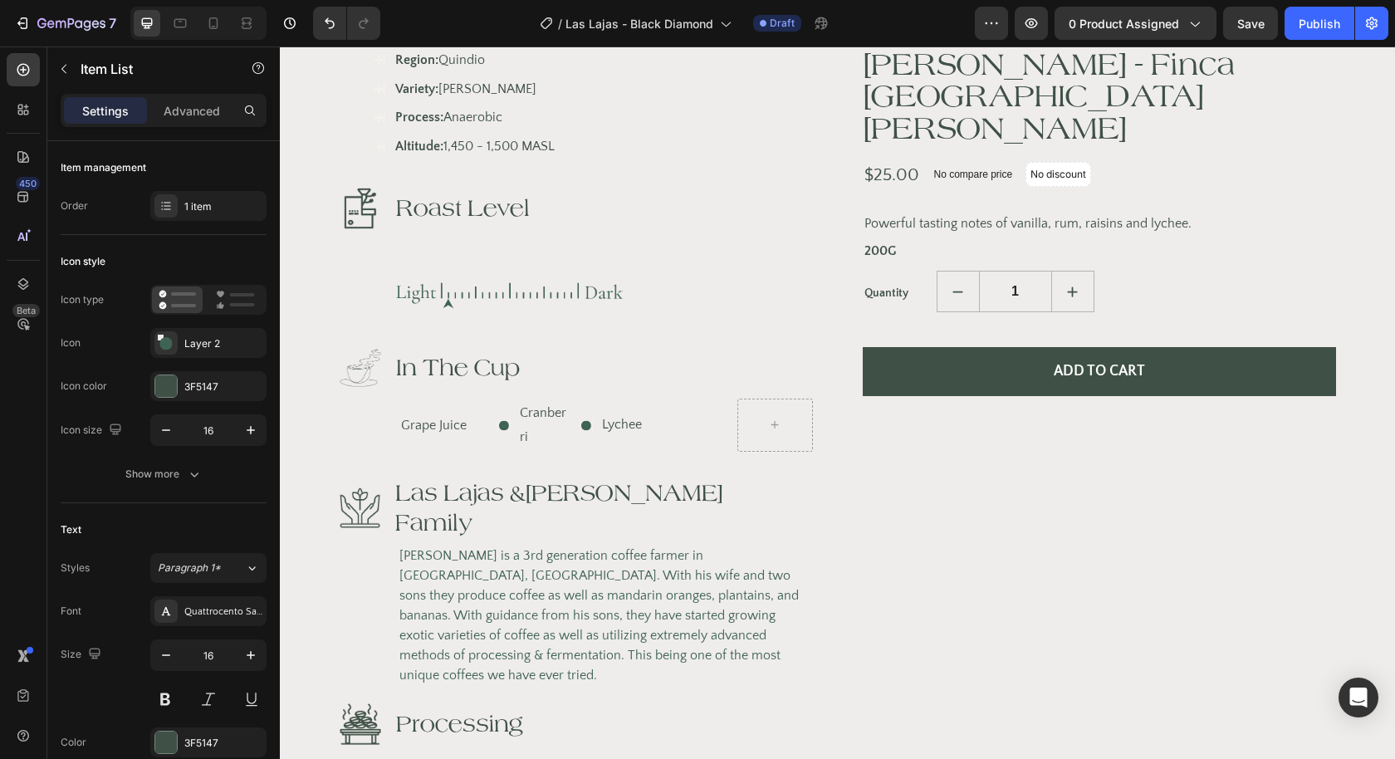
scroll to position [870, 0]
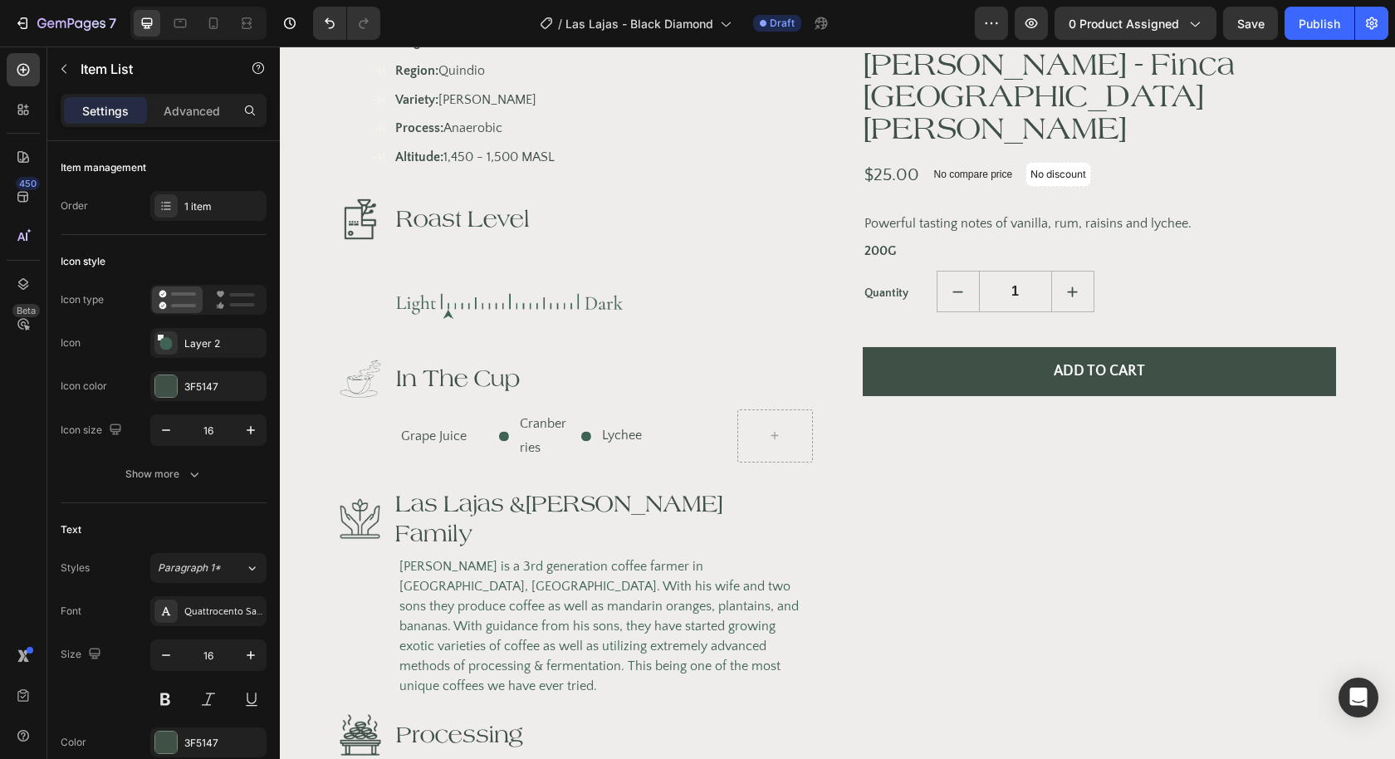
click at [530, 412] on p "Cranberries" at bounding box center [545, 436] width 51 height 48
click at [659, 423] on div ".id543289946312541317 .cls-1 { fill: none; } .id543289946312541317 .cls-2 { cli…" at bounding box center [654, 435] width 151 height 53
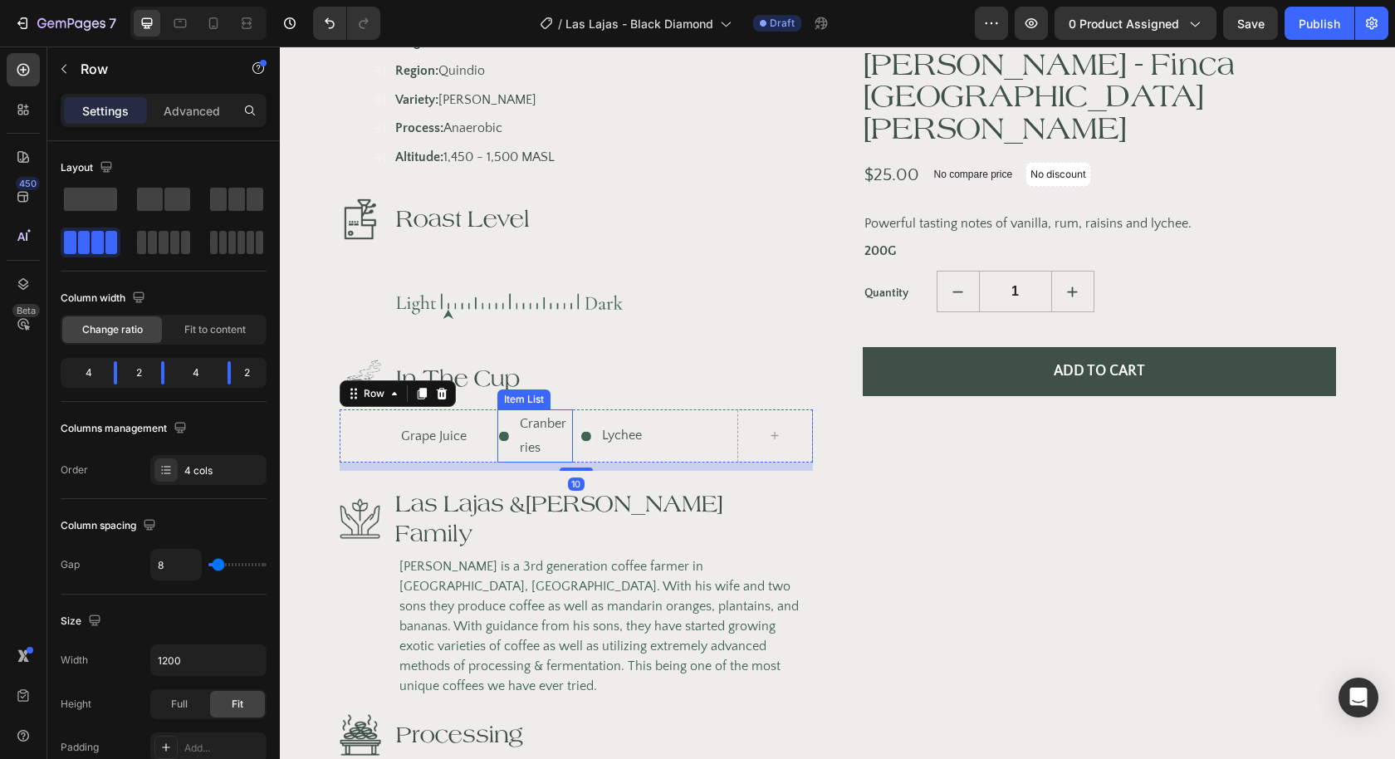
click at [541, 422] on p "Cranberries" at bounding box center [545, 436] width 51 height 48
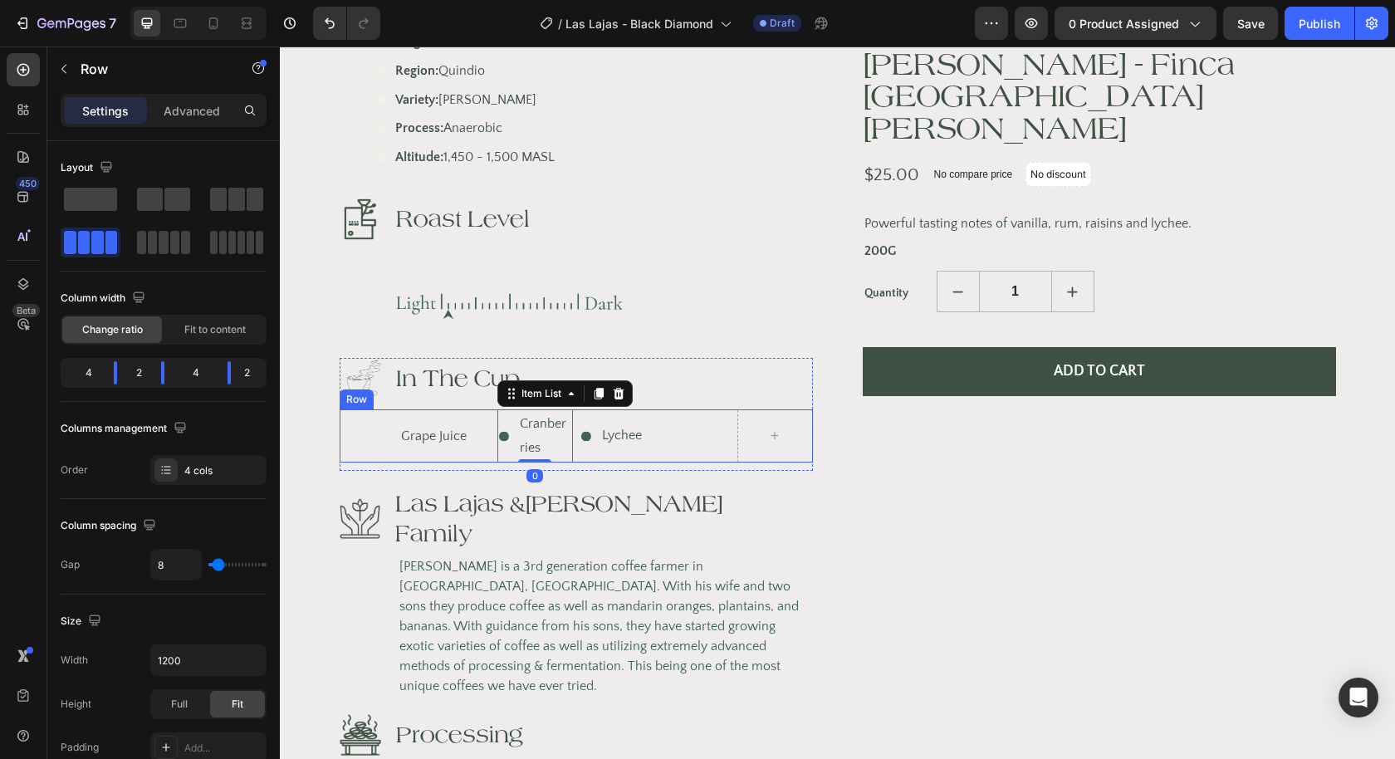
click at [393, 409] on div "Grape Juice Text block" at bounding box center [415, 435] width 151 height 53
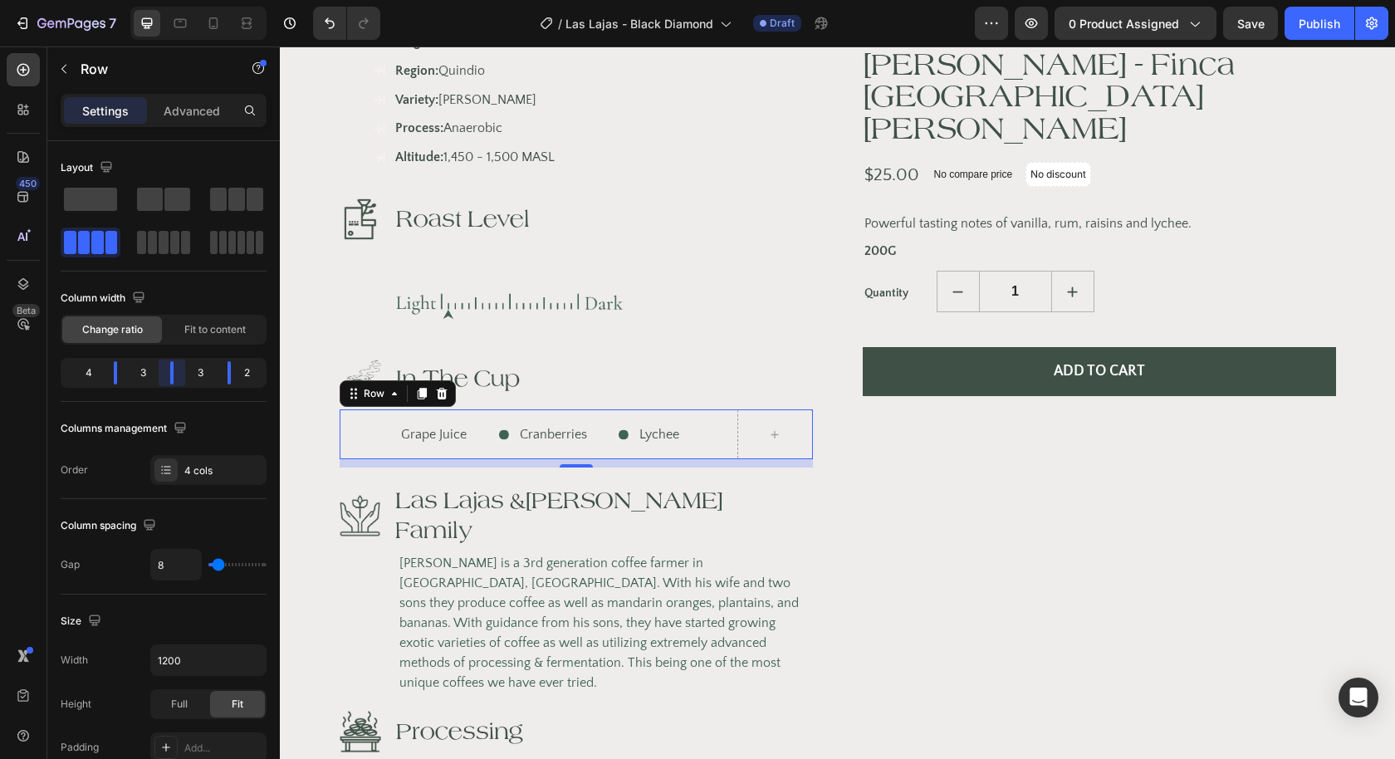
drag, startPoint x: 168, startPoint y: 370, endPoint x: 184, endPoint y: 371, distance: 16.6
click at [184, 0] on body "7 Version history / Las Lajas - Black Diamond Draft Preview 0 product assigned …" at bounding box center [697, 0] width 1395 height 0
click at [598, 420] on div ".id543289946312541317 .cls-1 { fill: none; } .id543289946312541317 .cls-2 { cli…" at bounding box center [554, 434] width 114 height 29
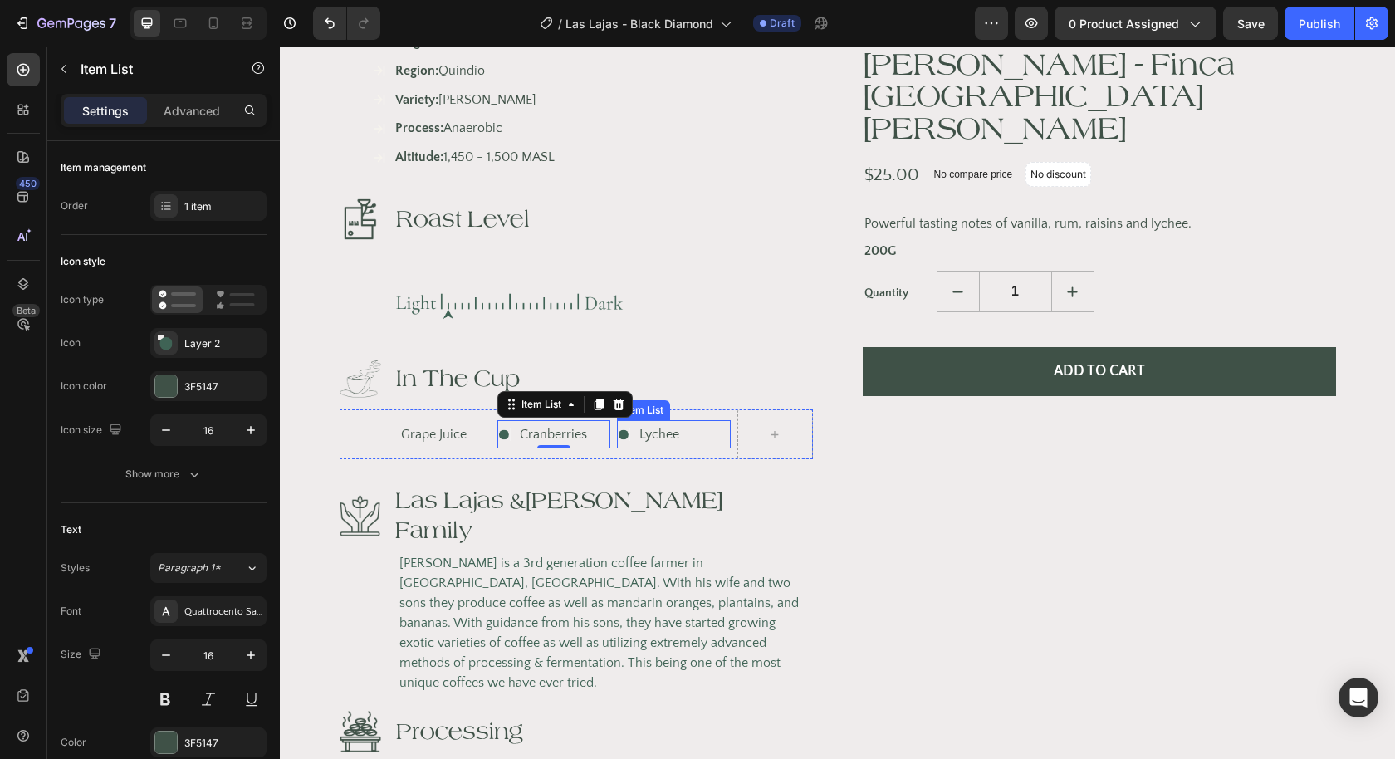
click at [665, 423] on p "Lychee" at bounding box center [659, 435] width 40 height 24
click at [679, 423] on p "Lychee" at bounding box center [659, 435] width 40 height 24
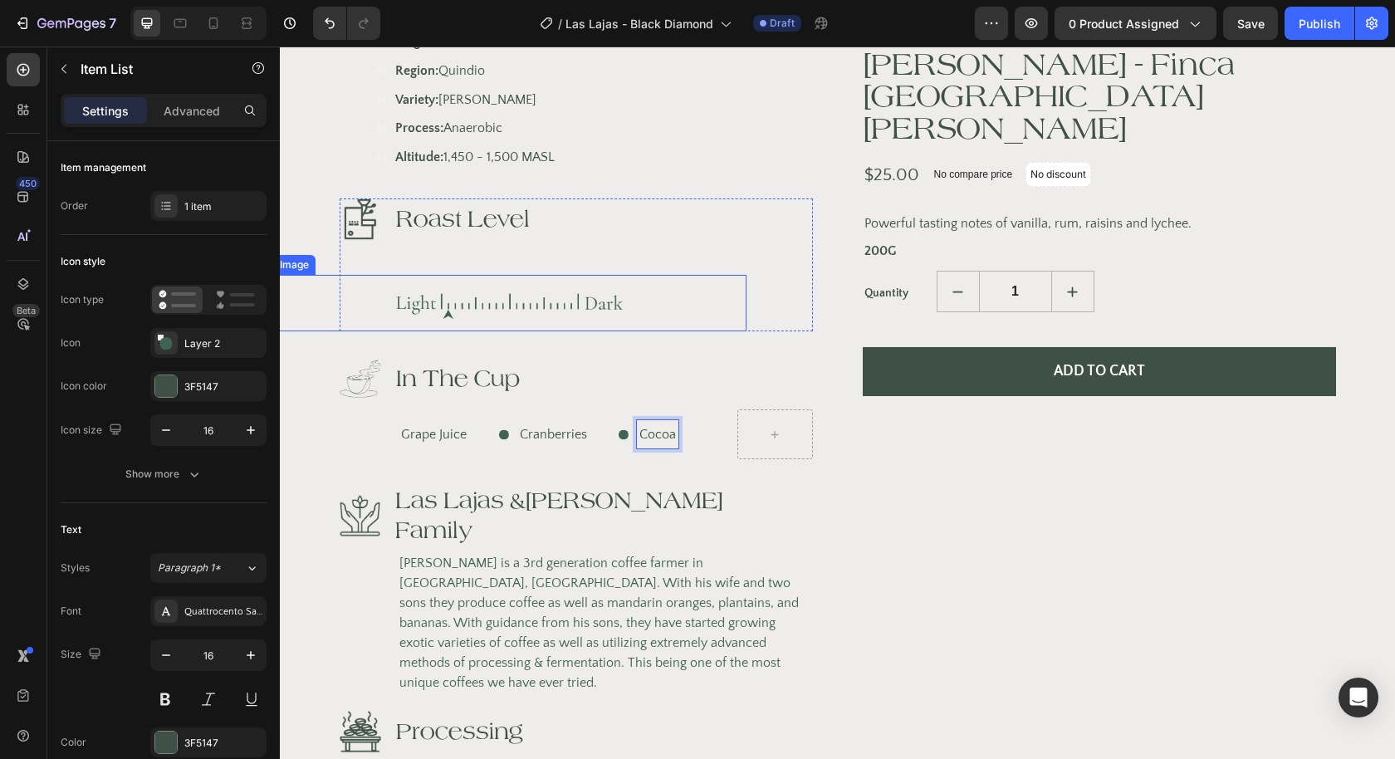
click at [567, 275] on img at bounding box center [510, 303] width 266 height 56
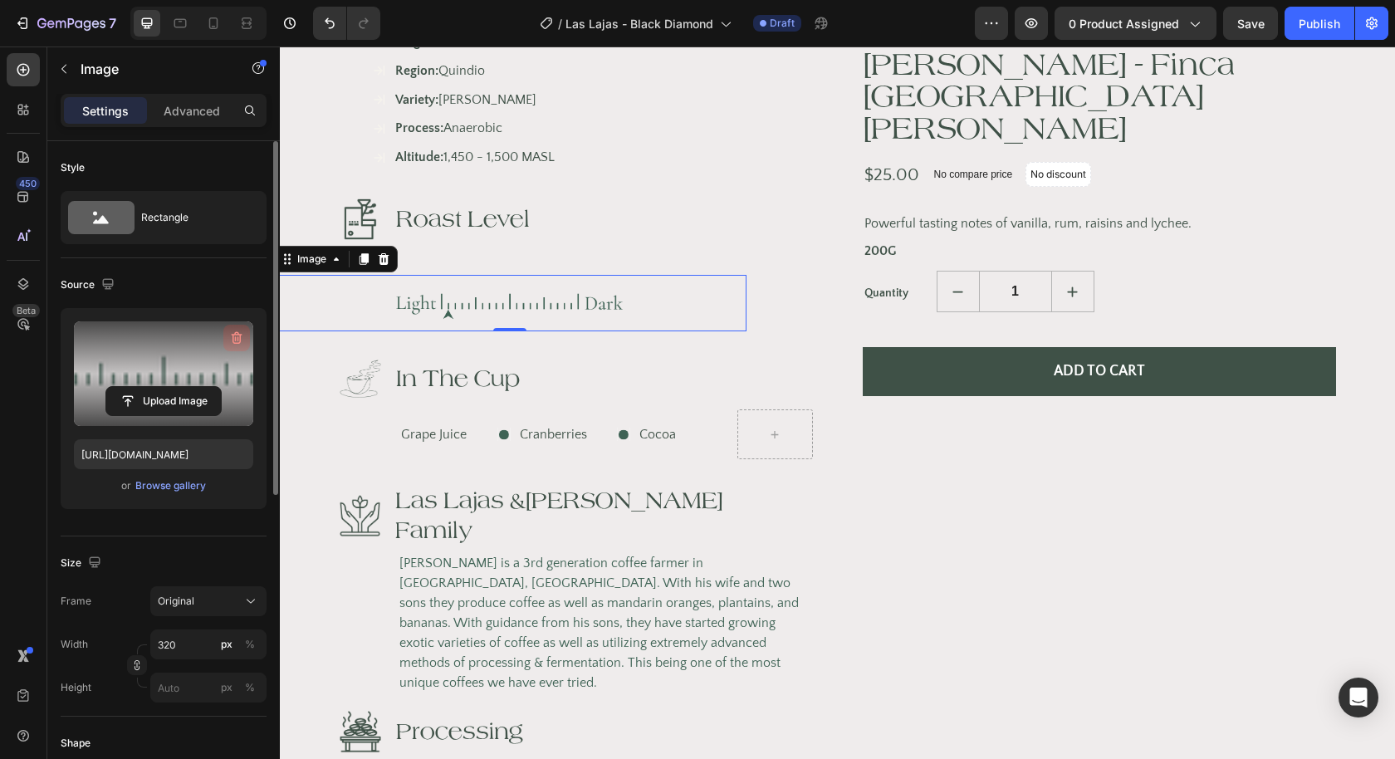
click at [242, 334] on icon "button" at bounding box center [236, 338] width 17 height 17
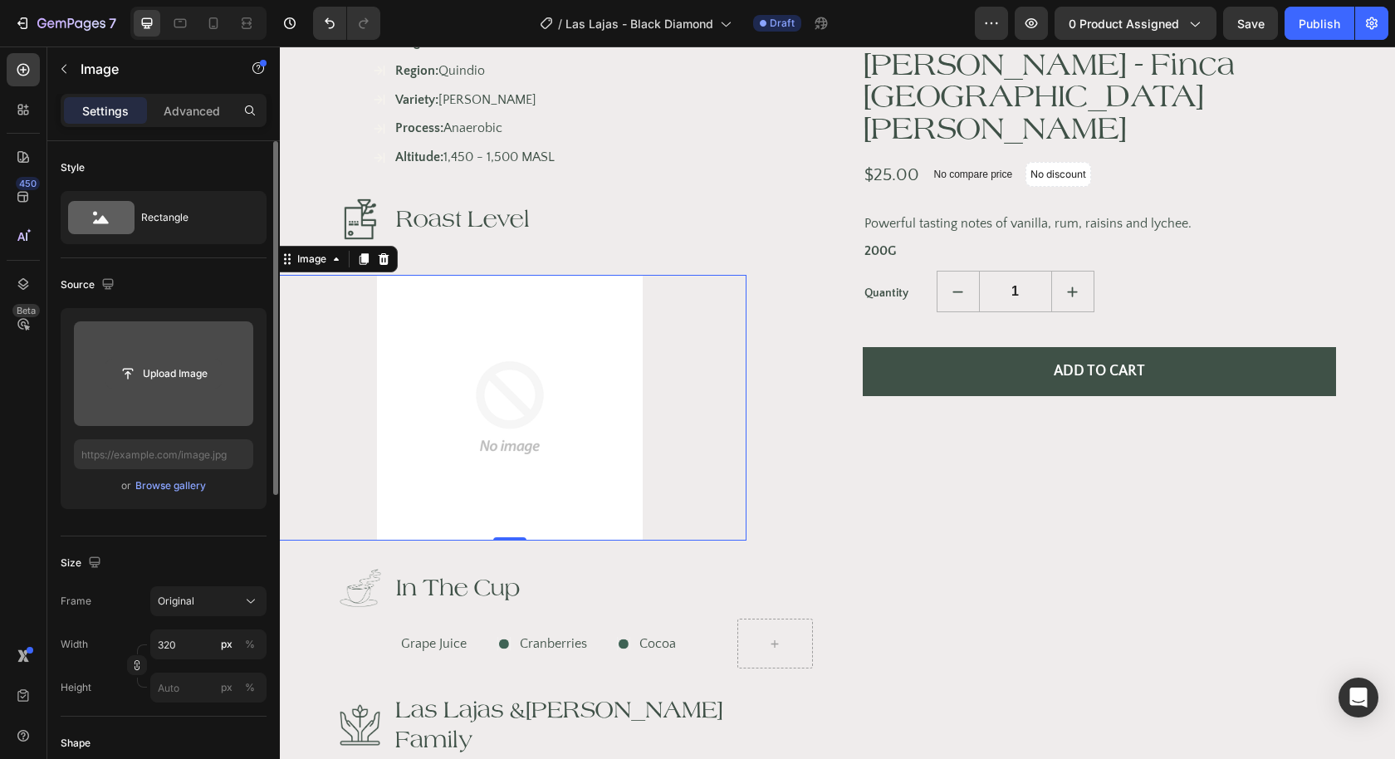
click at [178, 374] on input "file" at bounding box center [163, 373] width 115 height 28
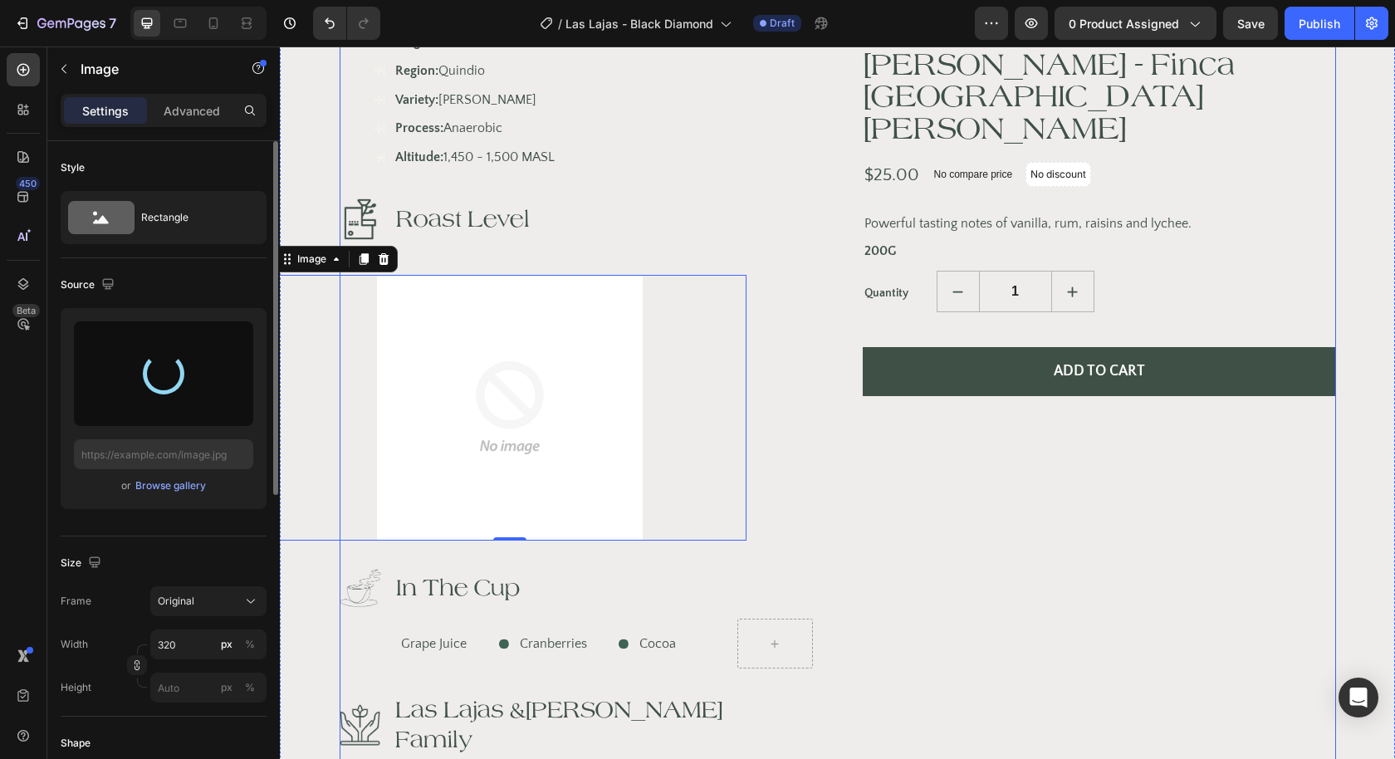
type input "[URL][DOMAIN_NAME]"
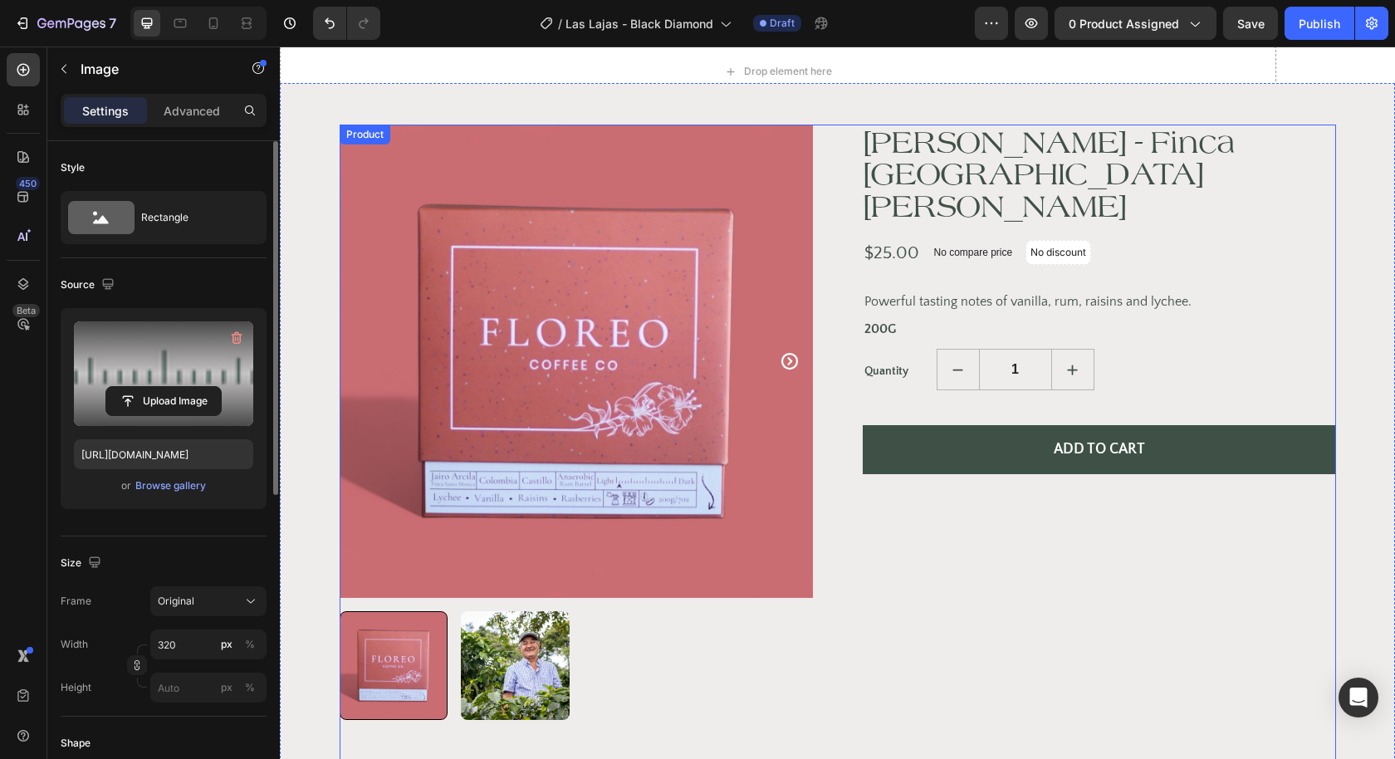
scroll to position [52, 0]
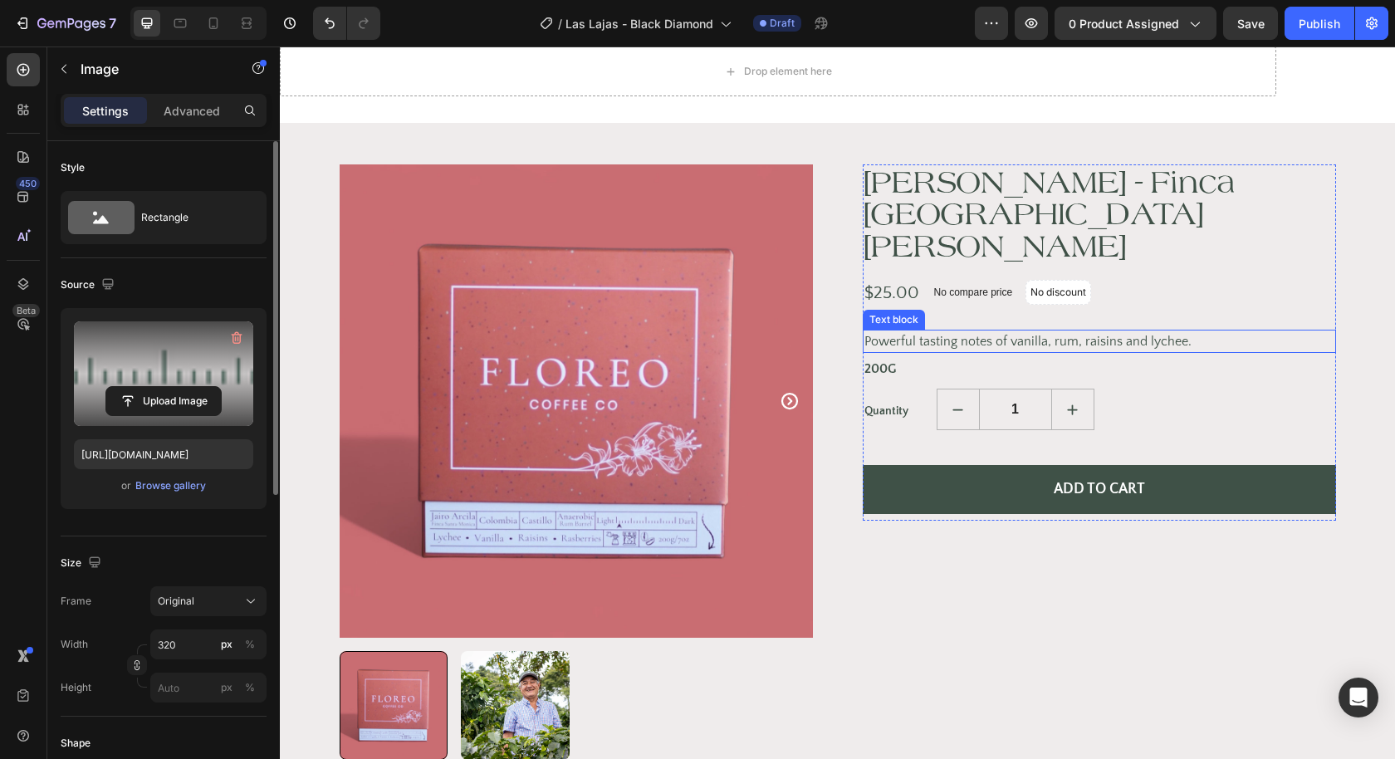
click at [963, 331] on p "Powerful tasting notes of vanilla, rum, raisins and lychee." at bounding box center [1099, 341] width 470 height 20
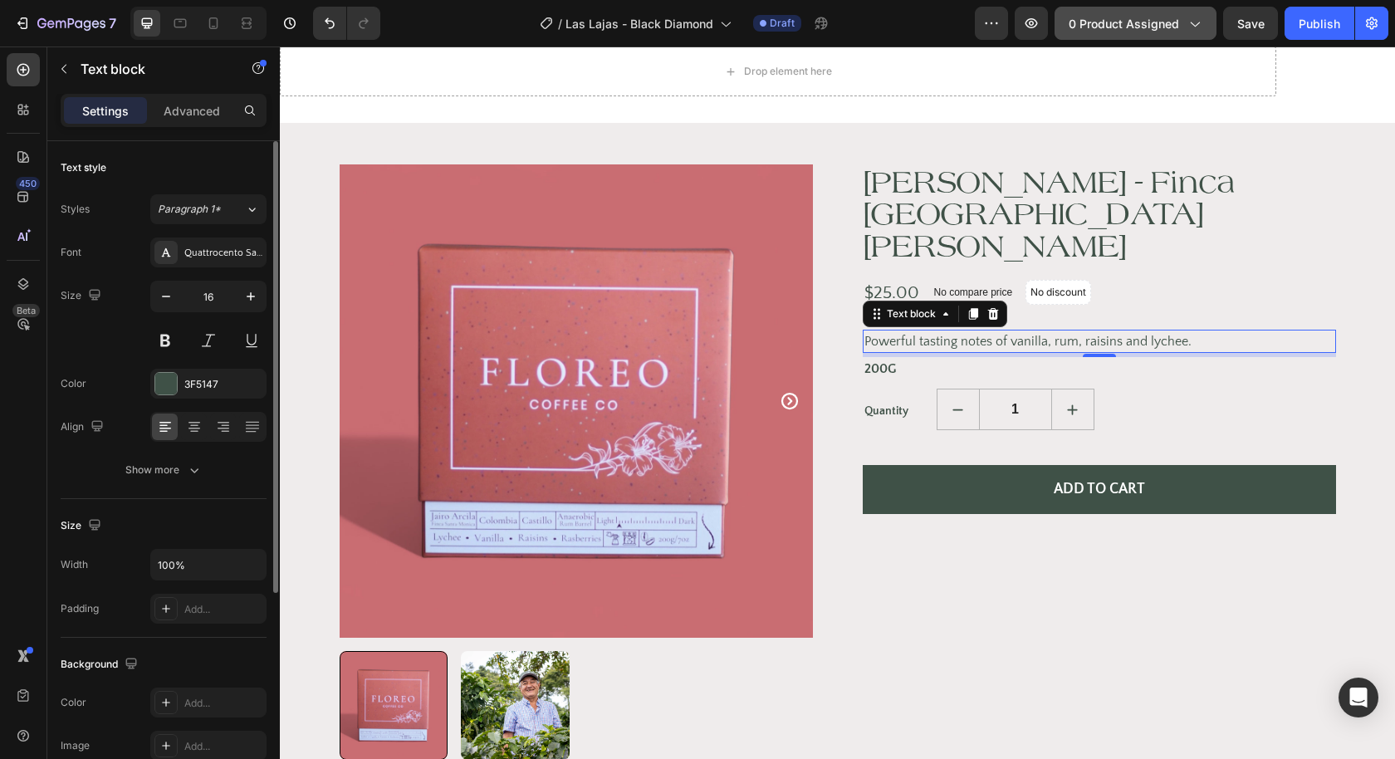
click at [1195, 28] on icon "button" at bounding box center [1193, 23] width 17 height 17
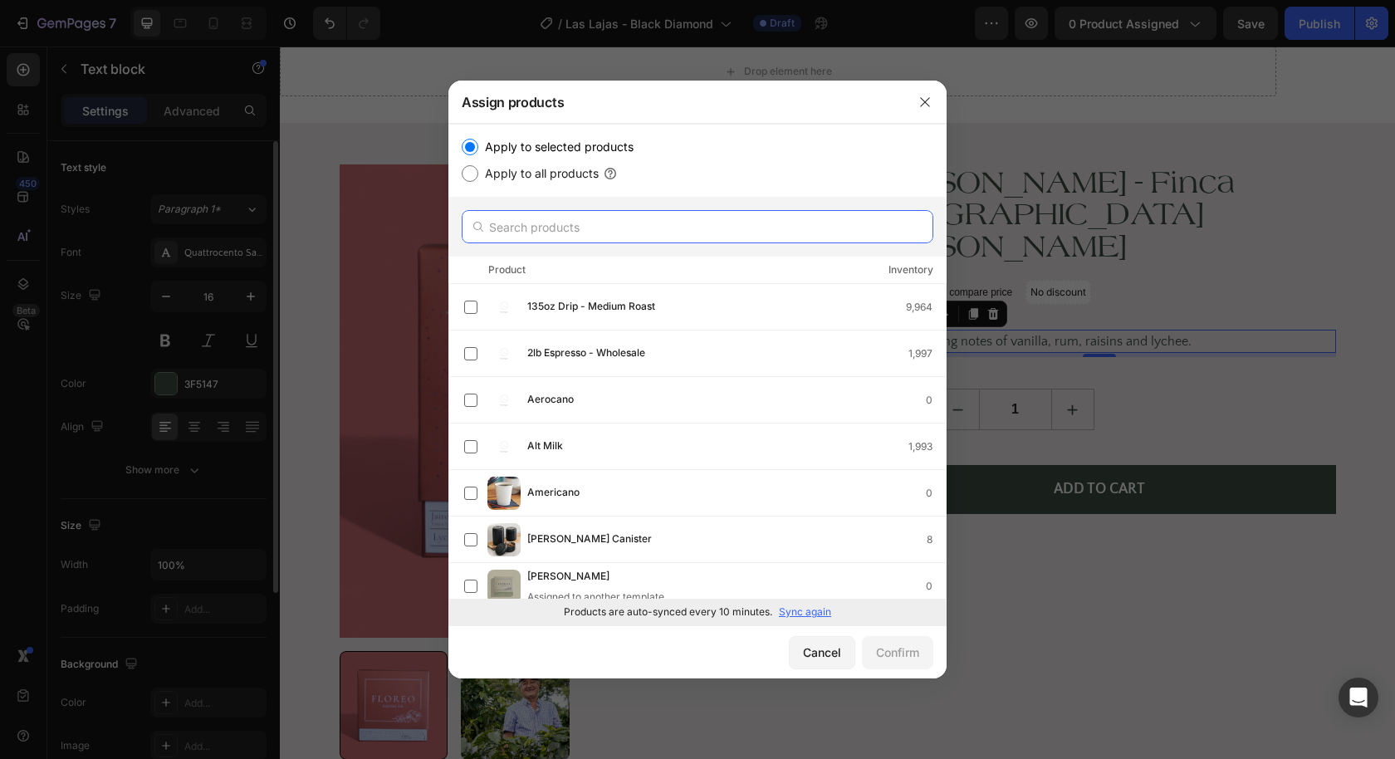
click at [563, 216] on input "text" at bounding box center [698, 226] width 472 height 33
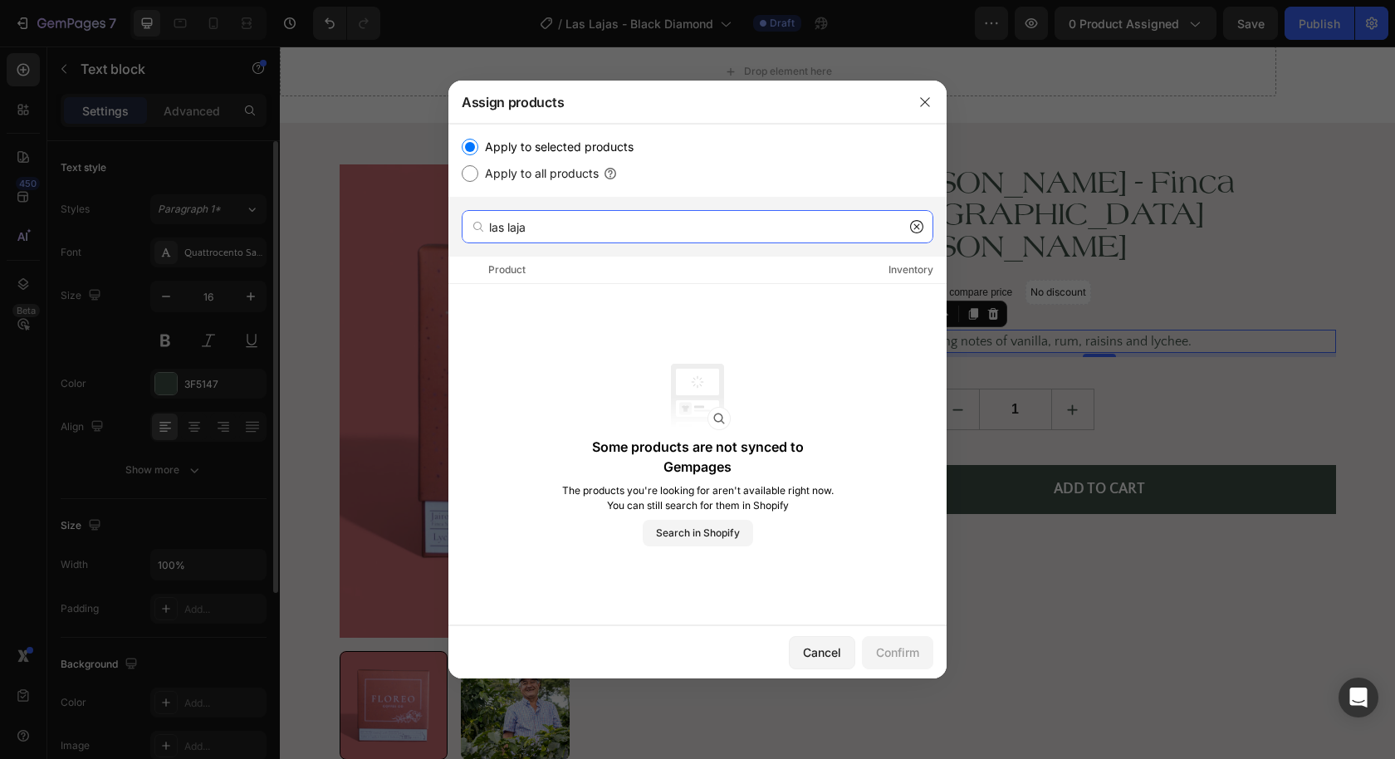
type input "las lajas"
click at [922, 96] on icon "button" at bounding box center [924, 101] width 13 height 13
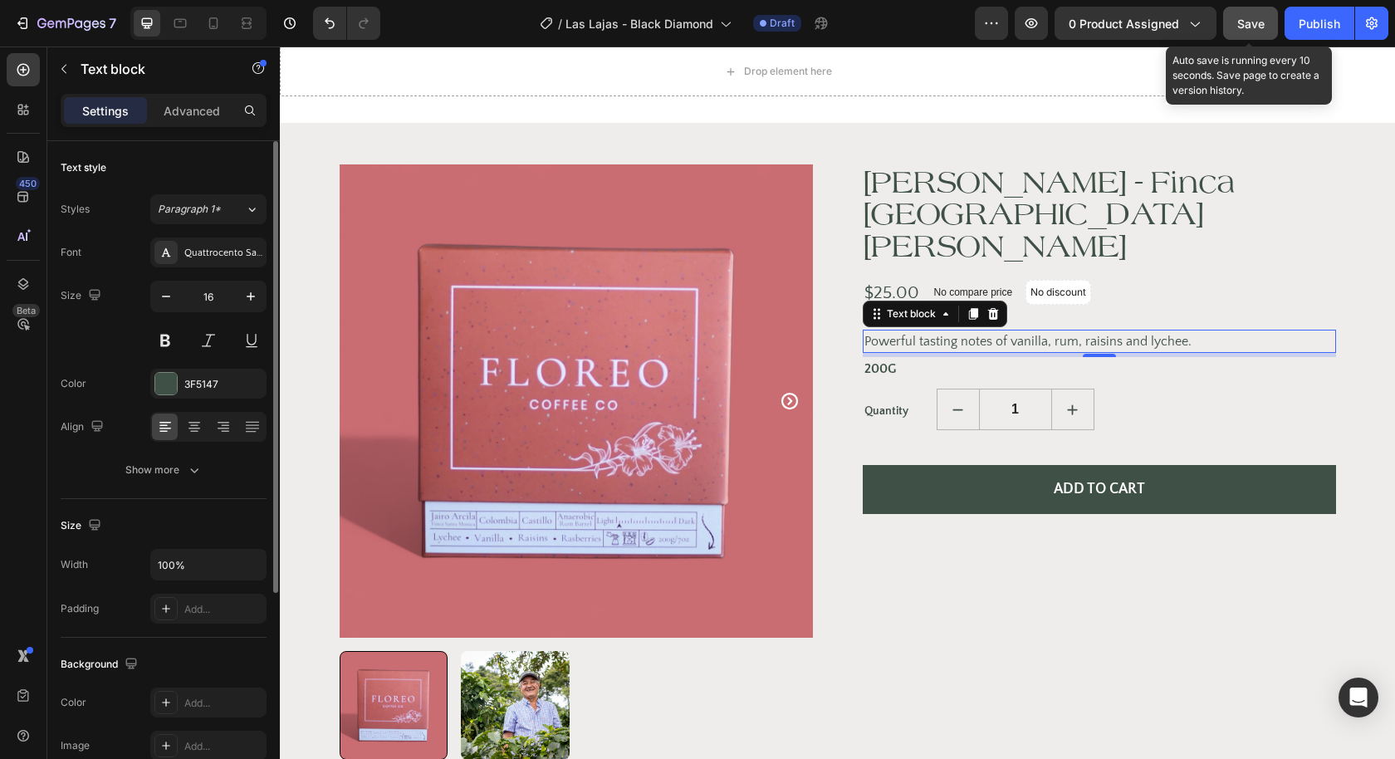
click at [1262, 17] on span "Save" at bounding box center [1250, 24] width 27 height 14
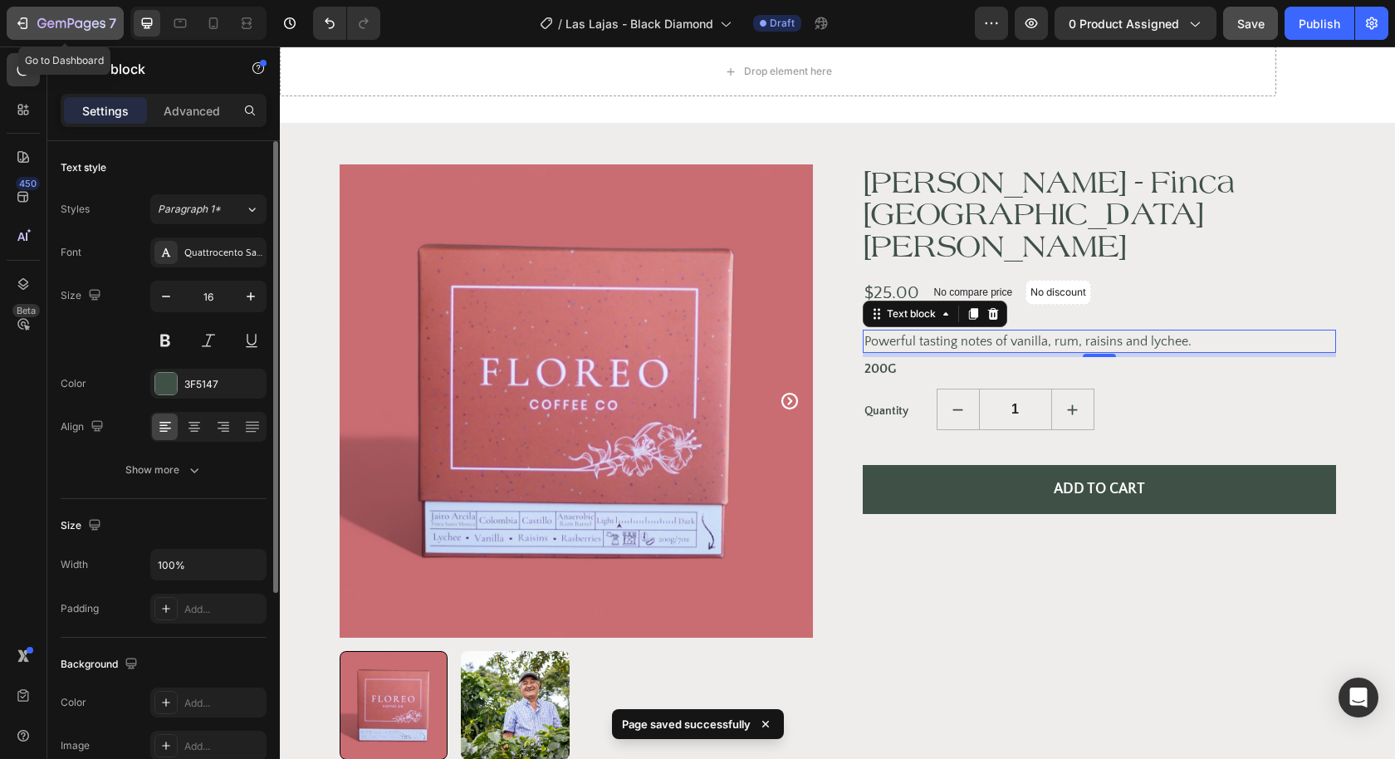
click at [46, 19] on icon "button" at bounding box center [71, 24] width 68 height 14
